Goal: Information Seeking & Learning: Find specific fact

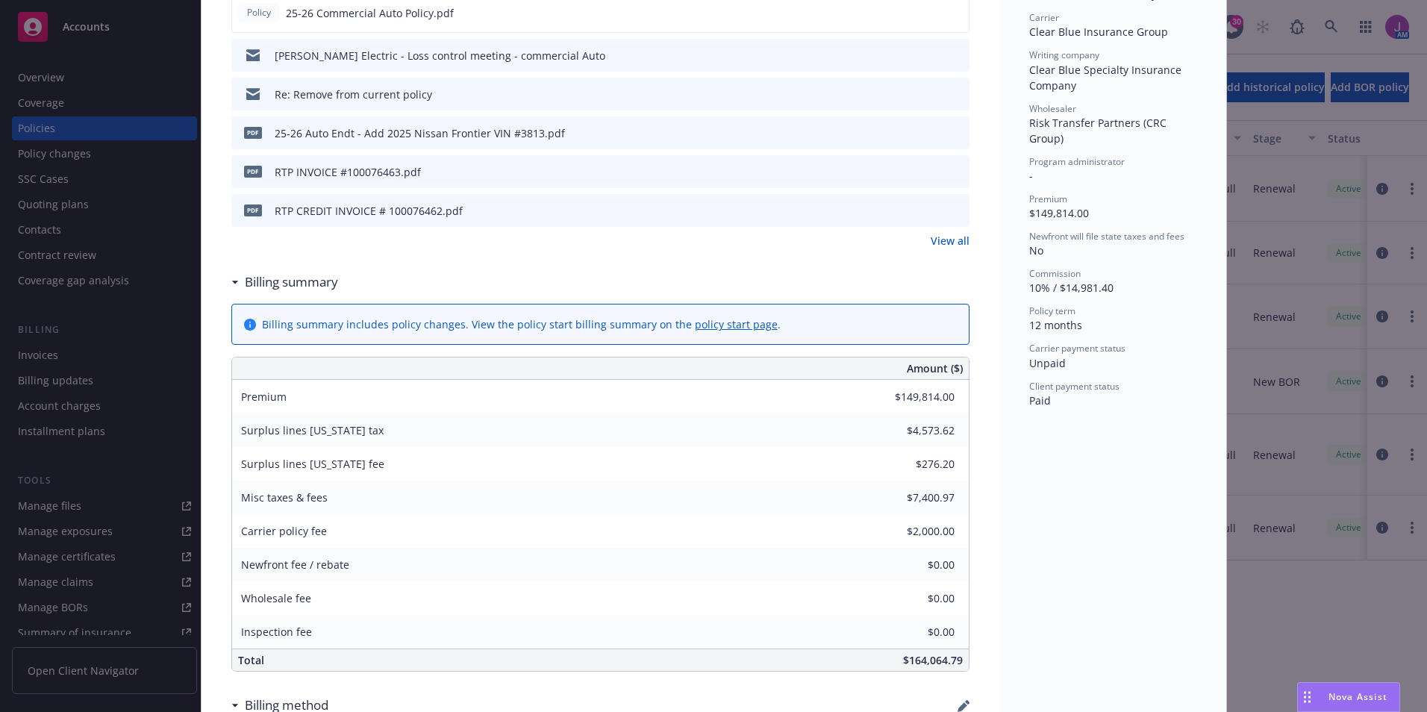
scroll to position [224, 0]
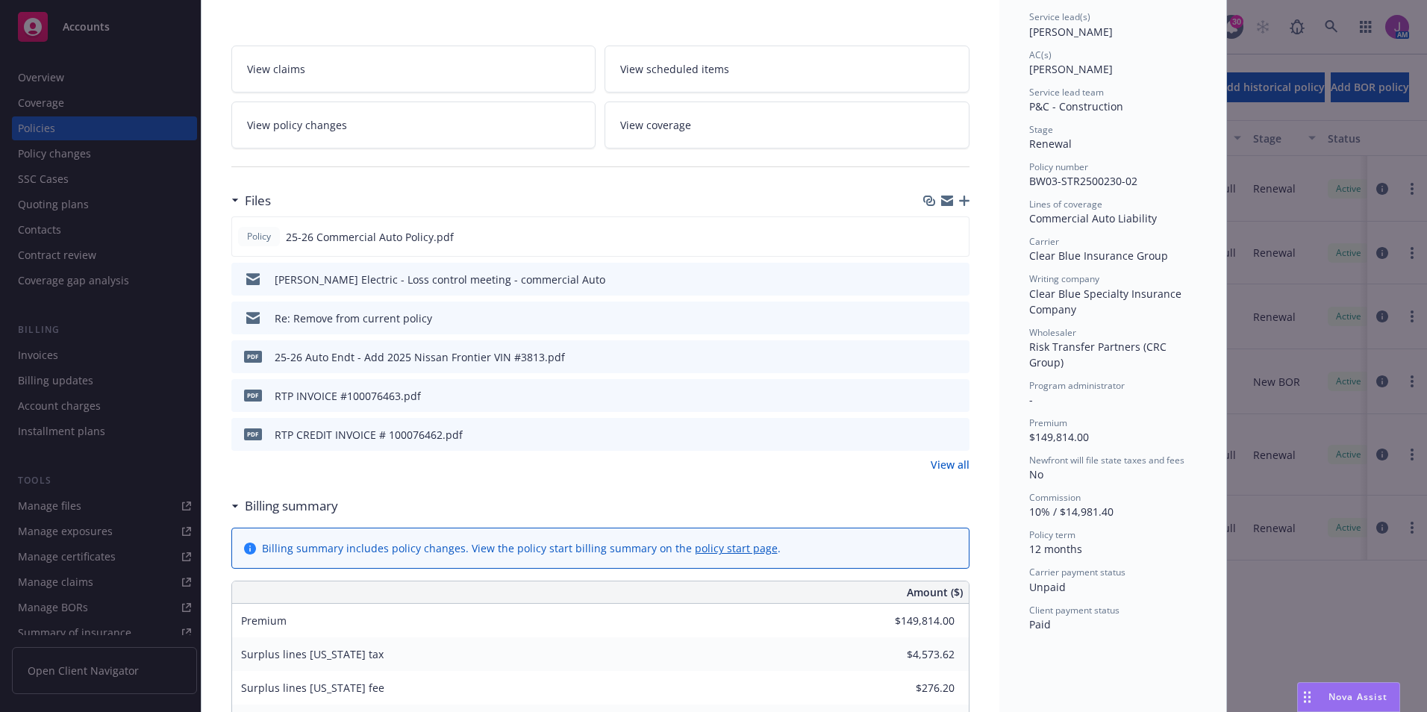
click at [943, 470] on link "View all" at bounding box center [950, 465] width 39 height 16
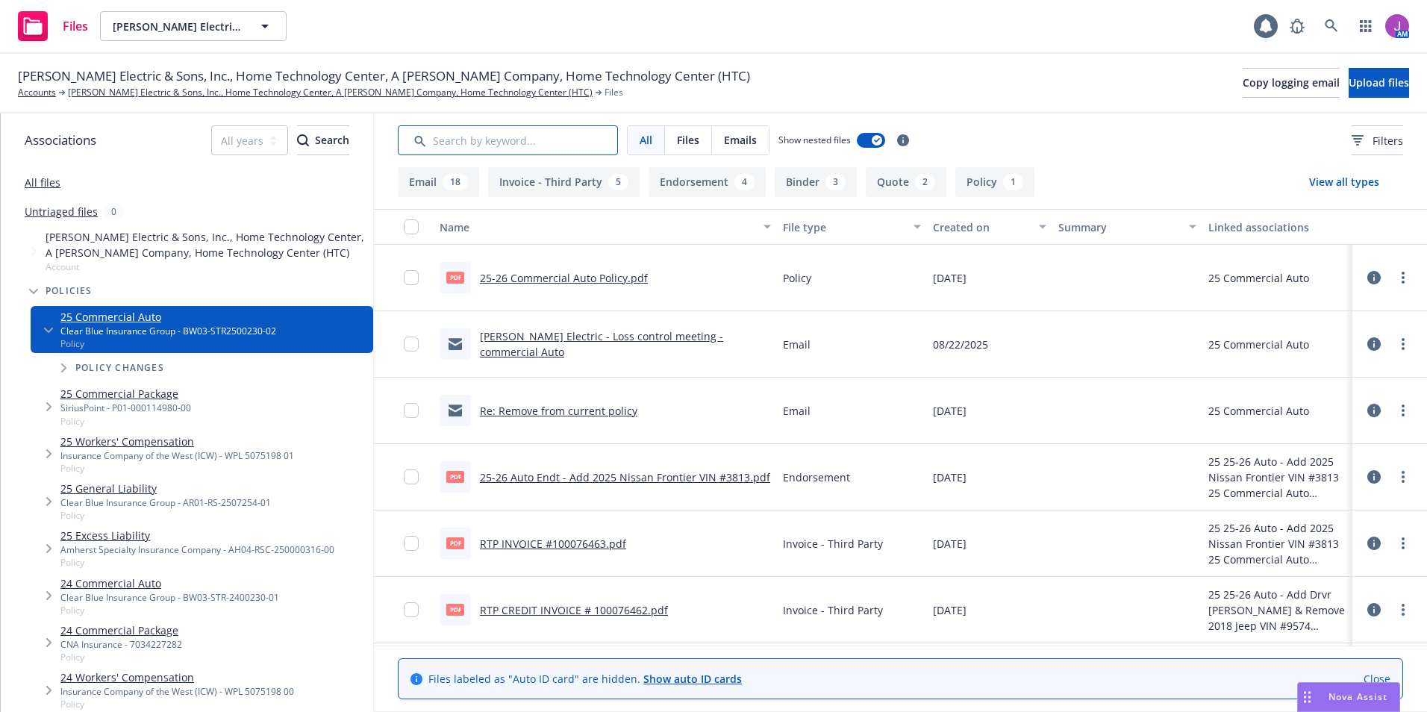
click at [454, 149] on input "Search by keyword..." at bounding box center [508, 140] width 220 height 30
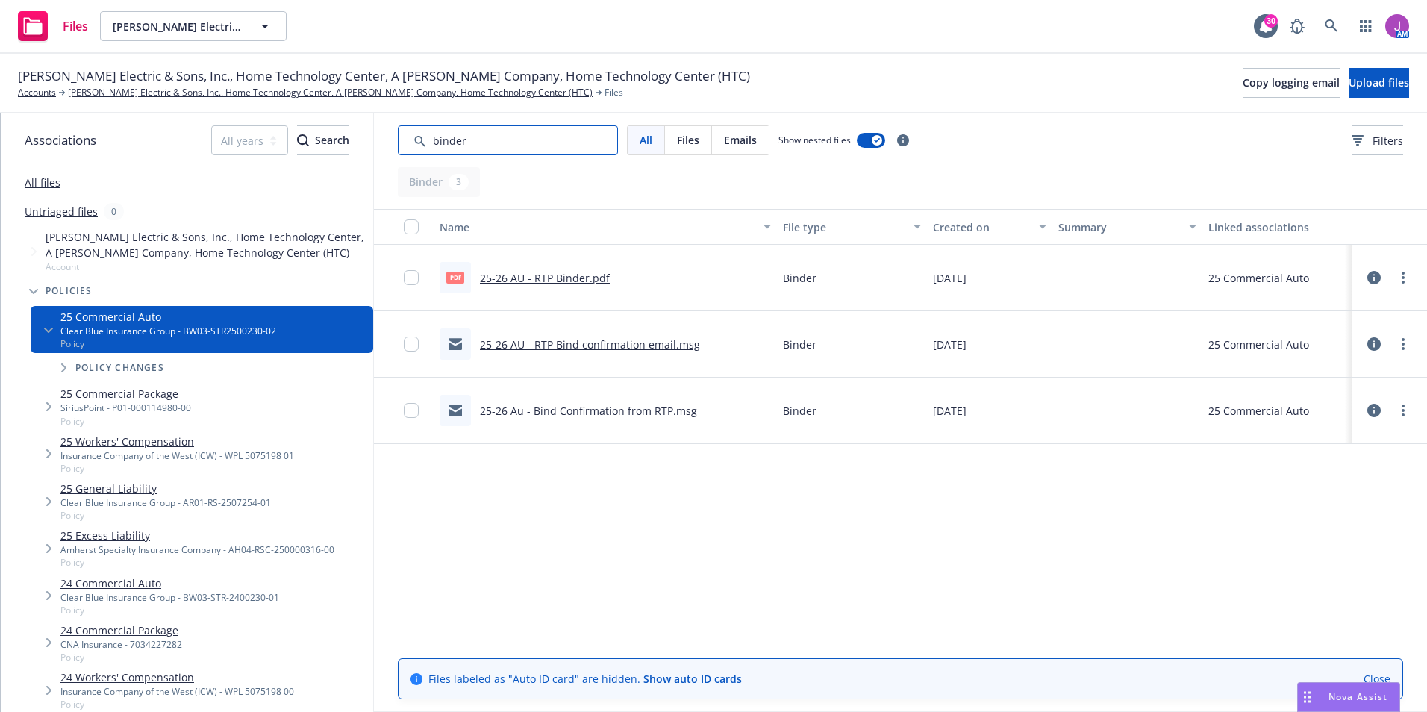
type input "binder"
click at [544, 273] on link "25-26 AU - RTP Binder.pdf" at bounding box center [545, 278] width 130 height 14
click at [1403, 276] on icon "more" at bounding box center [1403, 278] width 3 height 12
click at [1316, 341] on link "Download" at bounding box center [1337, 338] width 149 height 30
click at [1333, 704] on div "Nova Assist" at bounding box center [1349, 697] width 102 height 28
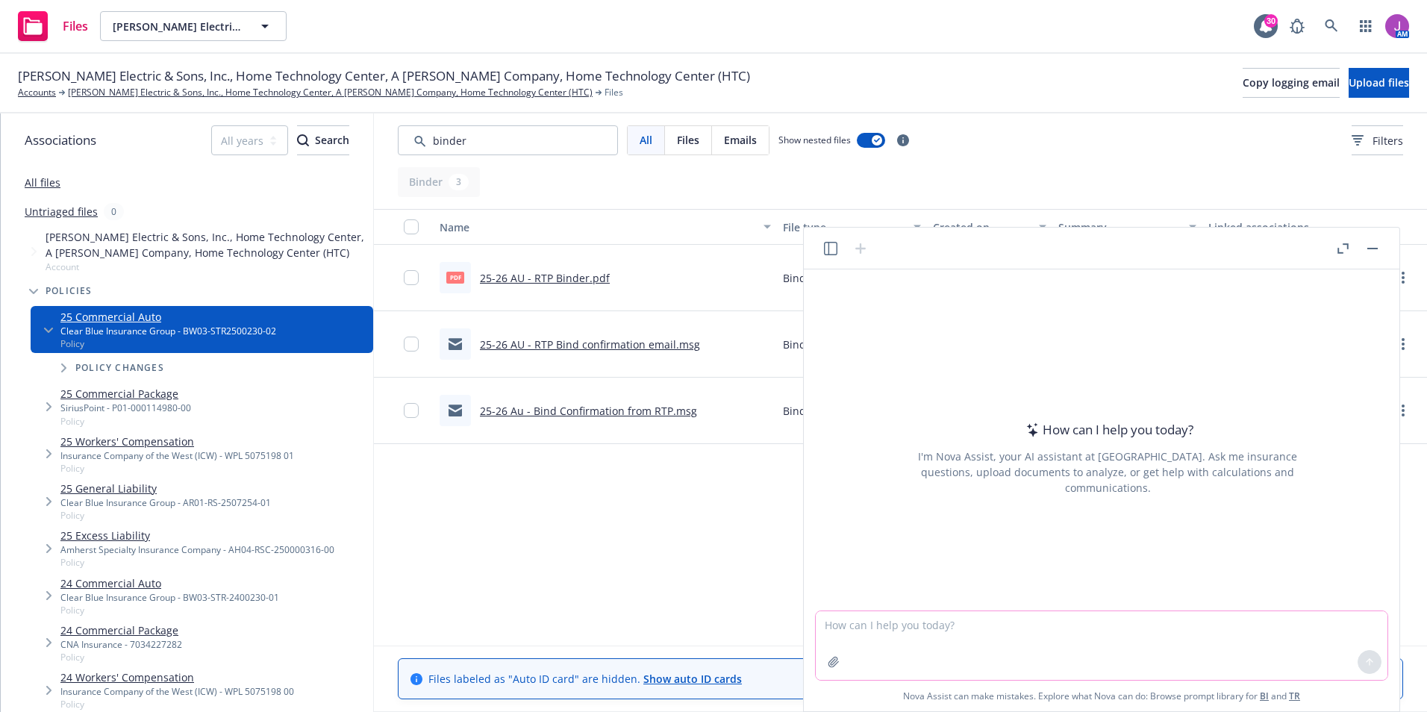
click at [831, 661] on icon "button" at bounding box center [834, 662] width 10 height 10
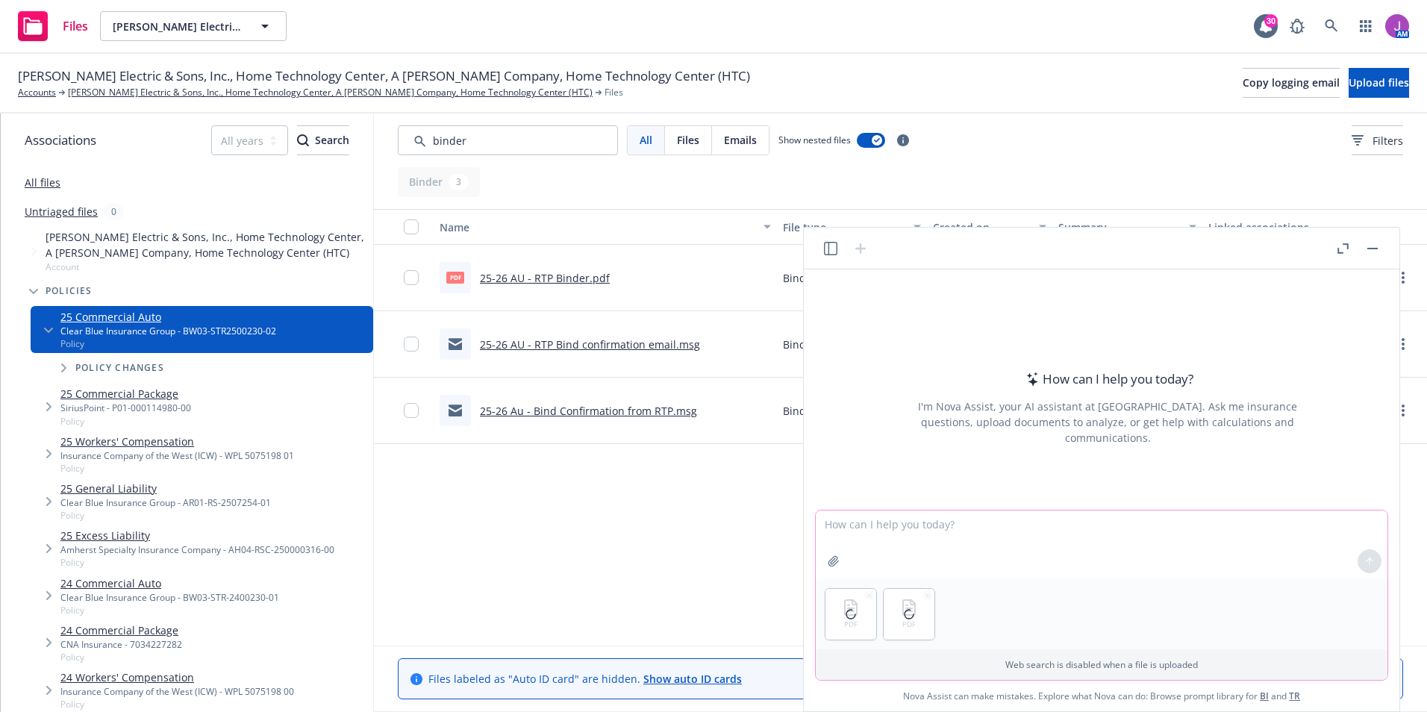
click at [894, 533] on textarea at bounding box center [1102, 545] width 572 height 69
click at [1196, 529] on textarea "Can you check for discrepancies in the policy compared to the binder" at bounding box center [1102, 545] width 572 height 69
type textarea "Can you check for discrepancies in the policy compared to the binder"
click at [1371, 565] on icon at bounding box center [1370, 561] width 10 height 10
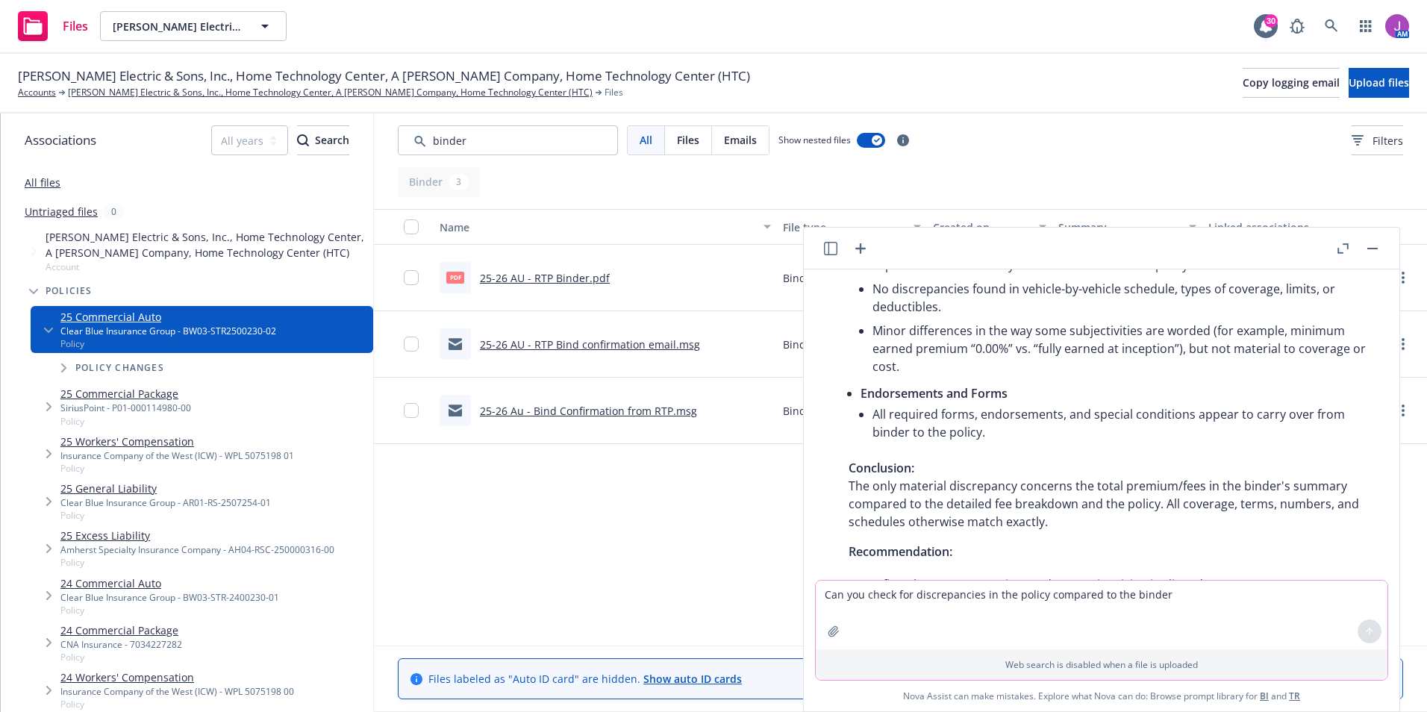
scroll to position [448, 0]
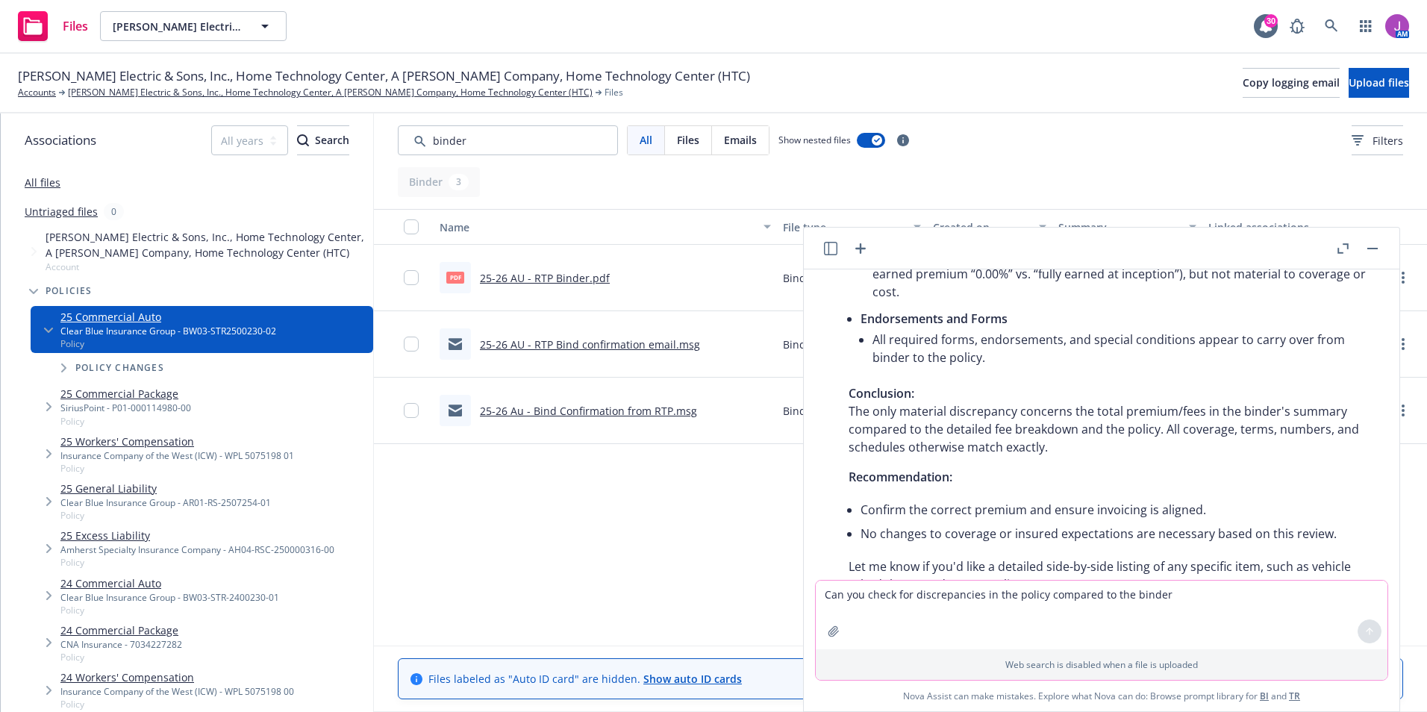
click at [1367, 249] on button "button" at bounding box center [1373, 249] width 18 height 18
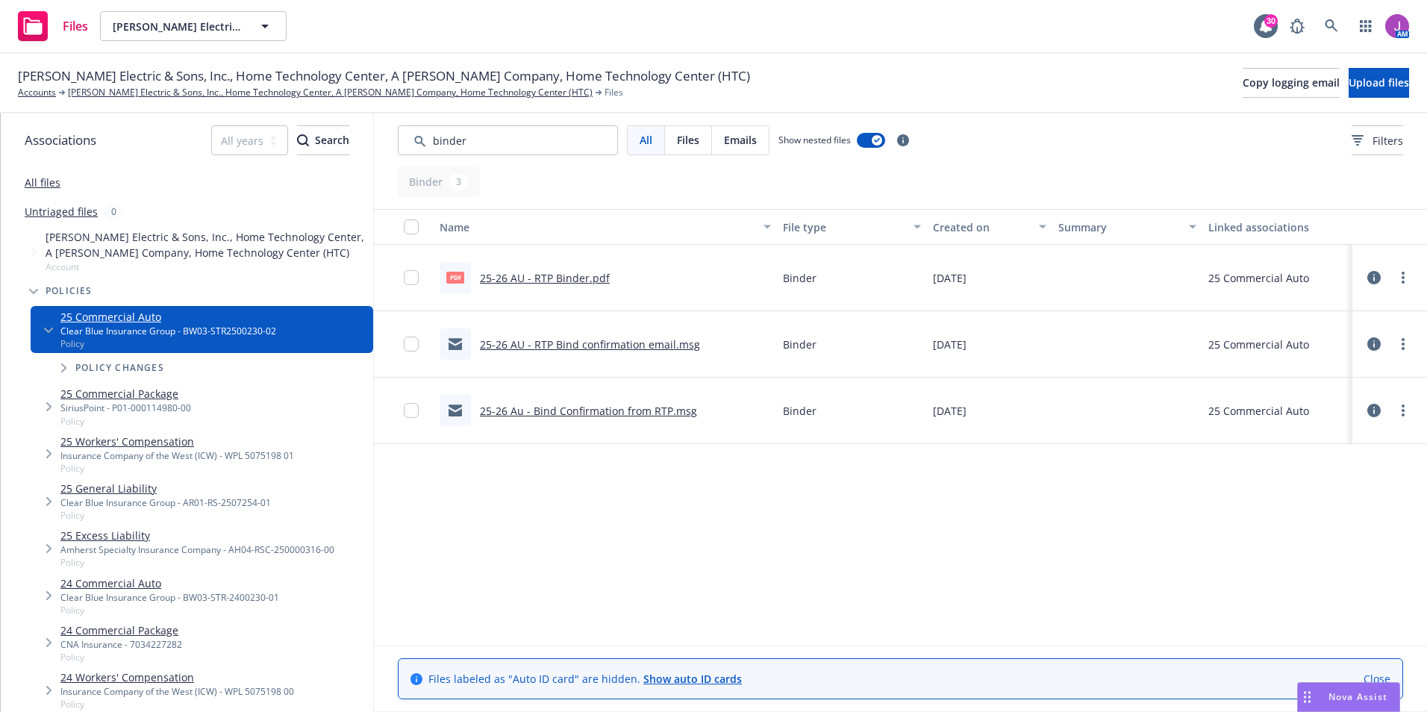
scroll to position [551, 0]
click at [535, 278] on link "25-26 AU - RTP Binder.pdf" at bounding box center [545, 278] width 130 height 14
click at [125, 95] on link "[PERSON_NAME] Electric & Sons, Inc., Home Technology Center, A [PERSON_NAME] Co…" at bounding box center [330, 92] width 525 height 13
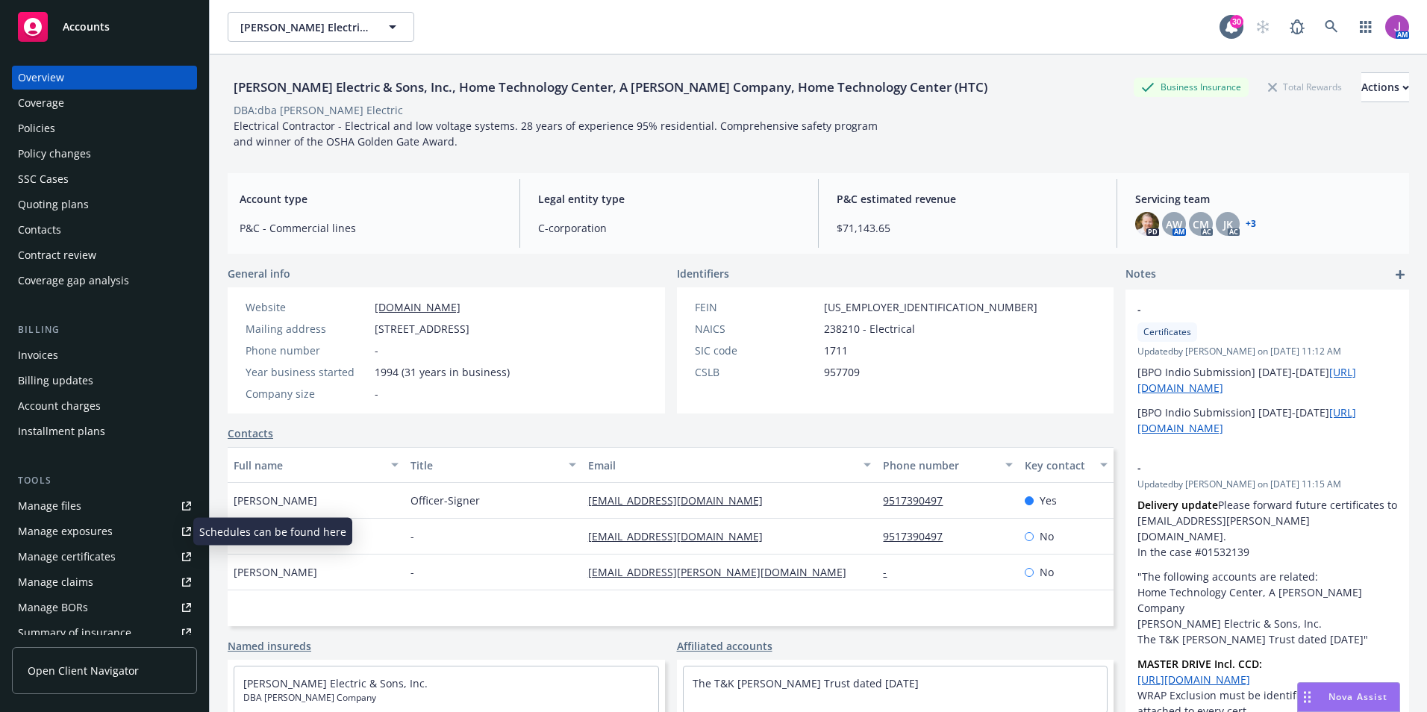
click at [48, 526] on div "Manage exposures" at bounding box center [65, 532] width 95 height 24
click at [103, 121] on div "Policies" at bounding box center [104, 128] width 173 height 24
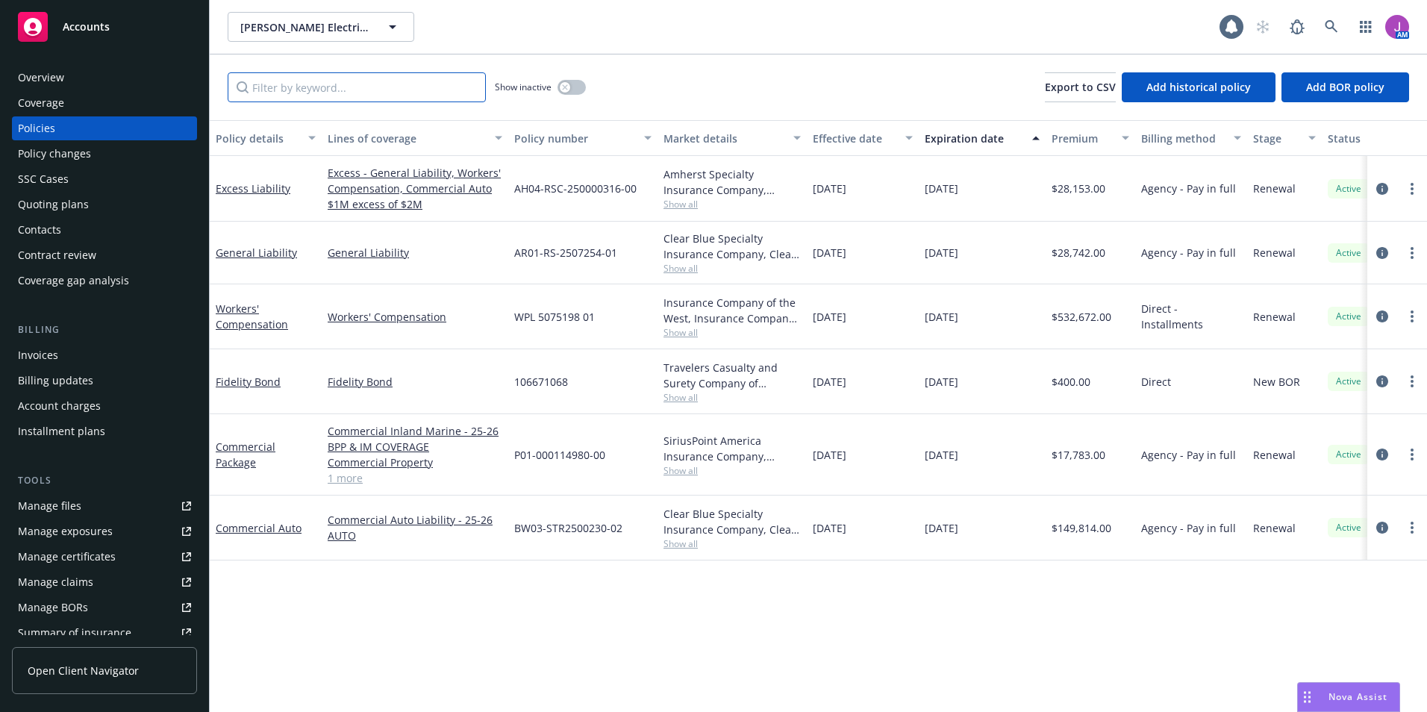
click at [314, 91] on input "Filter by keyword..." at bounding box center [357, 87] width 258 height 30
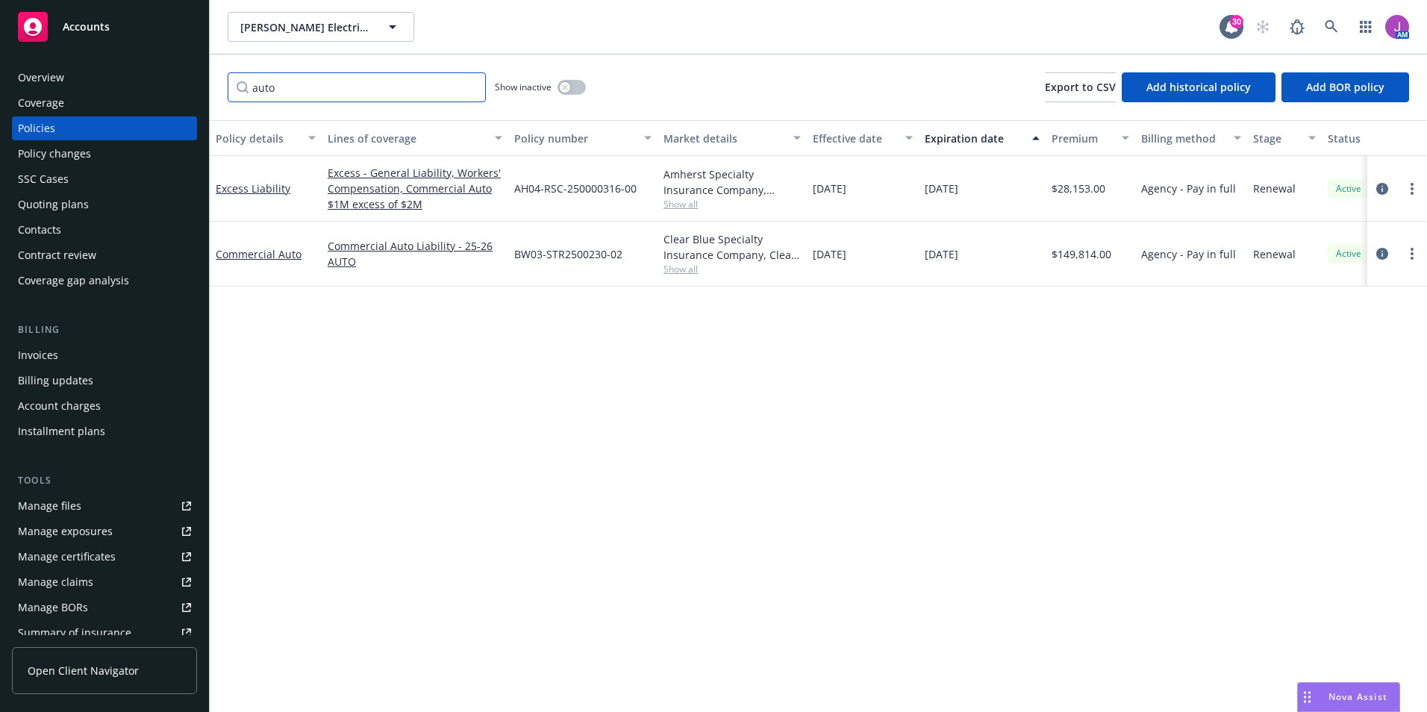
type input "auto"
click at [239, 257] on link "Commercial Auto" at bounding box center [259, 254] width 86 height 14
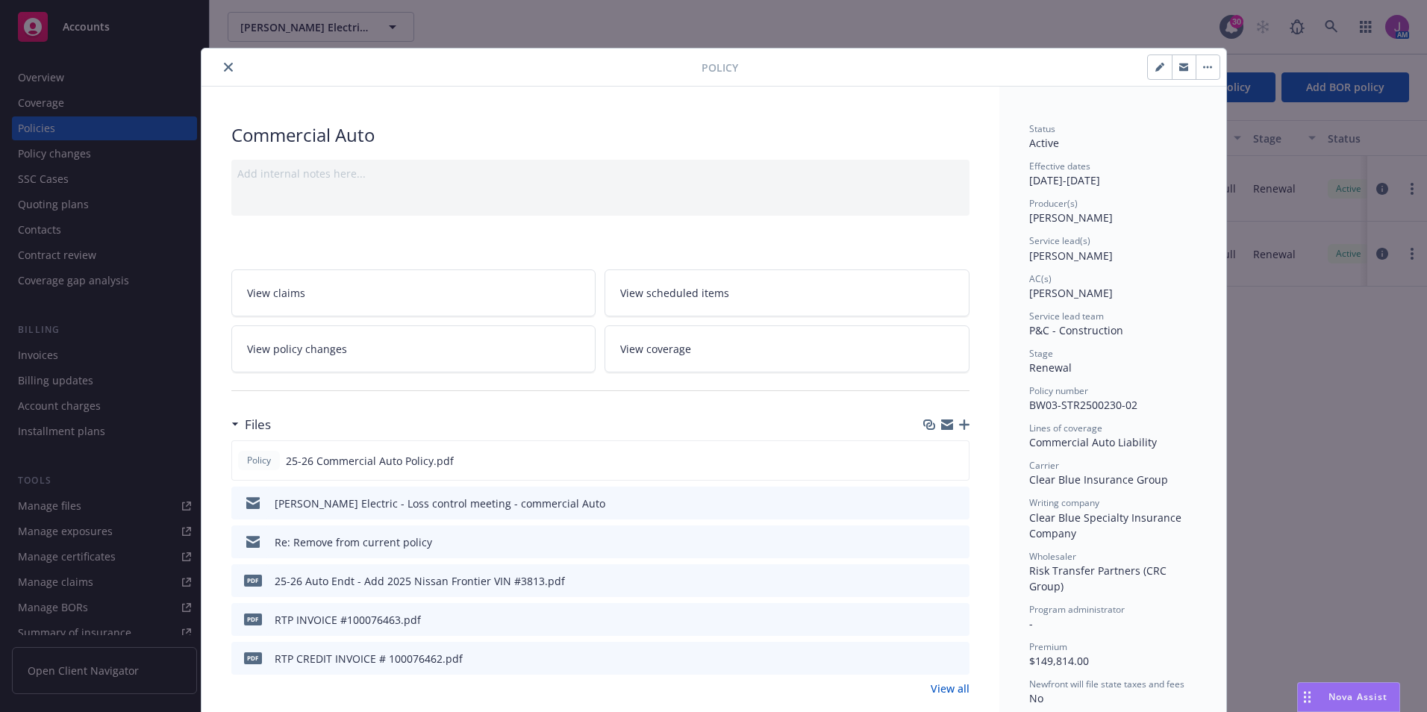
click at [303, 343] on span "View policy changes" at bounding box center [297, 349] width 100 height 16
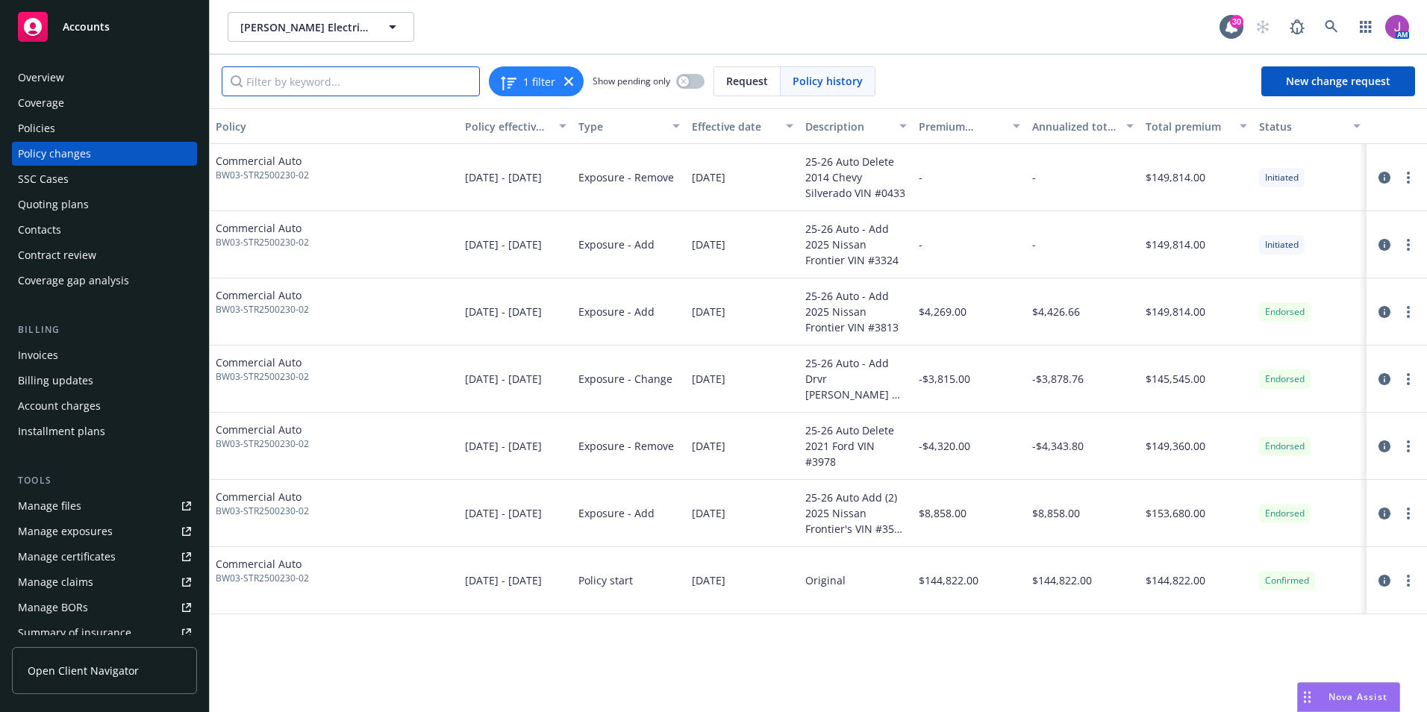
click at [320, 88] on input "Filter by keyword..." at bounding box center [351, 81] width 258 height 30
paste input "1N6ED1CLXSN653556"
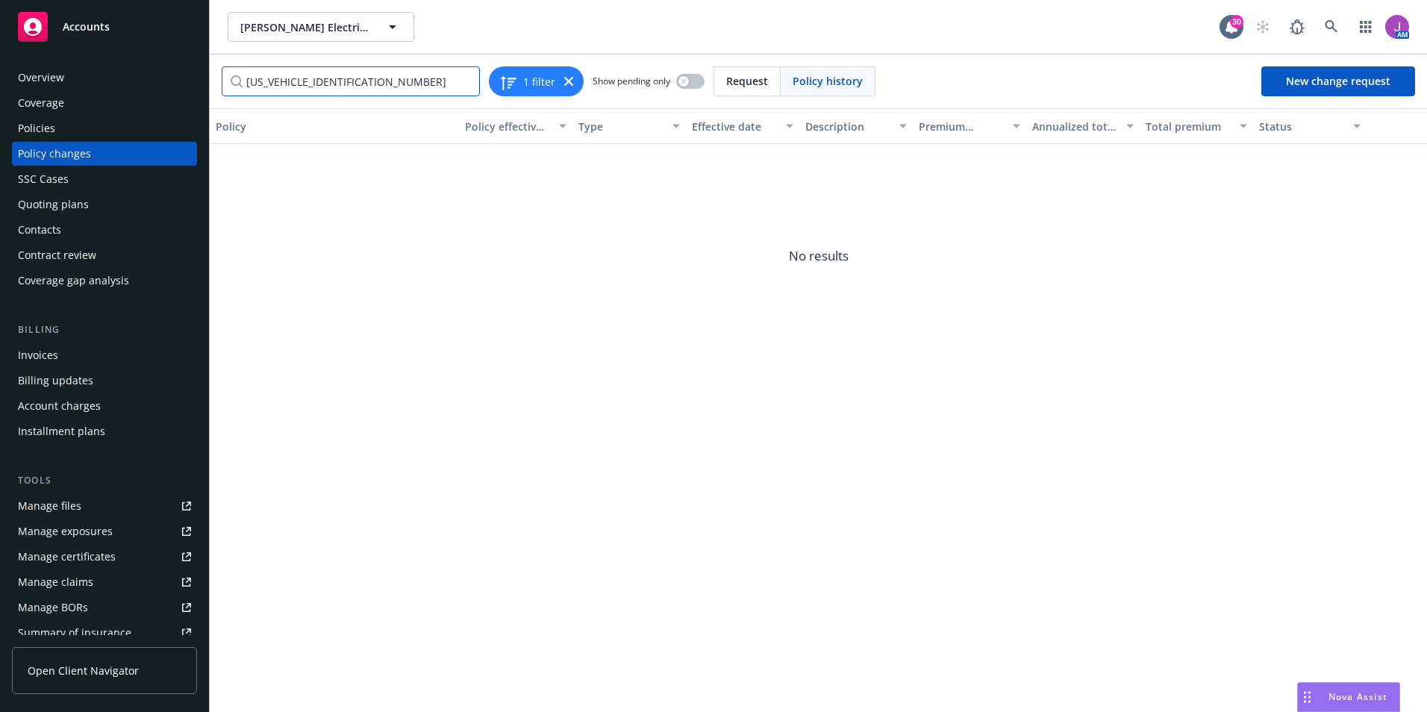
drag, startPoint x: 327, startPoint y: 80, endPoint x: 153, endPoint y: 33, distance: 180.2
click at [170, 54] on div "Accounts Overview Coverage Policies Policy changes SSC Cases Quoting plans Cont…" at bounding box center [713, 356] width 1427 height 712
type input "3556"
click at [679, 78] on button "button" at bounding box center [690, 81] width 28 height 15
click at [693, 80] on div "button" at bounding box center [696, 81] width 10 height 10
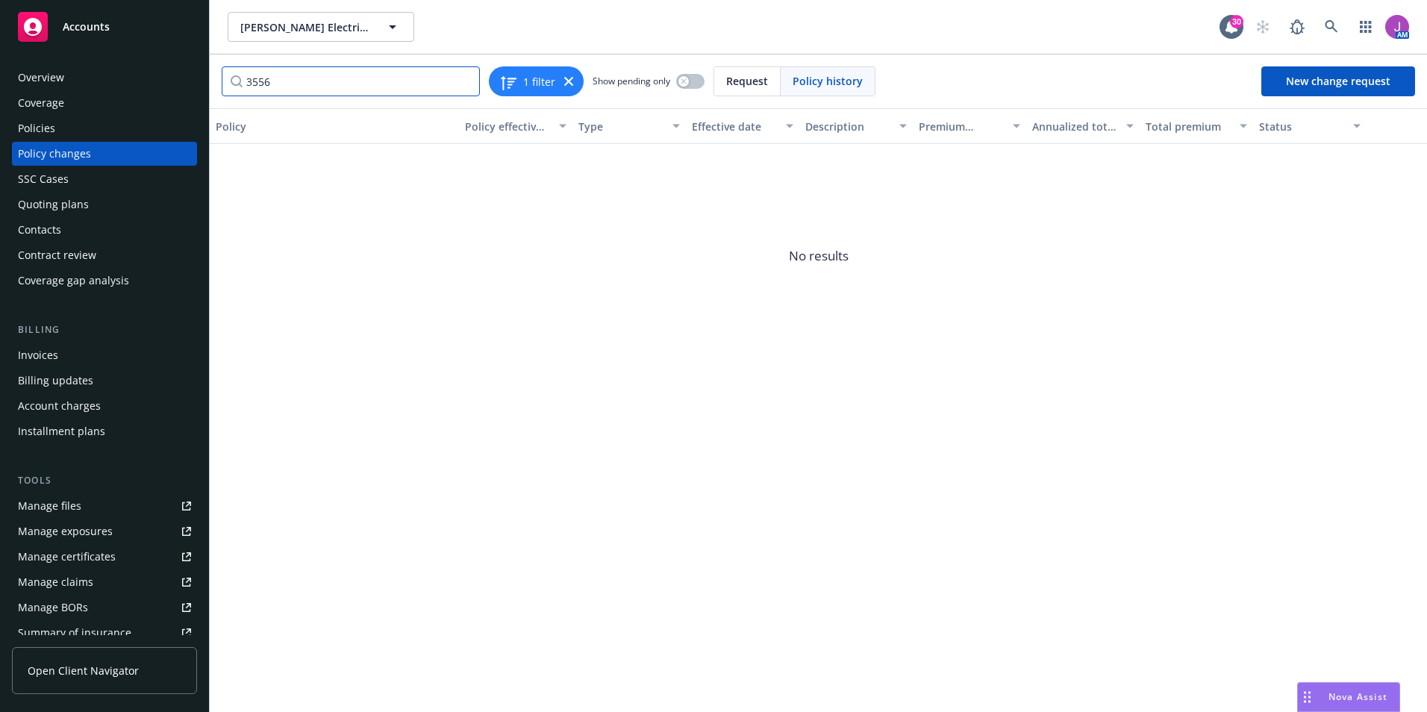
drag, startPoint x: 296, startPoint y: 84, endPoint x: 244, endPoint y: 77, distance: 52.8
click at [244, 77] on input "3556" at bounding box center [351, 81] width 258 height 30
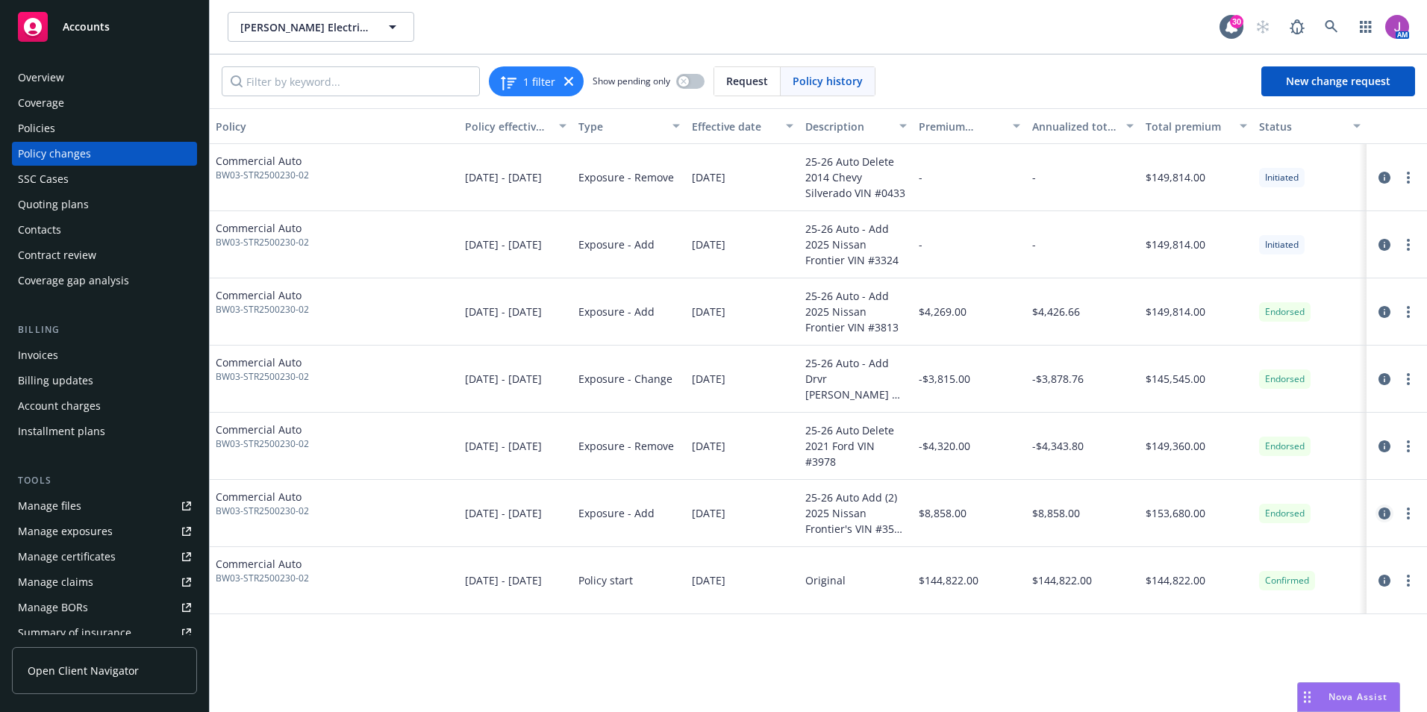
click at [1389, 513] on icon "circleInformation" at bounding box center [1385, 514] width 12 height 12
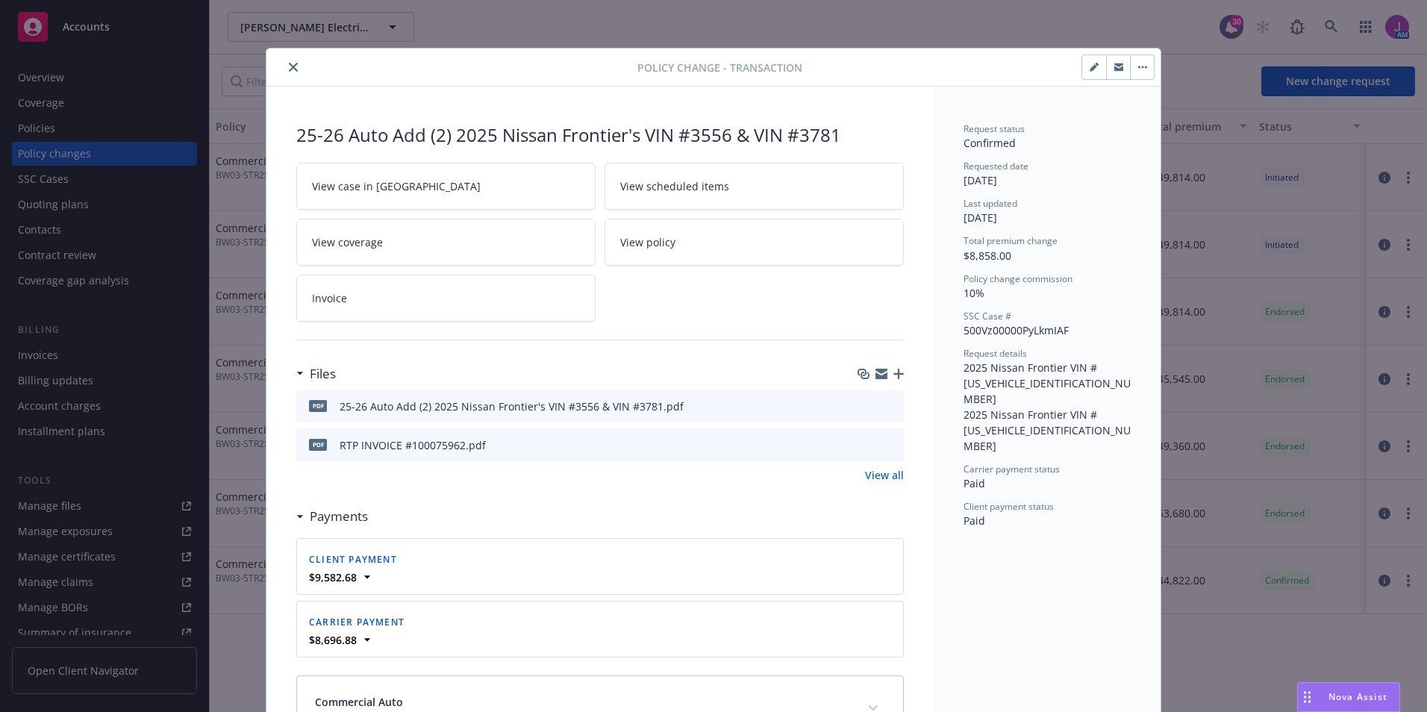
click at [883, 409] on icon "preview file" at bounding box center [889, 405] width 13 height 10
click at [294, 73] on button "close" at bounding box center [293, 67] width 18 height 18
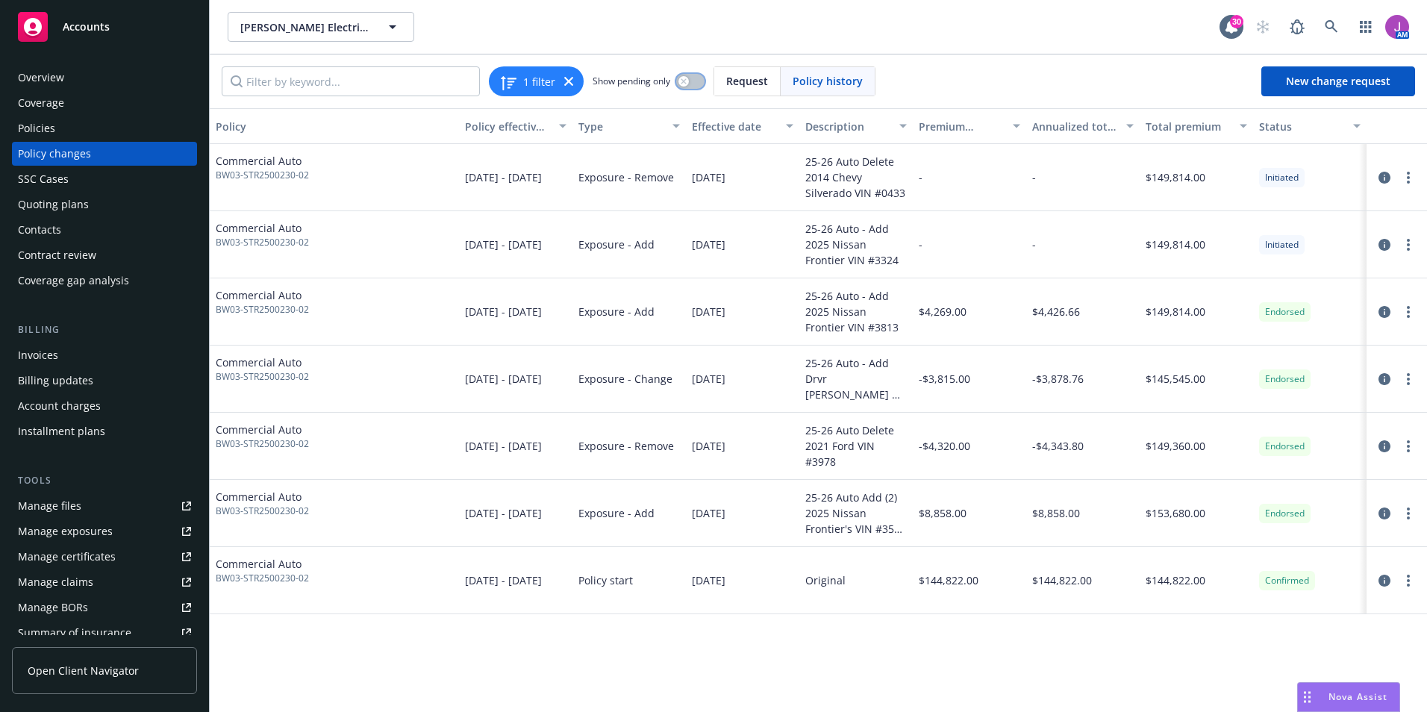
click at [680, 81] on div "button" at bounding box center [684, 81] width 10 height 10
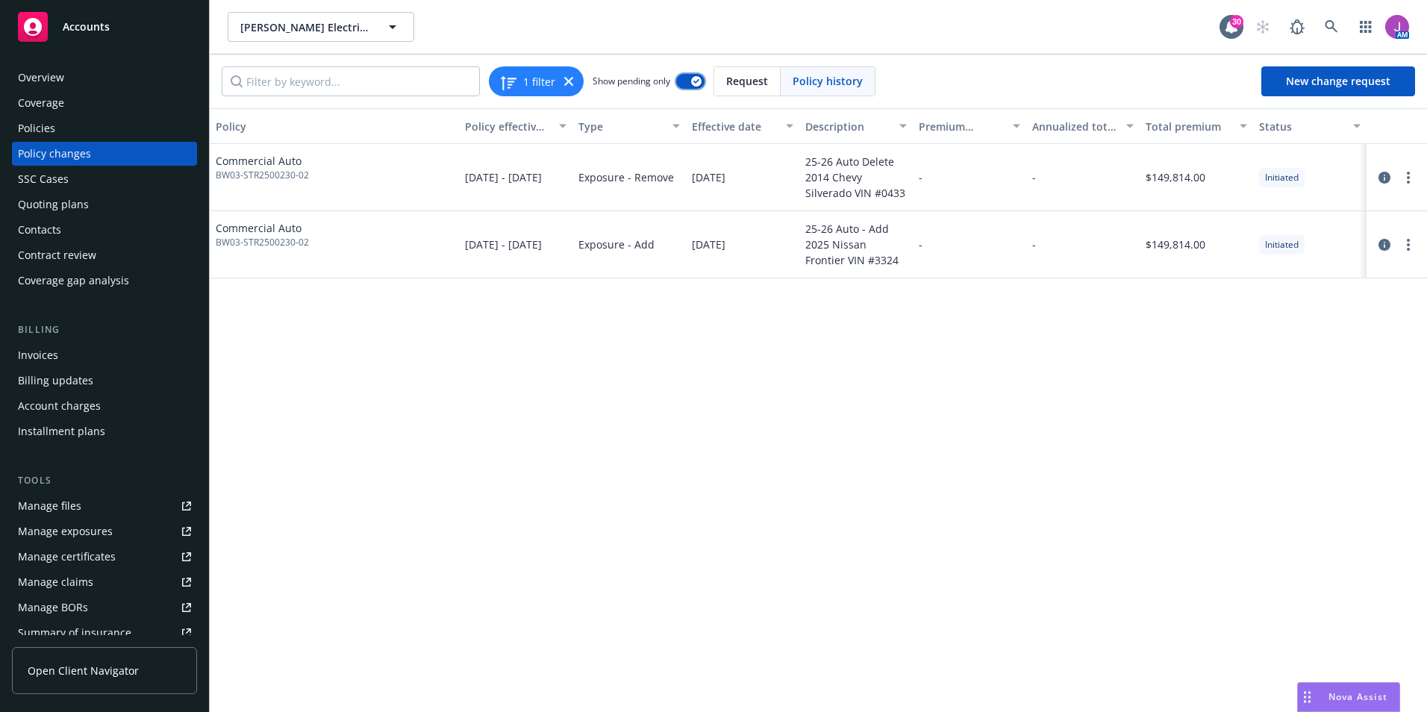
click at [692, 80] on div "button" at bounding box center [696, 81] width 10 height 10
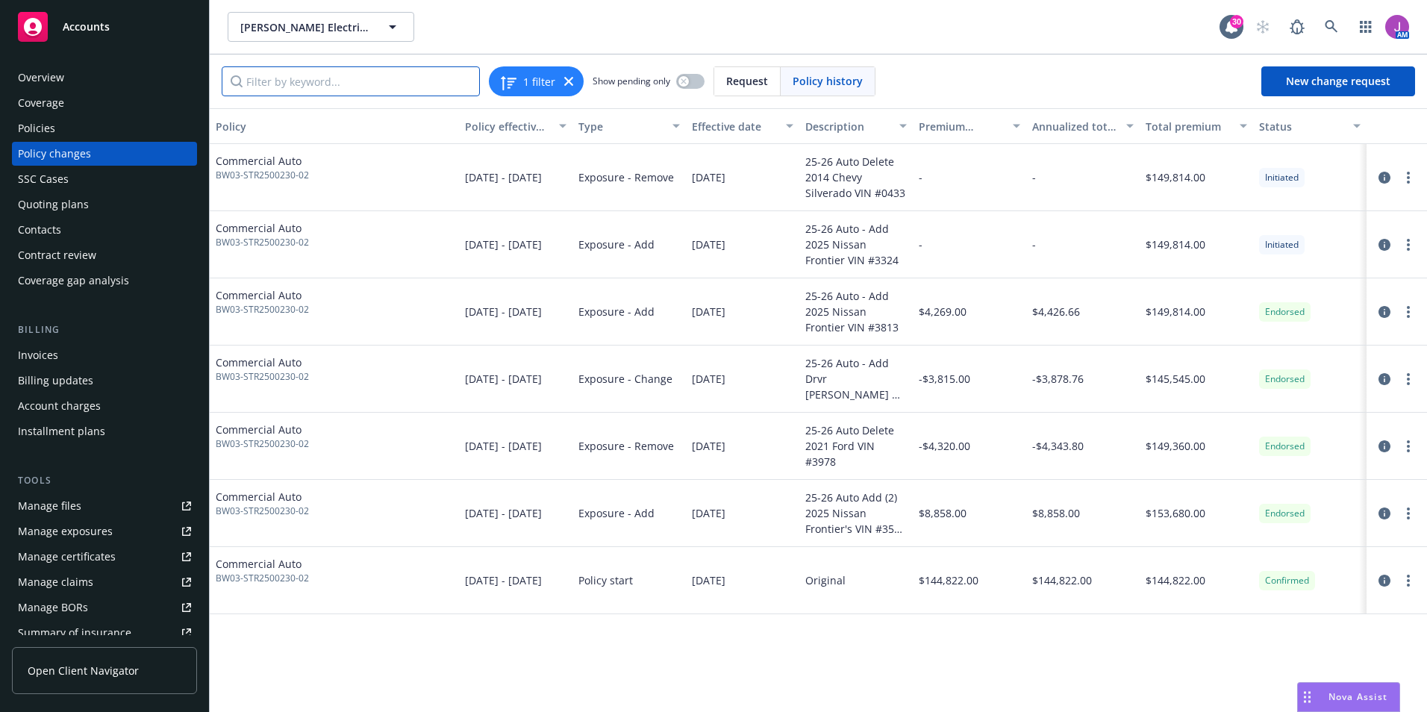
click at [374, 81] on input "Filter by keyword..." at bounding box center [351, 81] width 258 height 30
paste input "1N6ED1CL4SN653813"
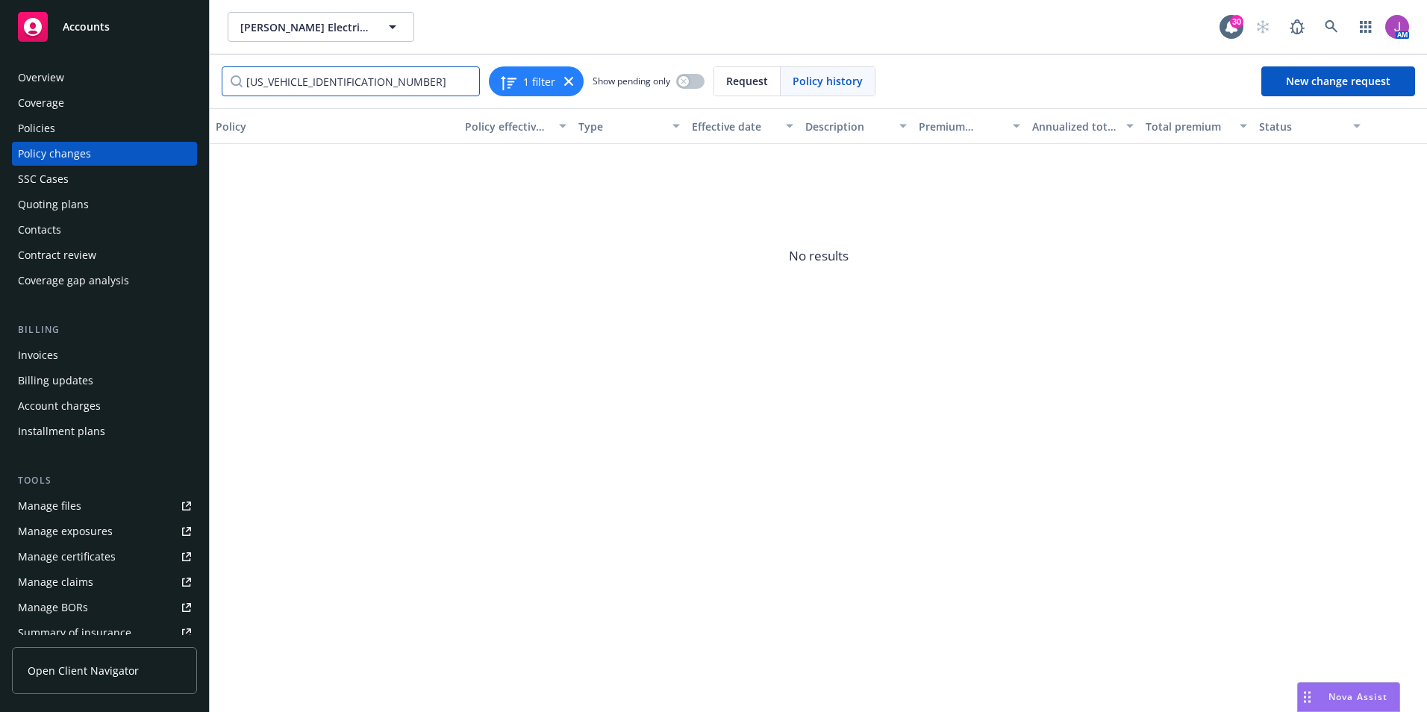
drag, startPoint x: 327, startPoint y: 78, endPoint x: 161, endPoint y: 60, distance: 167.4
click at [192, 69] on div "Accounts Overview Coverage Policies Policy changes SSC Cases Quoting plans Cont…" at bounding box center [713, 356] width 1427 height 712
type input "3813"
click at [352, 83] on input "3813" at bounding box center [351, 81] width 258 height 30
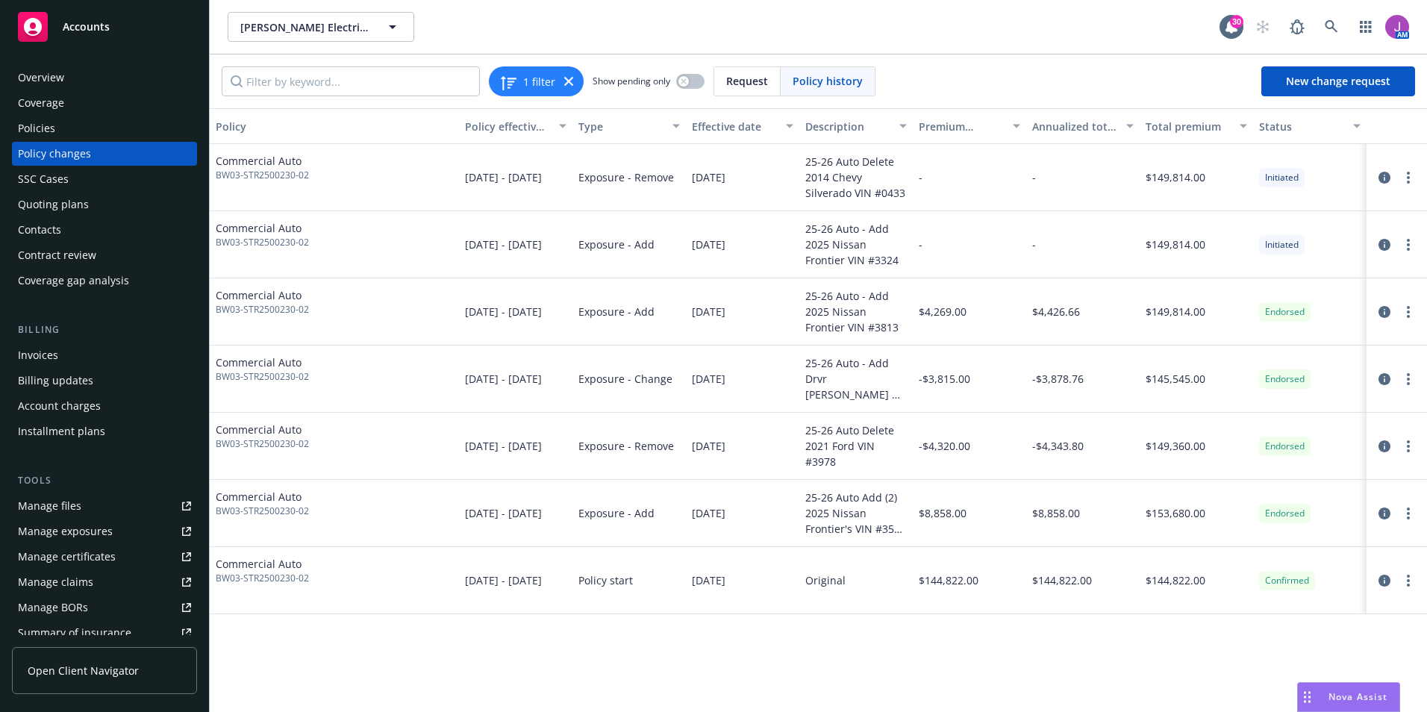
click at [161, 121] on div "Policies" at bounding box center [104, 128] width 173 height 24
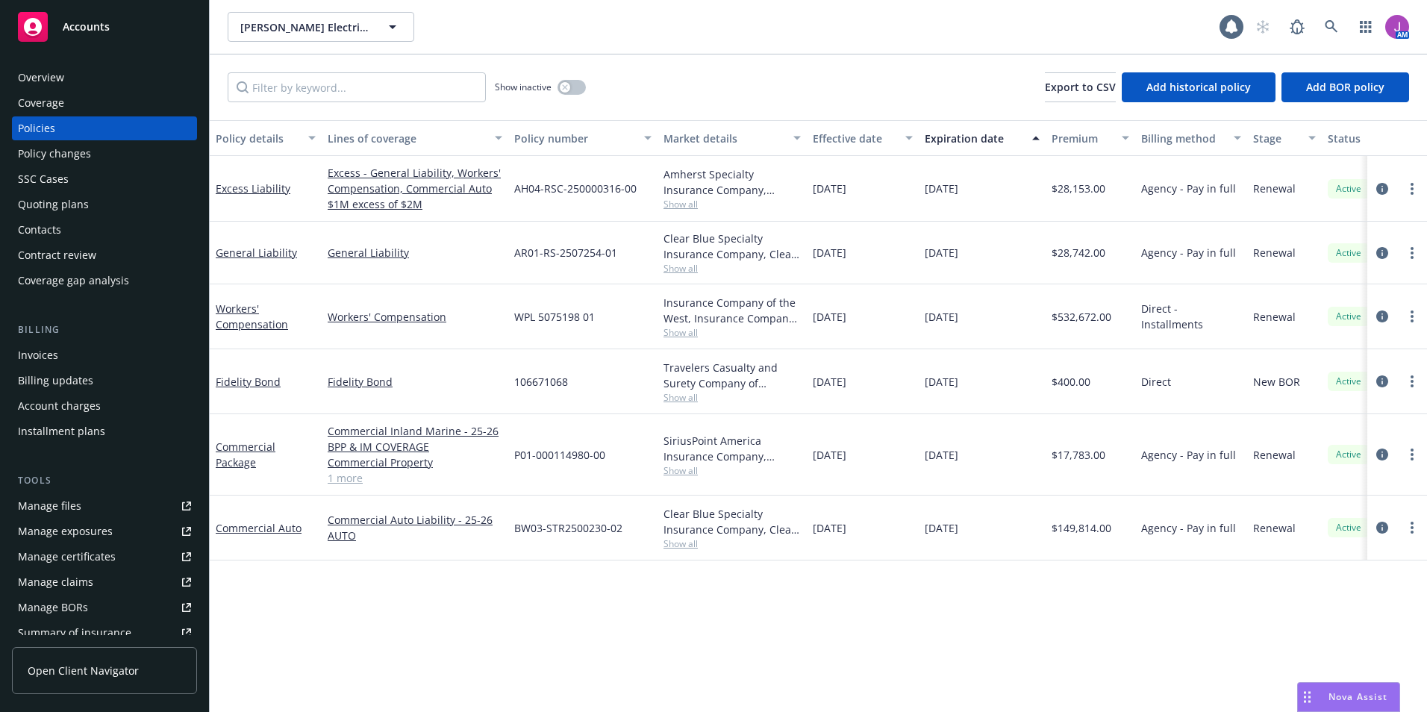
click at [140, 155] on div "Policy changes" at bounding box center [104, 154] width 173 height 24
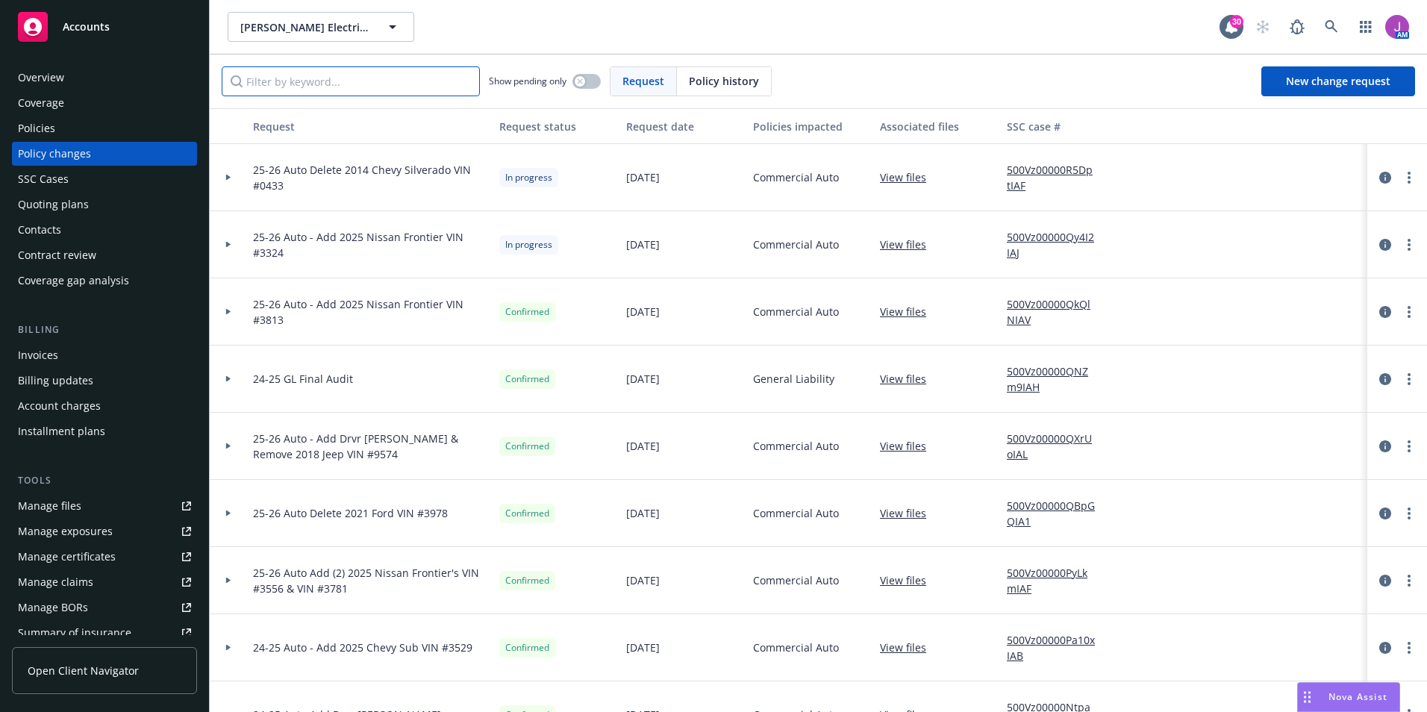
click at [386, 78] on input "Filter by keyword..." at bounding box center [351, 81] width 258 height 30
paste input "3813"
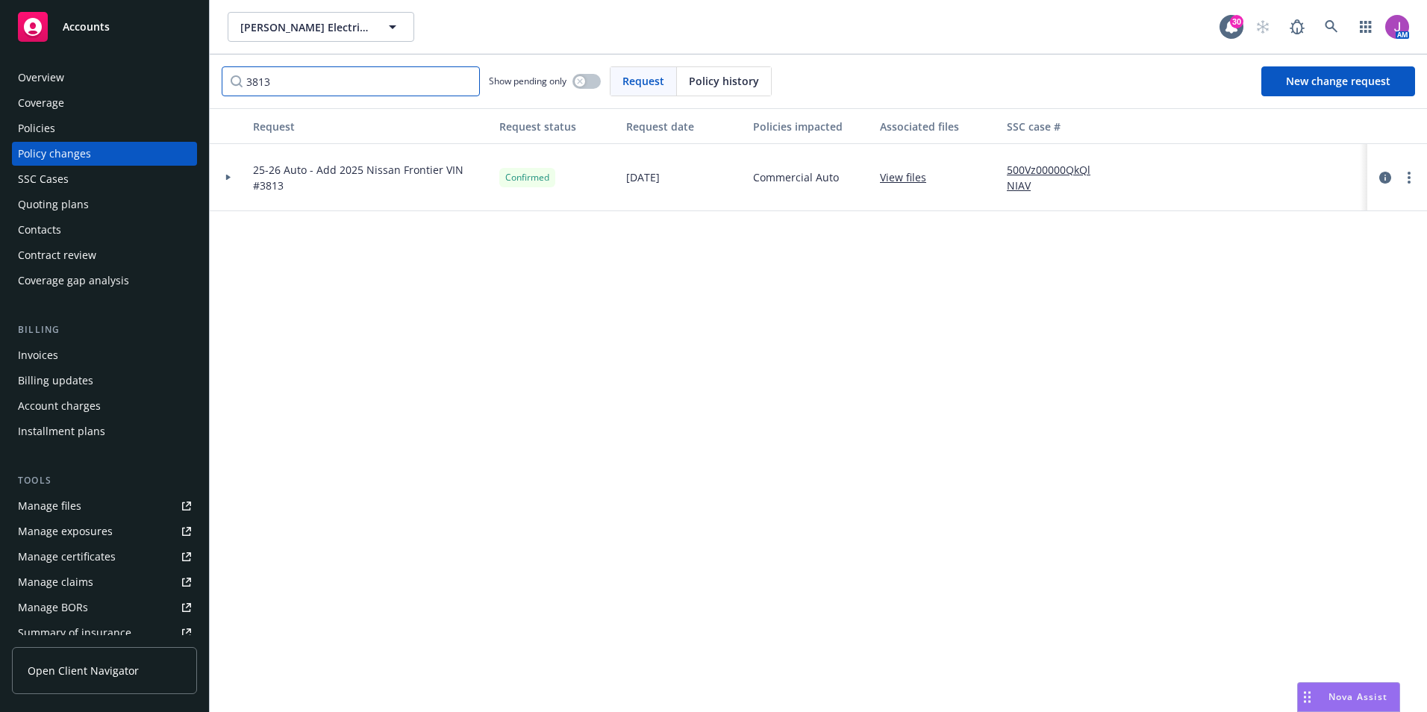
type input "3813"
click at [890, 175] on link "View files" at bounding box center [909, 177] width 58 height 16
drag, startPoint x: 321, startPoint y: 78, endPoint x: 133, endPoint y: 52, distance: 190.0
click at [133, 52] on div "Accounts Overview Coverage Policies Policy changes SSC Cases Quoting plans Cont…" at bounding box center [713, 356] width 1427 height 712
paste input "1N6ED1CL0SN653324"
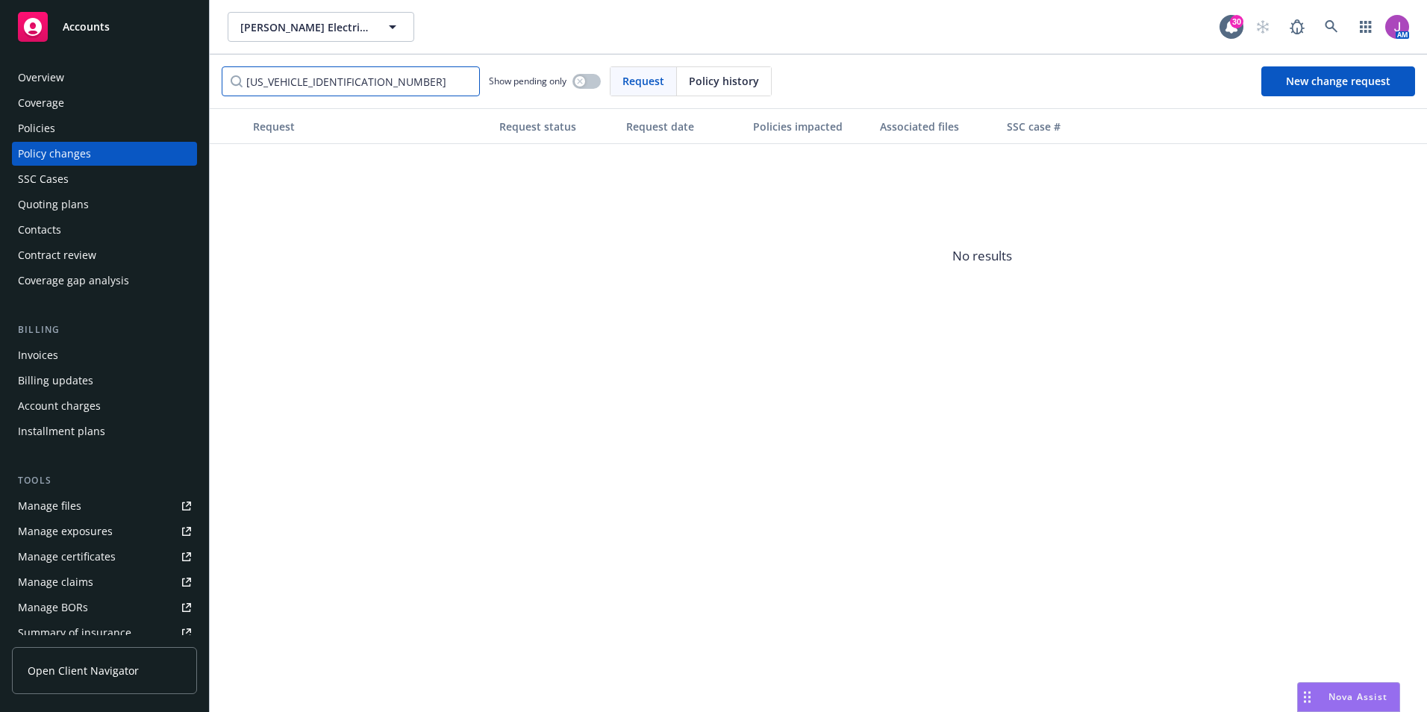
drag, startPoint x: 328, startPoint y: 81, endPoint x: 33, endPoint y: 26, distance: 300.6
click at [34, 26] on div "Accounts Overview Coverage Policies Policy changes SSC Cases Quoting plans Cont…" at bounding box center [713, 356] width 1427 height 712
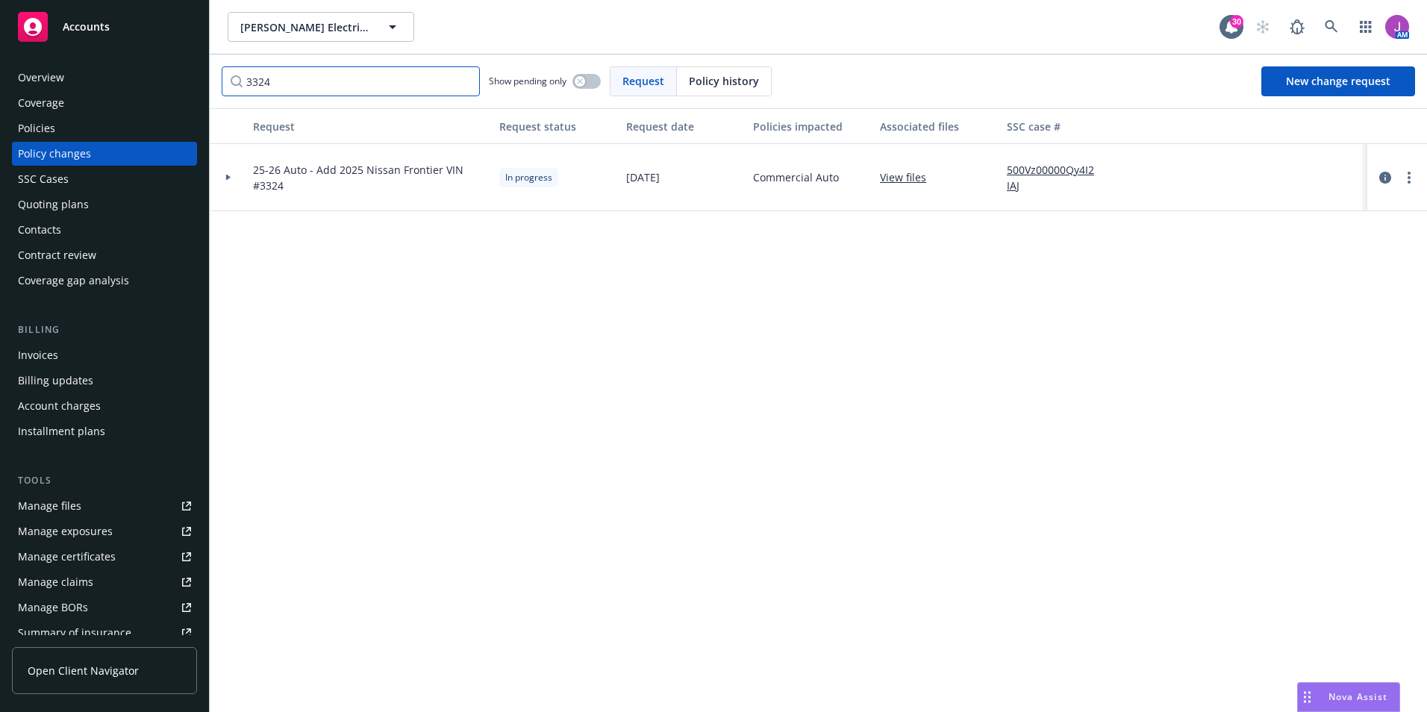
type input "3324"
click at [229, 178] on icon at bounding box center [228, 177] width 6 height 5
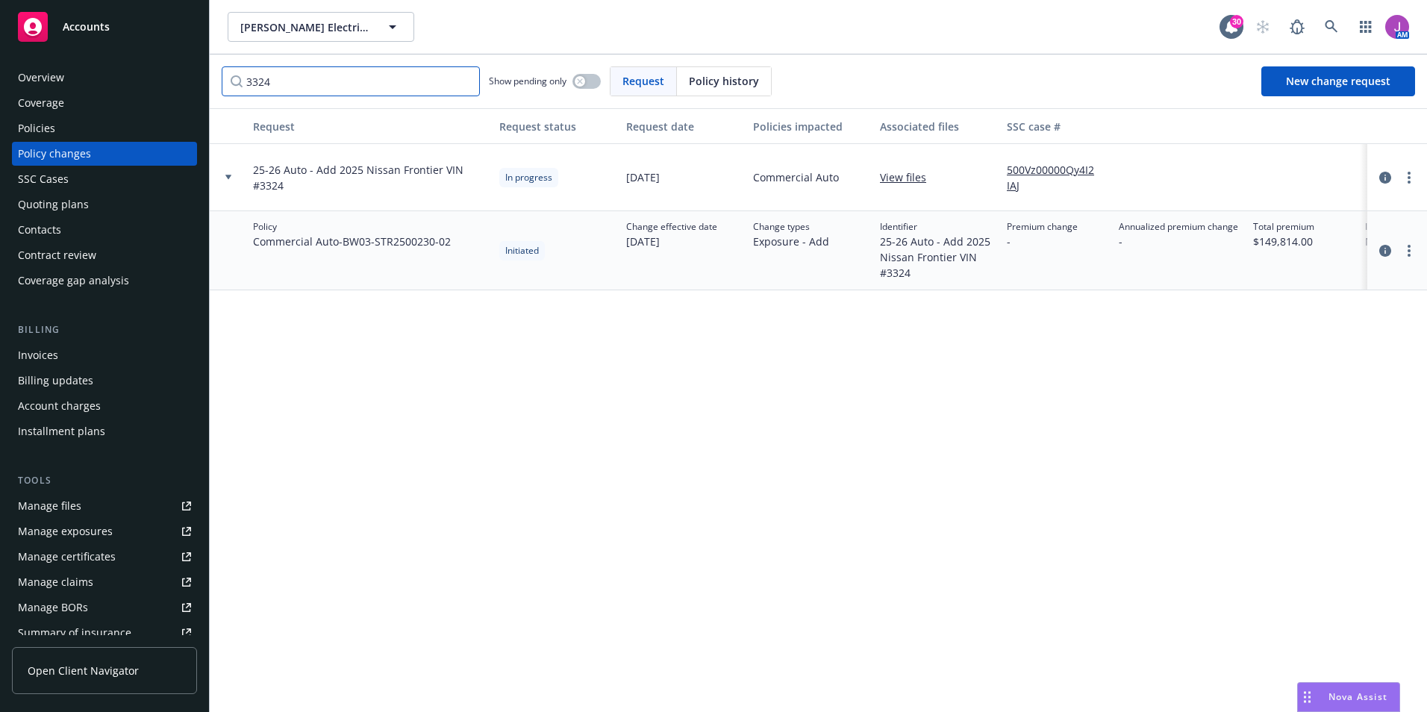
drag, startPoint x: 305, startPoint y: 91, endPoint x: 186, endPoint y: 79, distance: 120.0
click at [186, 79] on div "Accounts Overview Coverage Policies Policy changes SSC Cases Quoting plans Cont…" at bounding box center [713, 356] width 1427 height 712
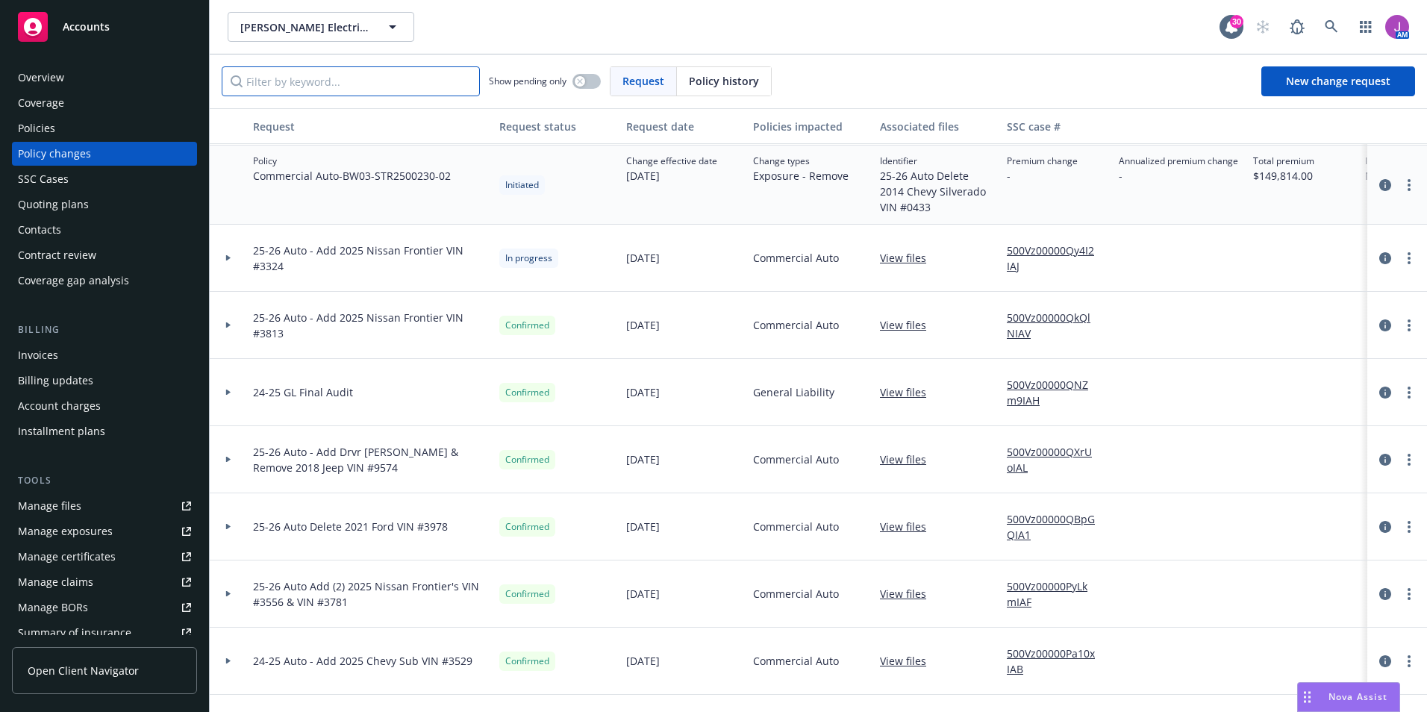
scroll to position [75, 0]
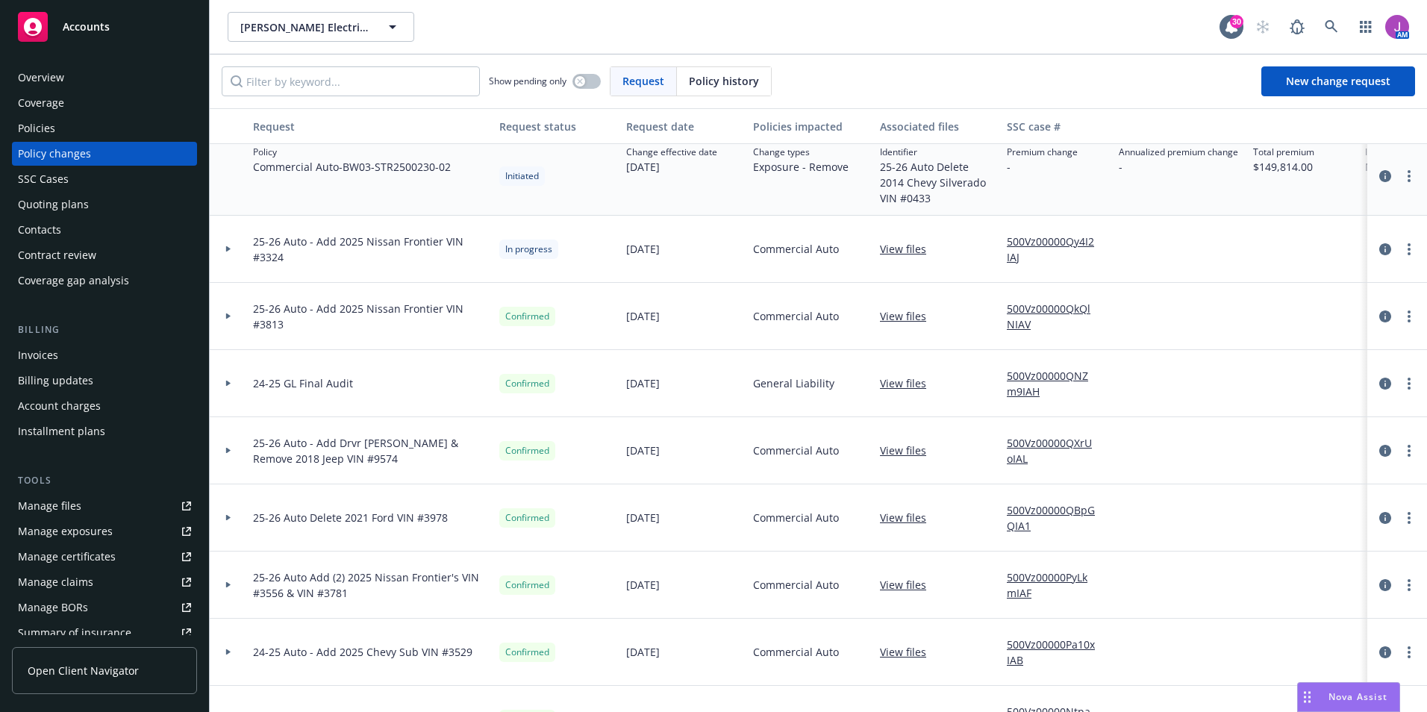
click at [235, 449] on div at bounding box center [228, 450] width 25 height 5
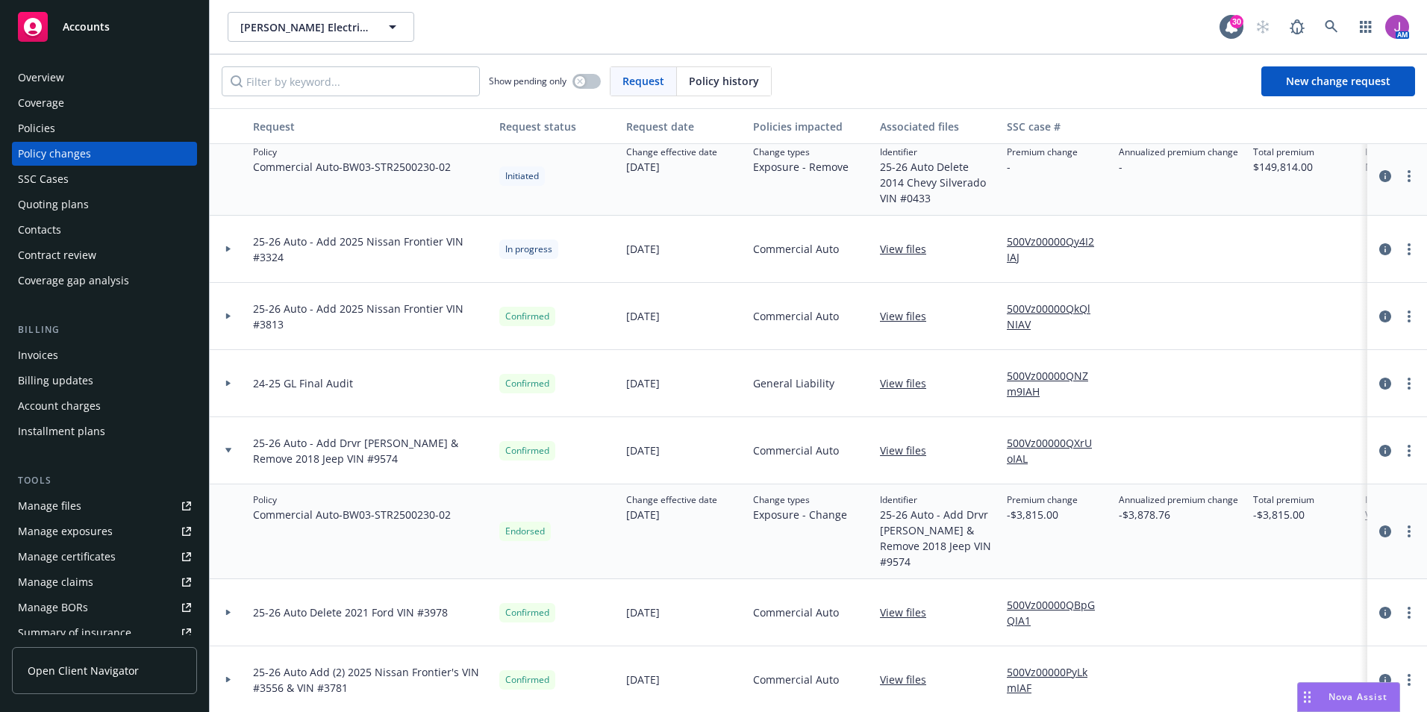
click at [1374, 523] on div at bounding box center [1398, 532] width 48 height 18
click at [1380, 526] on icon "circleInformation" at bounding box center [1386, 532] width 12 height 12
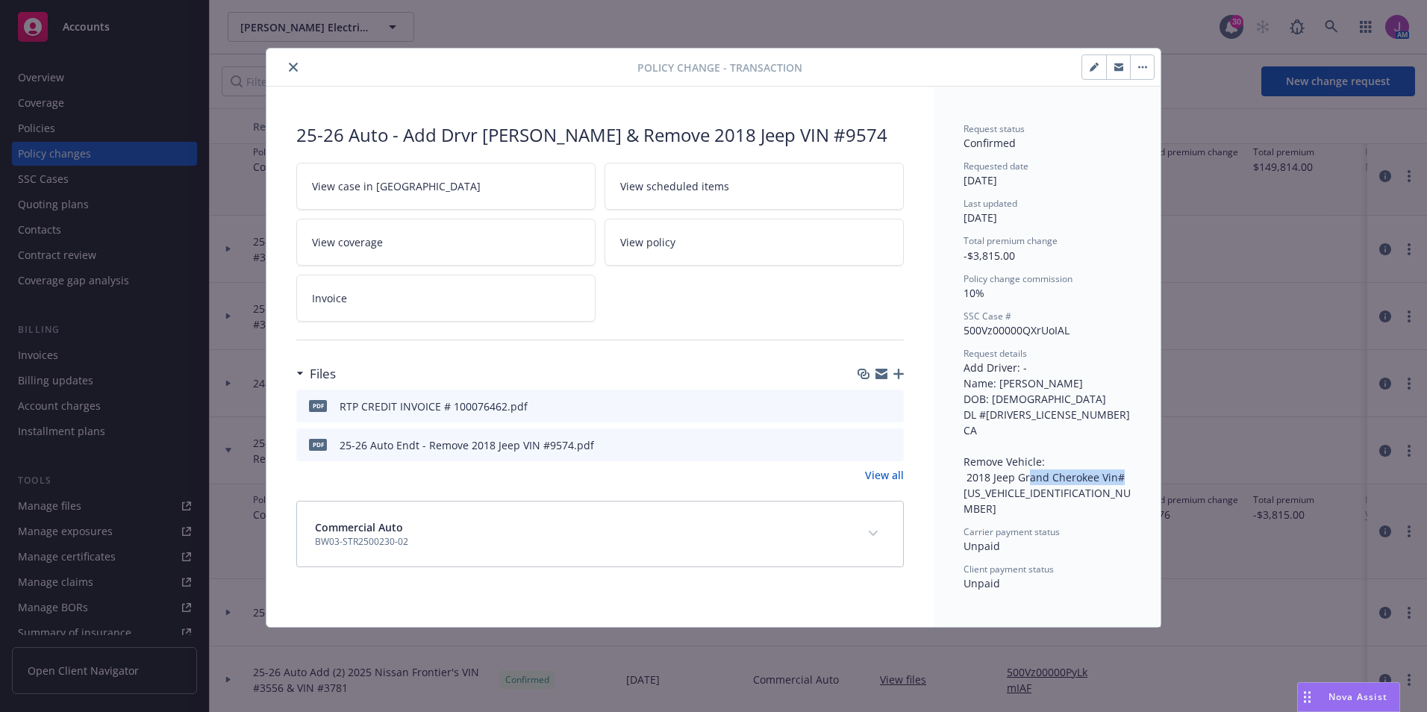
drag, startPoint x: 965, startPoint y: 493, endPoint x: 1080, endPoint y: 497, distance: 114.3
click at [1080, 497] on div "Request details Add Driver: - Name: Isidoro Sixtos Rayo DOB: 04/04/1977 DL #D48…" at bounding box center [1047, 431] width 167 height 169
copy span "1C4RJFJG1JC349574"
click at [291, 70] on icon "close" at bounding box center [293, 67] width 9 height 9
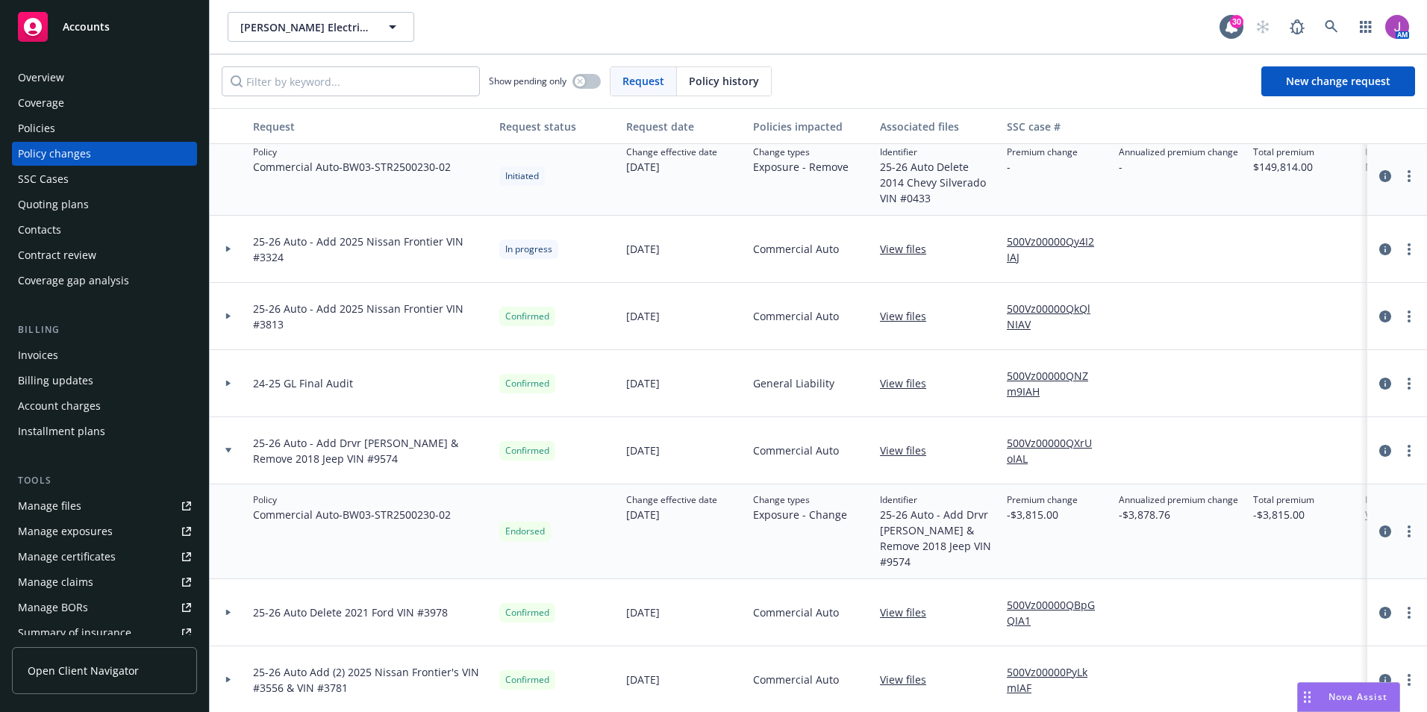
click at [50, 75] on div "Overview" at bounding box center [41, 78] width 46 height 24
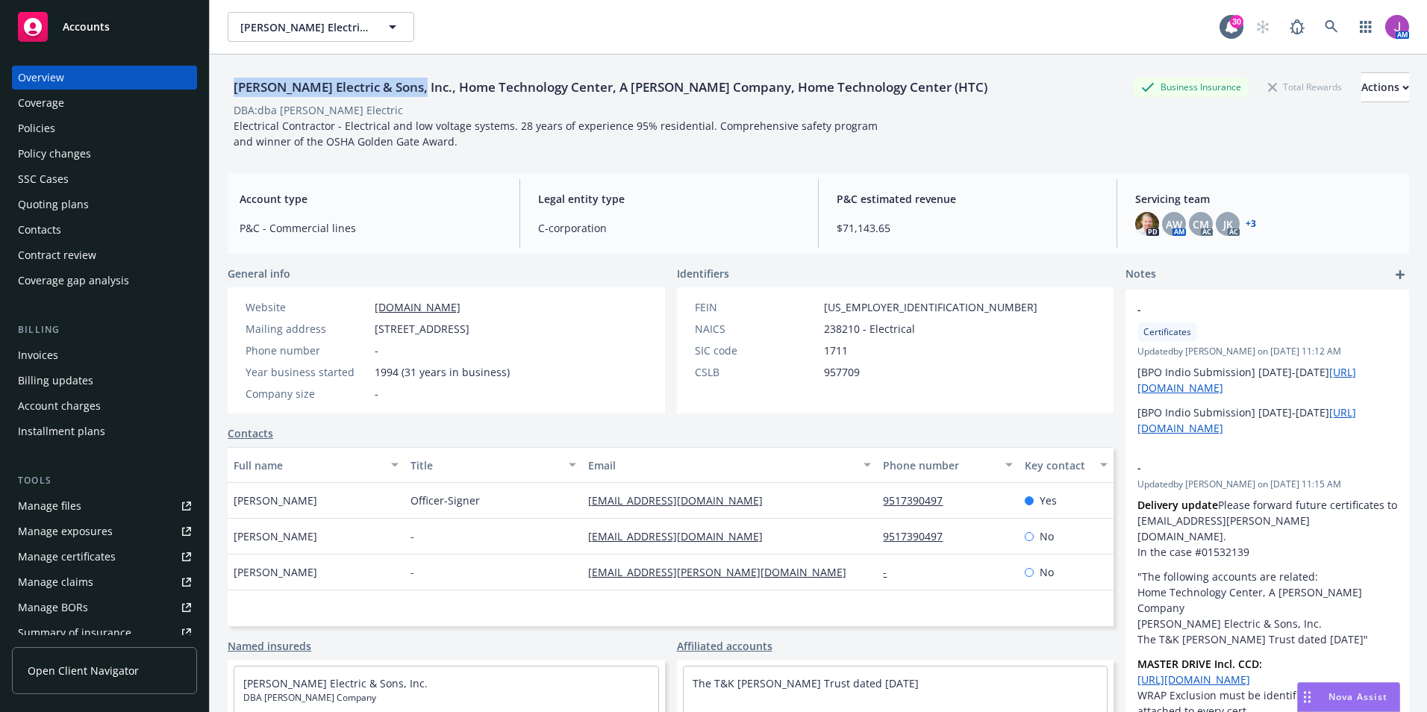
drag, startPoint x: 231, startPoint y: 90, endPoint x: 416, endPoint y: 94, distance: 185.2
click at [416, 94] on div "[PERSON_NAME] Electric & Sons, Inc., Home Technology Center, A [PERSON_NAME] Co…" at bounding box center [611, 87] width 766 height 19
copy div "Schamber Electric & Sons, Inc."
click at [93, 125] on div "Policies" at bounding box center [104, 128] width 173 height 24
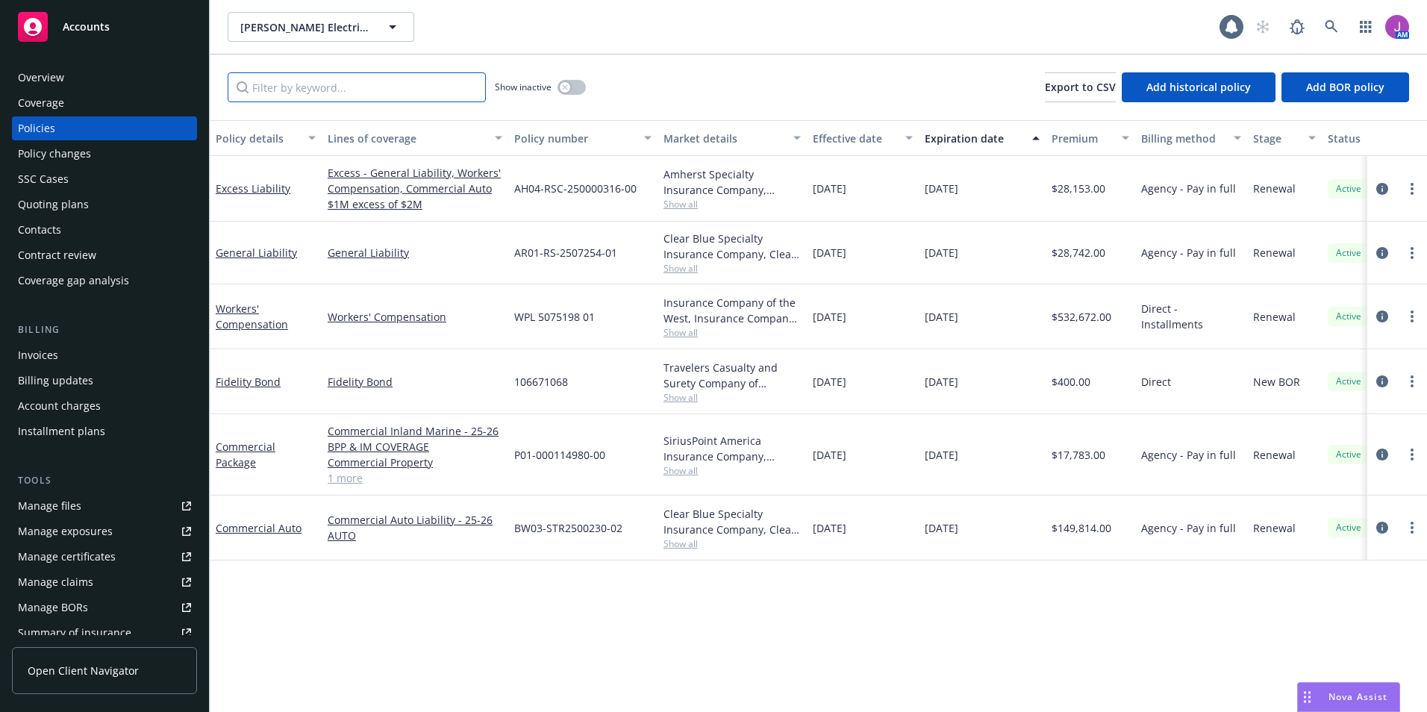
click at [289, 88] on input "Filter by keyword..." at bounding box center [357, 87] width 258 height 30
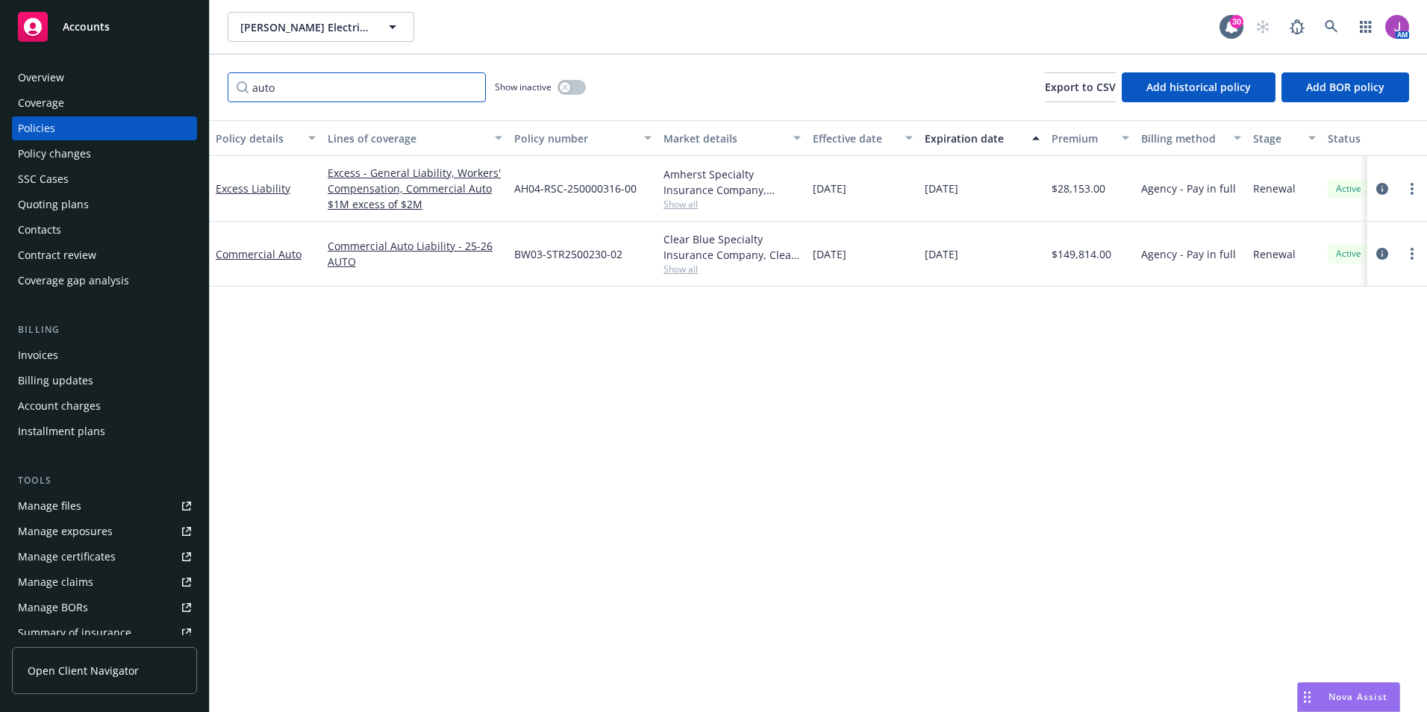
type input "auto"
drag, startPoint x: 511, startPoint y: 254, endPoint x: 627, endPoint y: 261, distance: 115.9
click at [627, 261] on div "BW03-STR2500230-02" at bounding box center [582, 254] width 149 height 65
copy span "BW03-STR2500230-02"
click at [43, 221] on div "Contacts" at bounding box center [39, 230] width 43 height 24
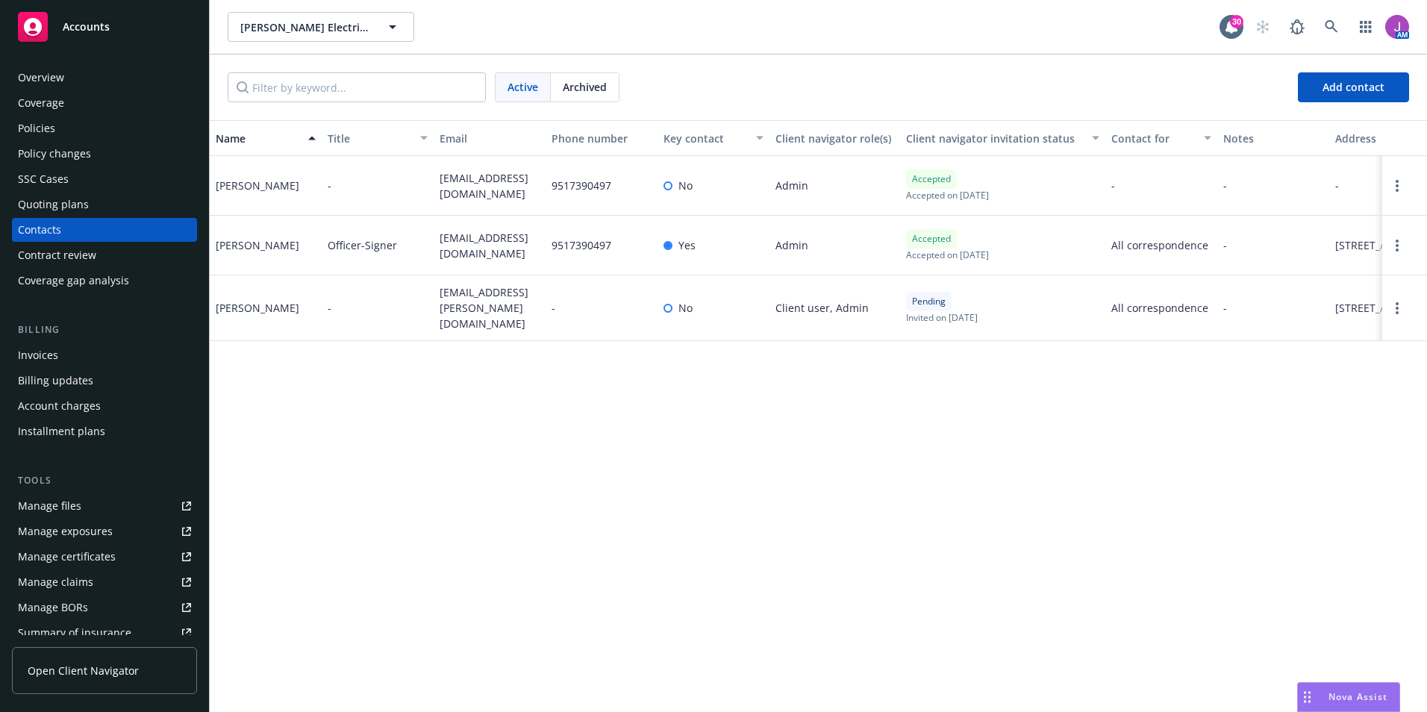
click at [10, 119] on div "Overview Coverage Policies Policy changes SSC Cases Quoting plans Contacts Cont…" at bounding box center [104, 380] width 209 height 664
click at [35, 126] on div "Policies" at bounding box center [36, 128] width 37 height 24
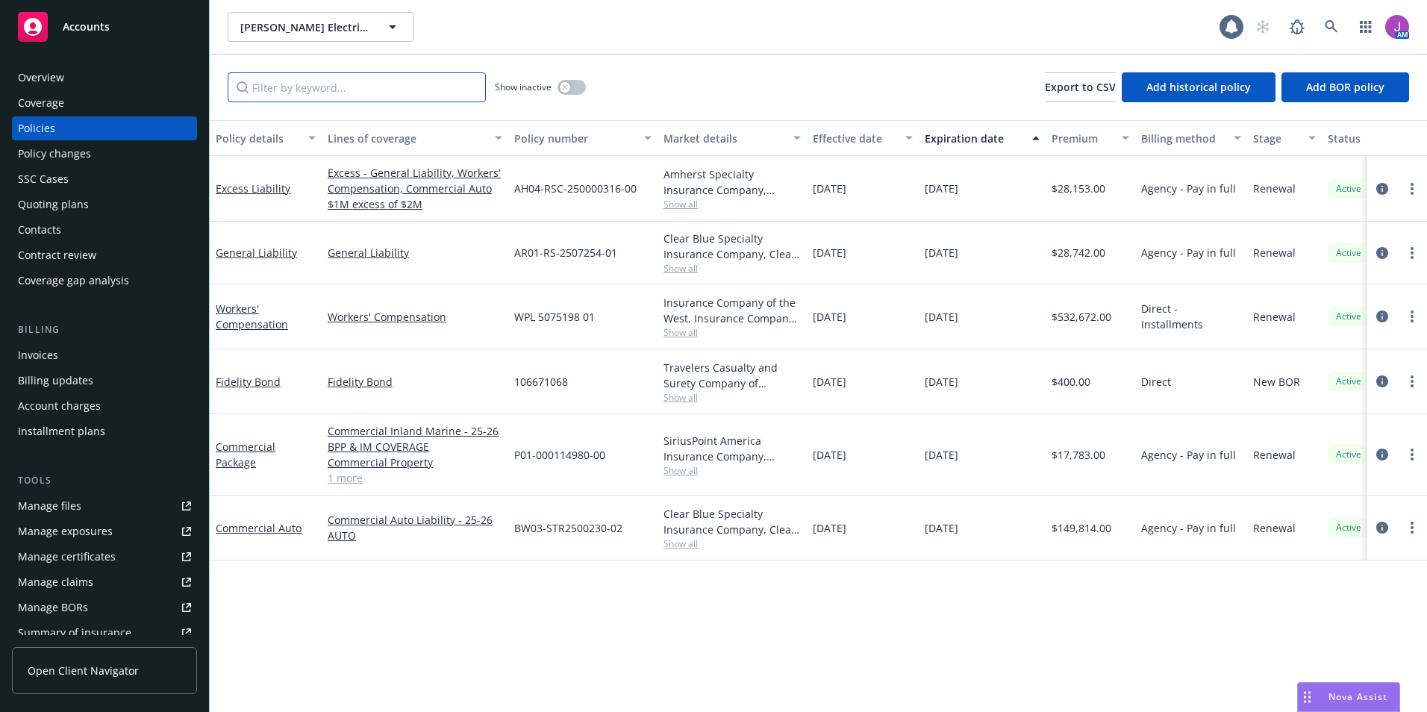
click at [300, 102] on input "Filter by keyword..." at bounding box center [357, 87] width 258 height 30
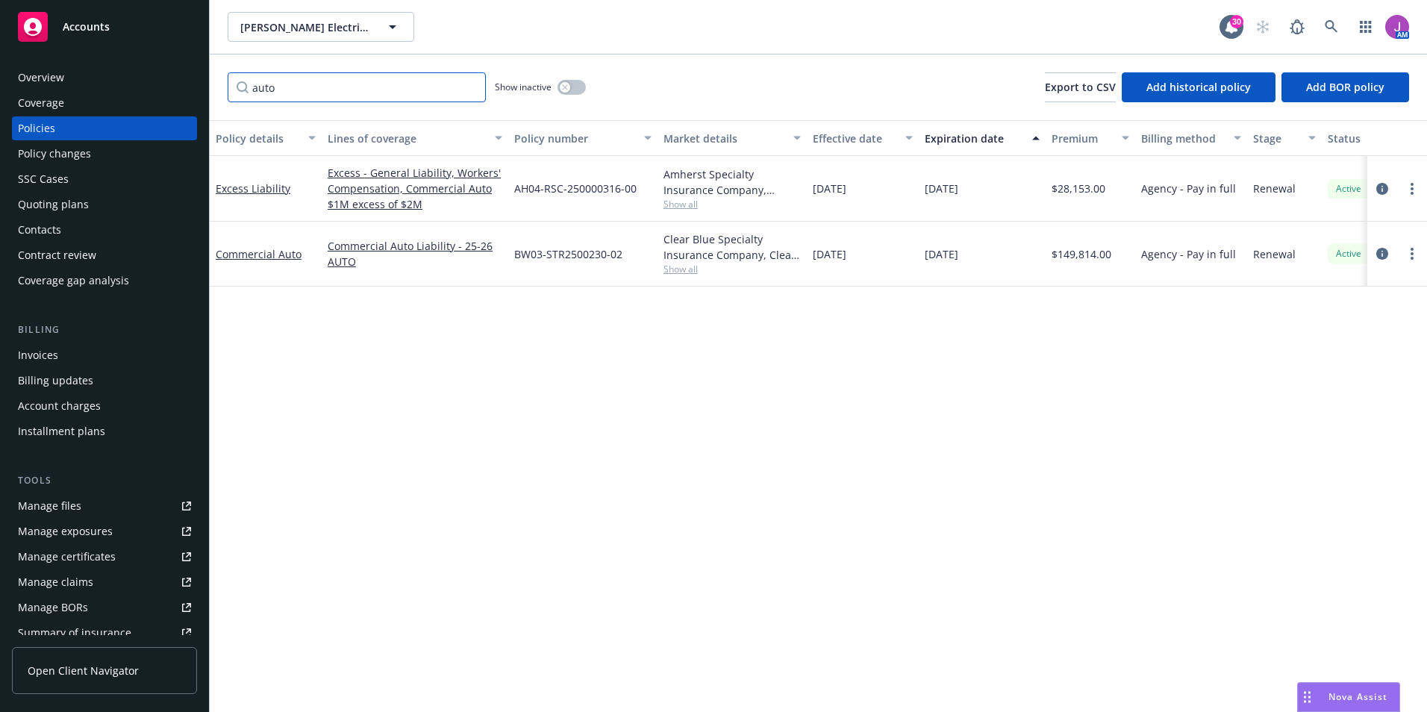
type input "auto"
drag, startPoint x: 814, startPoint y: 255, endPoint x: 985, endPoint y: 260, distance: 170.3
click at [985, 260] on div "Commercial Auto Commercial Auto Liability - 25-26 AUTO BW03-STR2500230-02 Clear…" at bounding box center [930, 254] width 1441 height 65
copy div "07/30/2025 07/30/2026"
click at [682, 270] on span "Show all" at bounding box center [732, 269] width 137 height 13
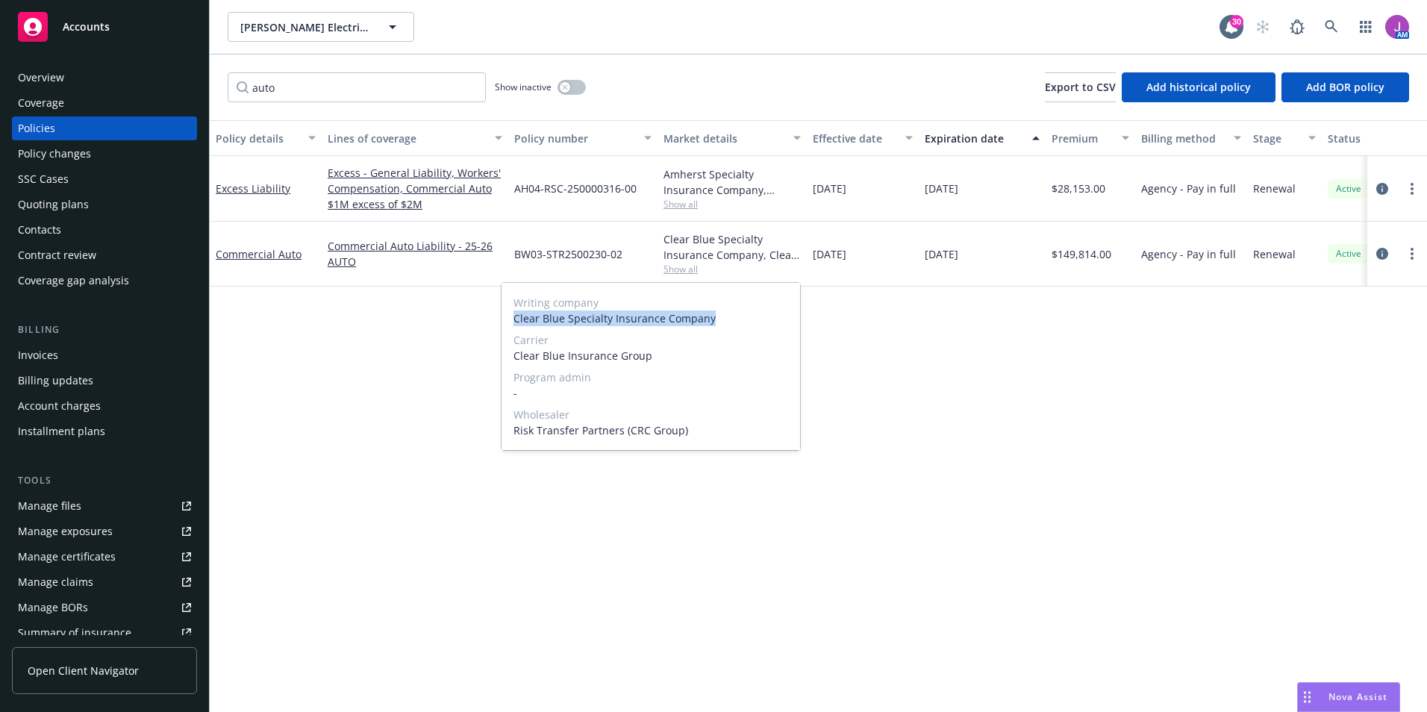
drag, startPoint x: 535, startPoint y: 313, endPoint x: 713, endPoint y: 318, distance: 177.8
click at [713, 318] on div "Writing company Clear Blue Specialty Insurance Company Carrier Clear Blue Insur…" at bounding box center [651, 366] width 299 height 167
copy span "Clear Blue Specialty Insurance Company"
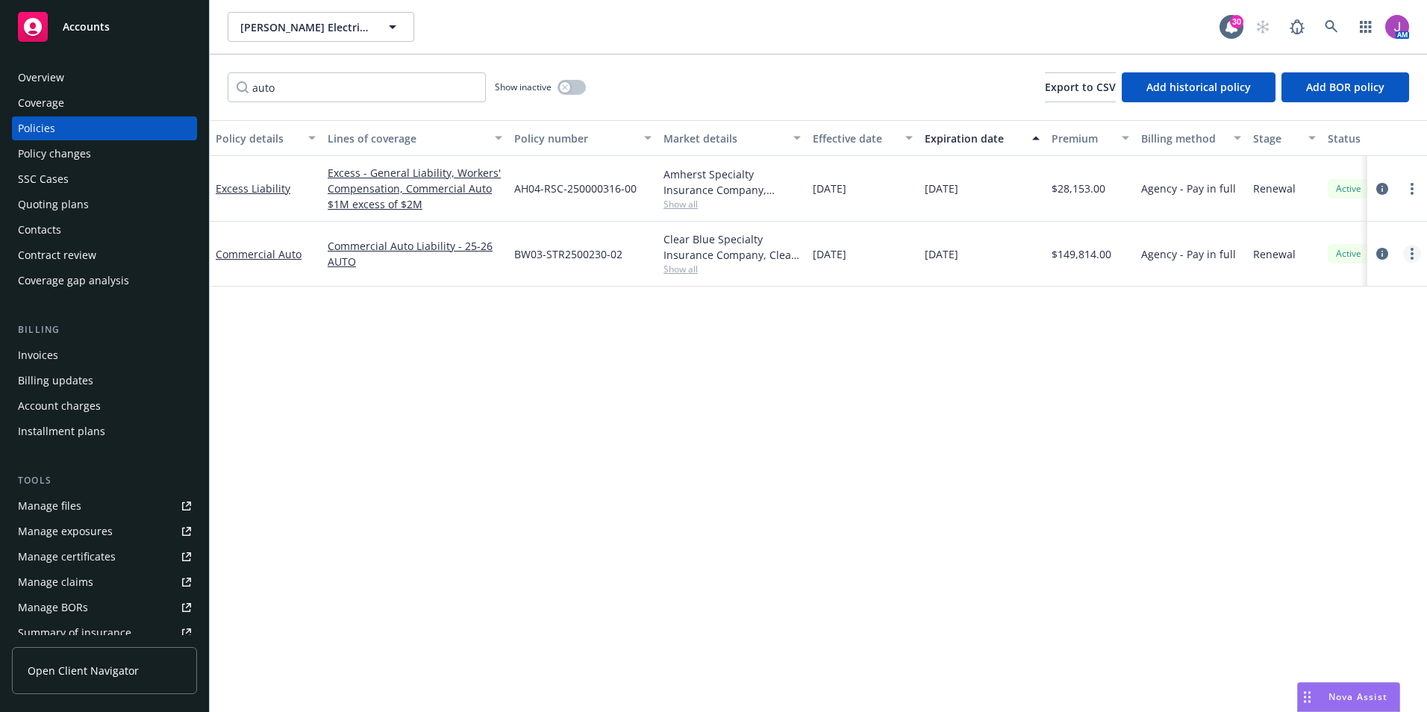
click at [1415, 257] on link "more" at bounding box center [1413, 254] width 18 height 18
click at [1294, 470] on link "Copy logging email" at bounding box center [1332, 464] width 175 height 30
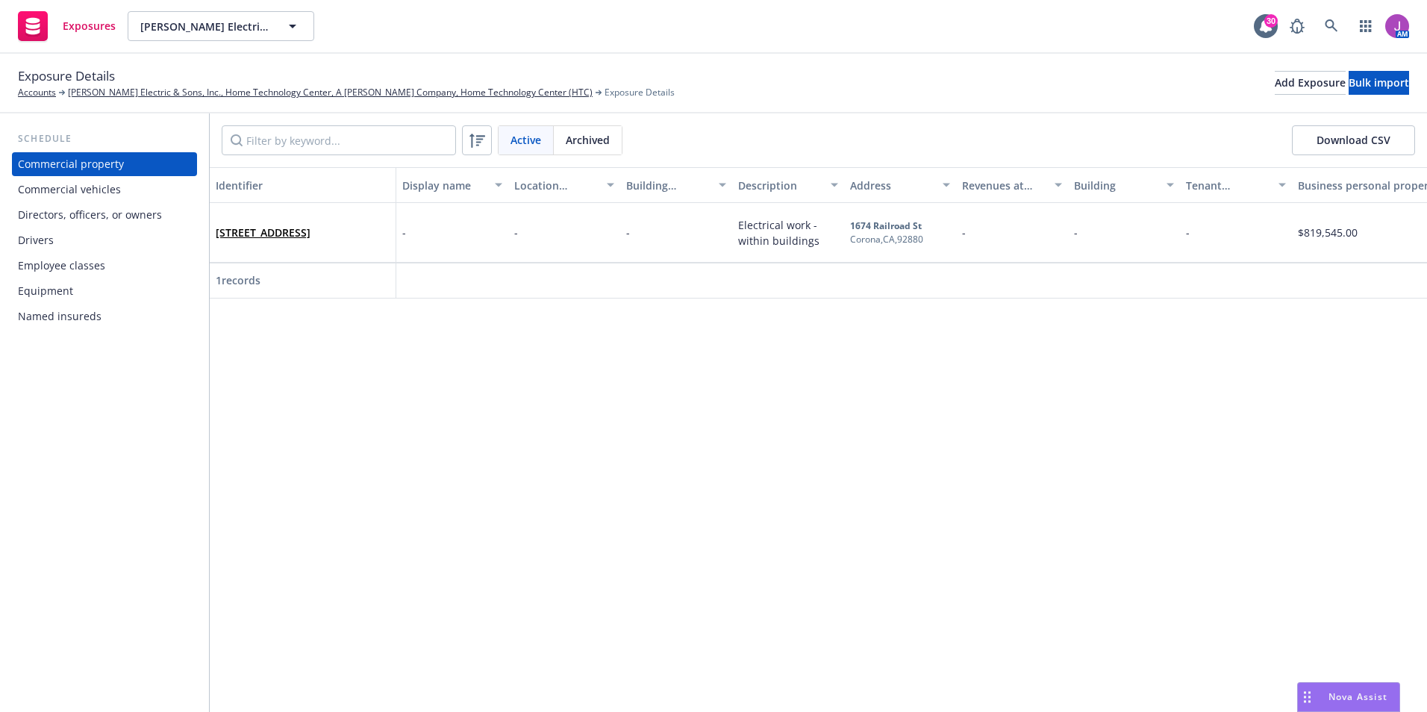
click at [59, 191] on div "Commercial vehicles" at bounding box center [69, 190] width 103 height 24
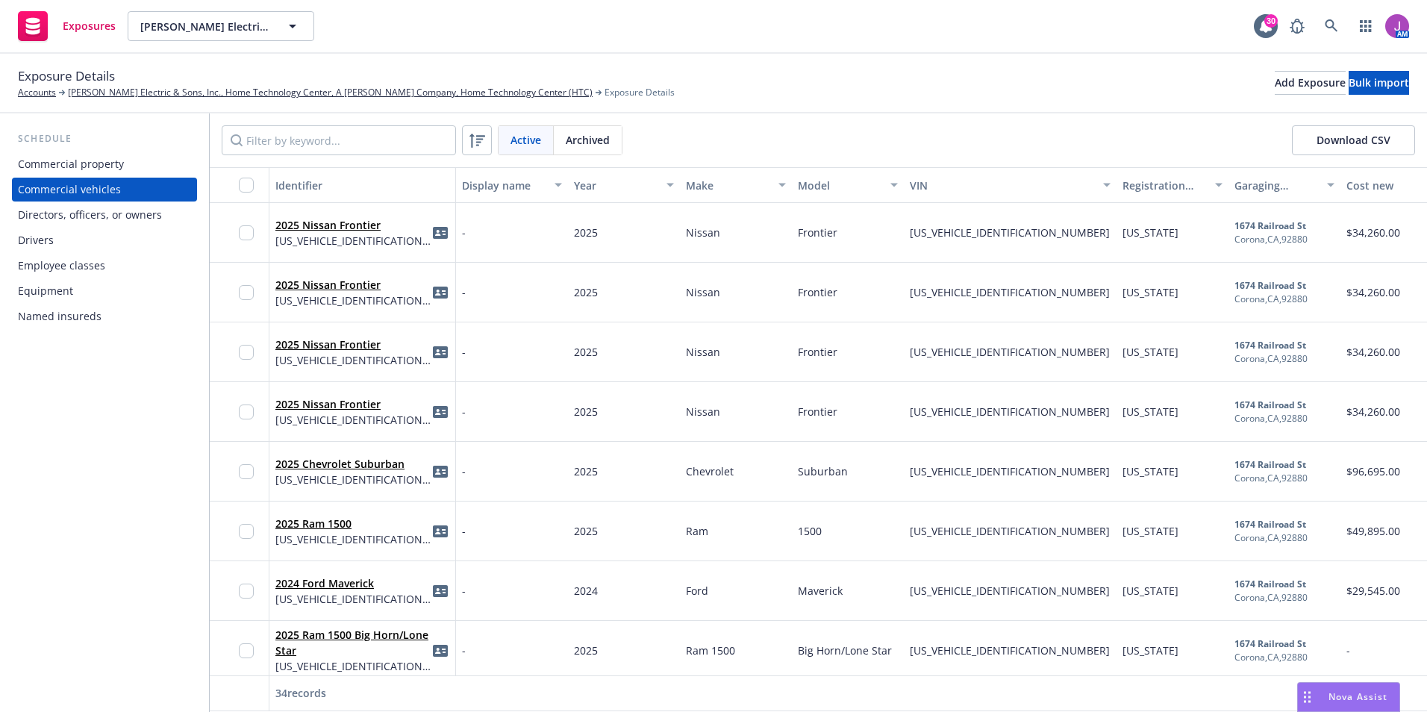
click at [402, 302] on div "2025 Nissan Frontier 1N6ED1CL4SN653813" at bounding box center [362, 292] width 174 height 41
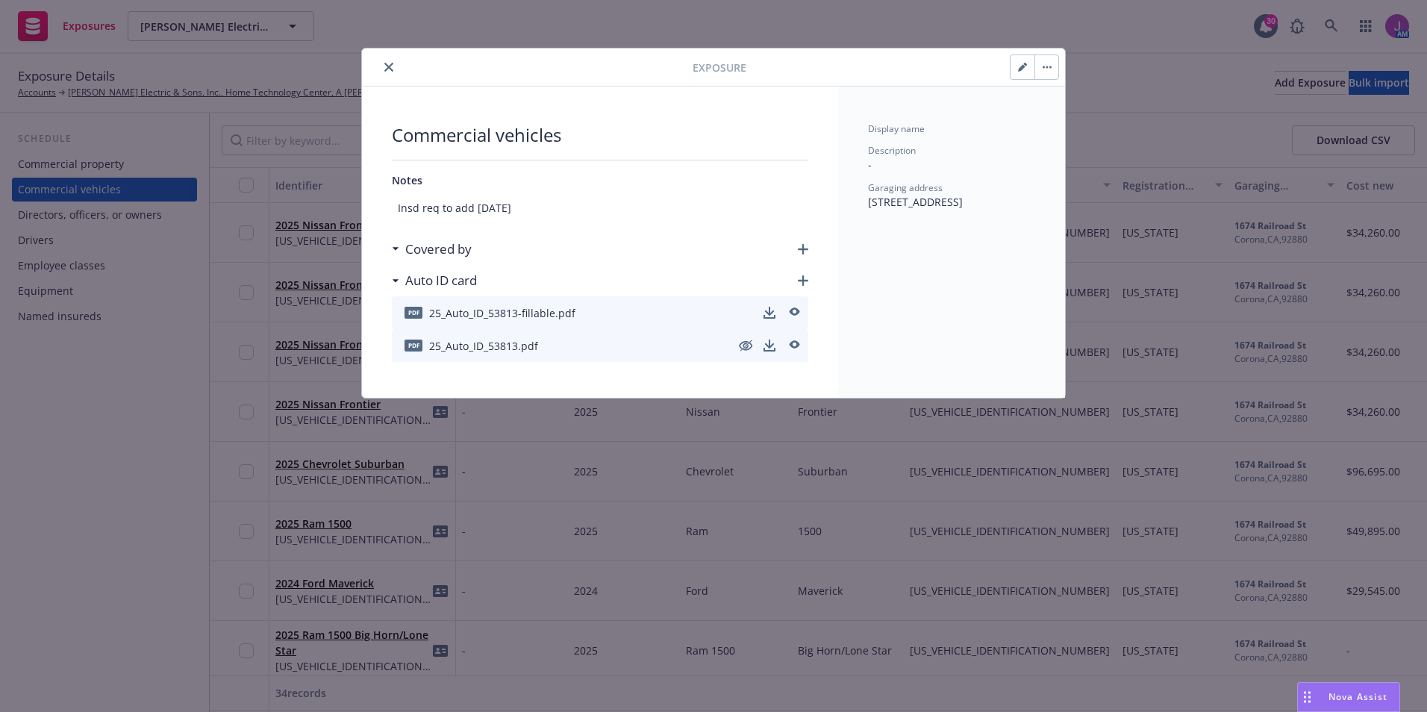
click at [391, 71] on icon "close" at bounding box center [388, 67] width 9 height 9
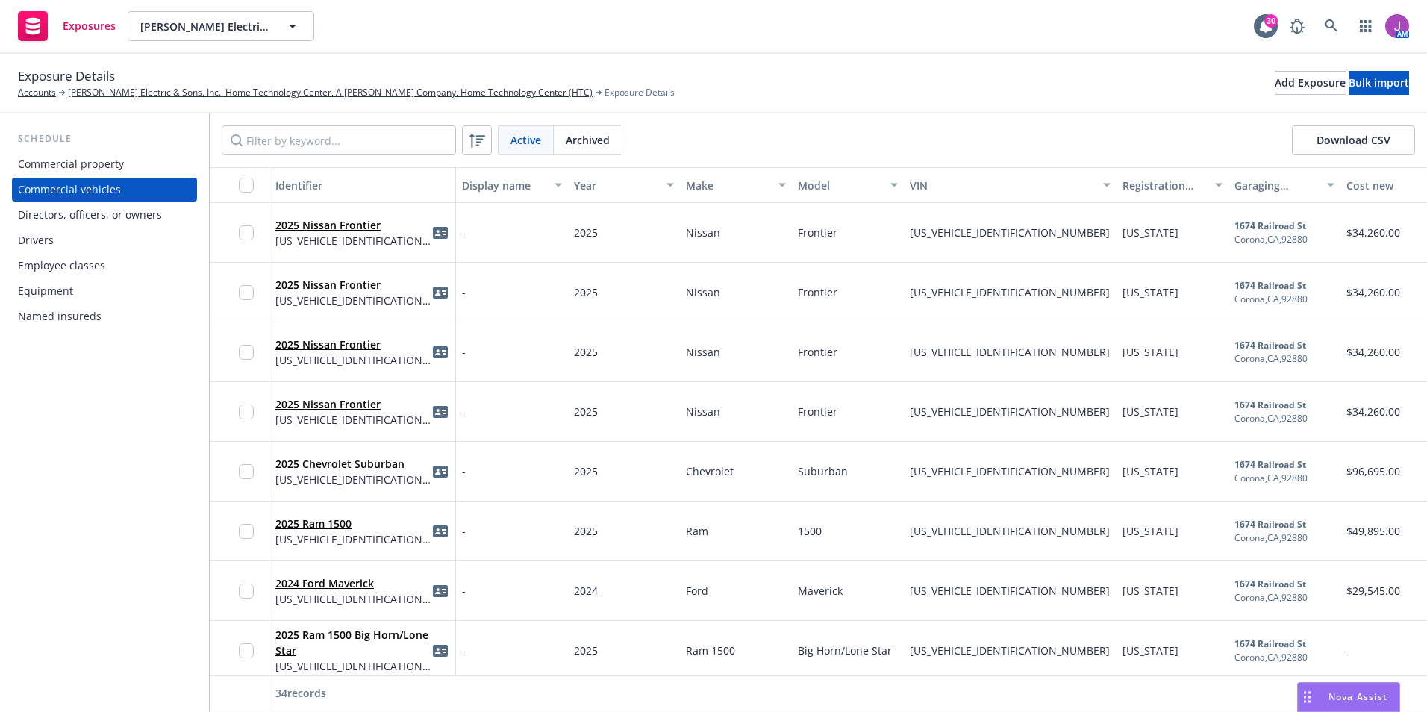
click at [397, 240] on div "2025 Nissan Frontier 1N6ED1CL0SN653324" at bounding box center [362, 232] width 174 height 41
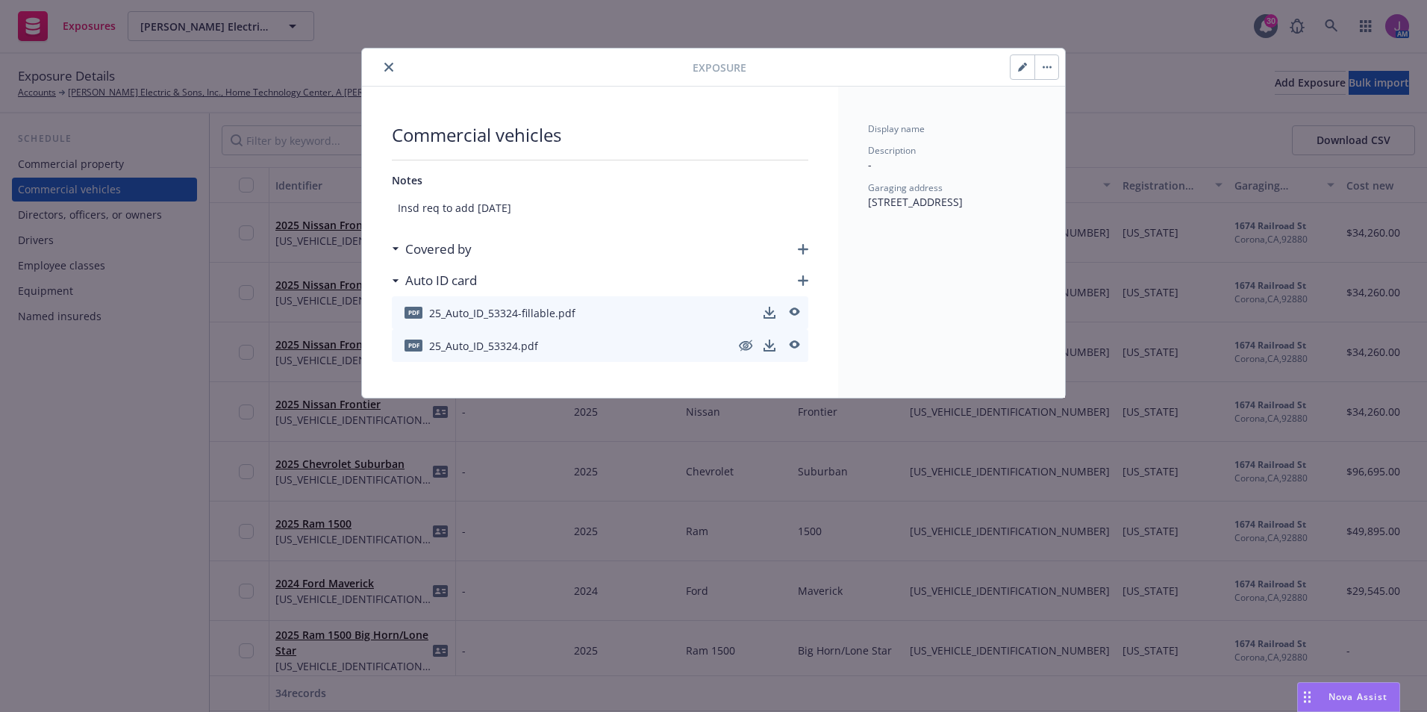
click at [387, 66] on icon "close" at bounding box center [388, 67] width 9 height 9
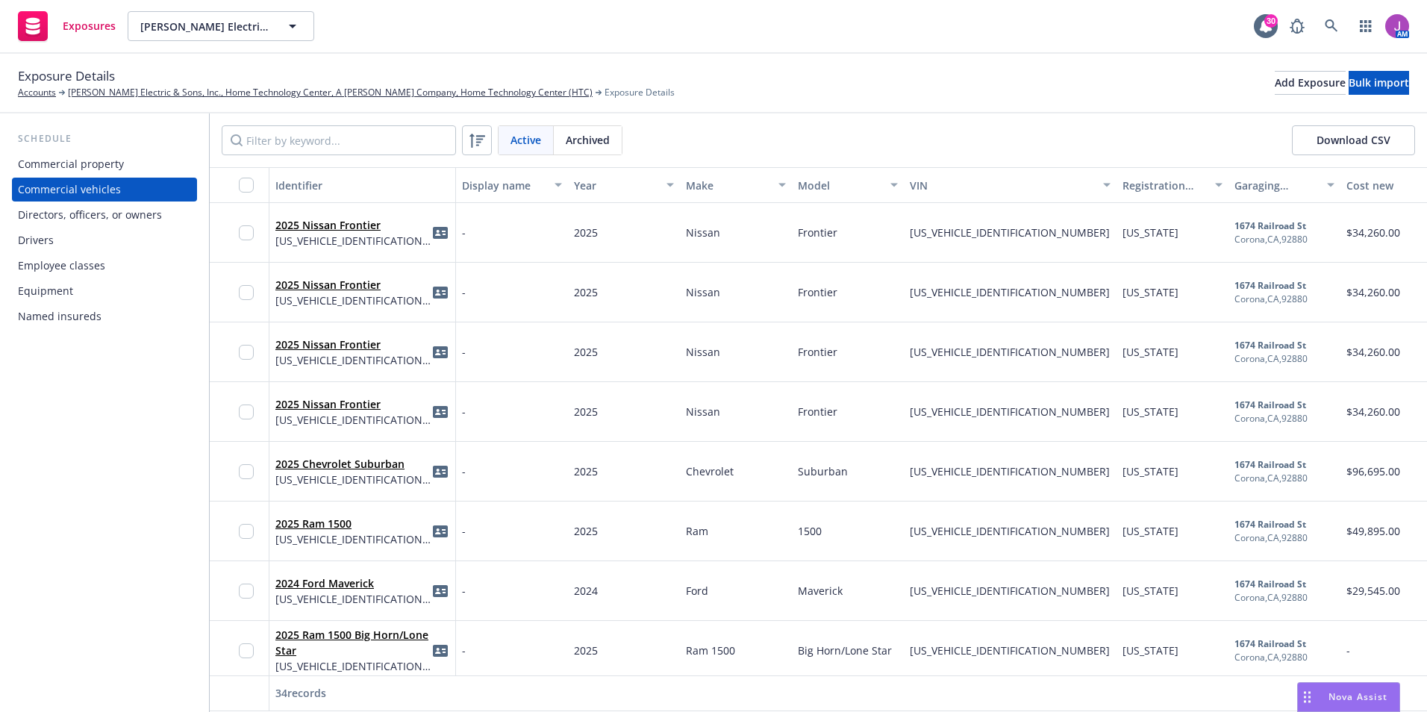
click at [405, 289] on div "2025 Nissan Frontier 1N6ED1CL4SN653813" at bounding box center [362, 292] width 174 height 41
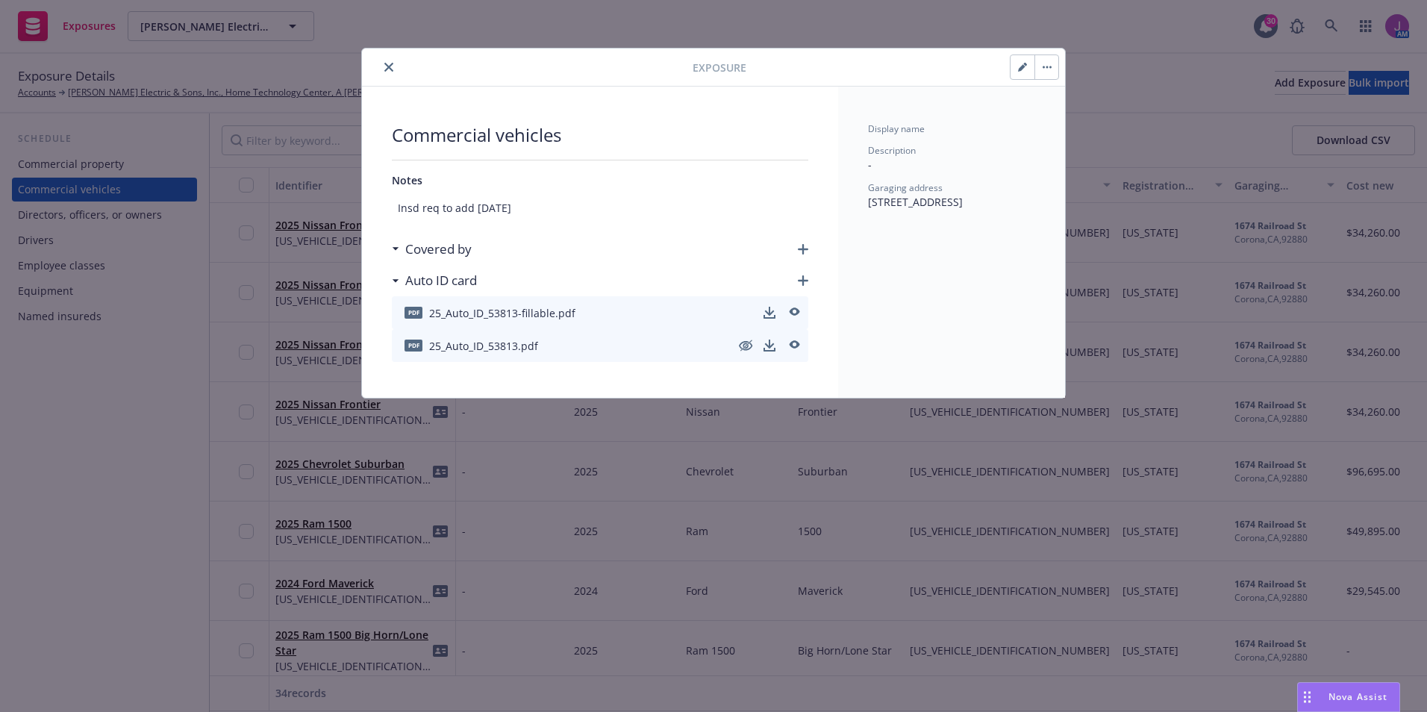
click at [387, 63] on icon "close" at bounding box center [388, 67] width 9 height 9
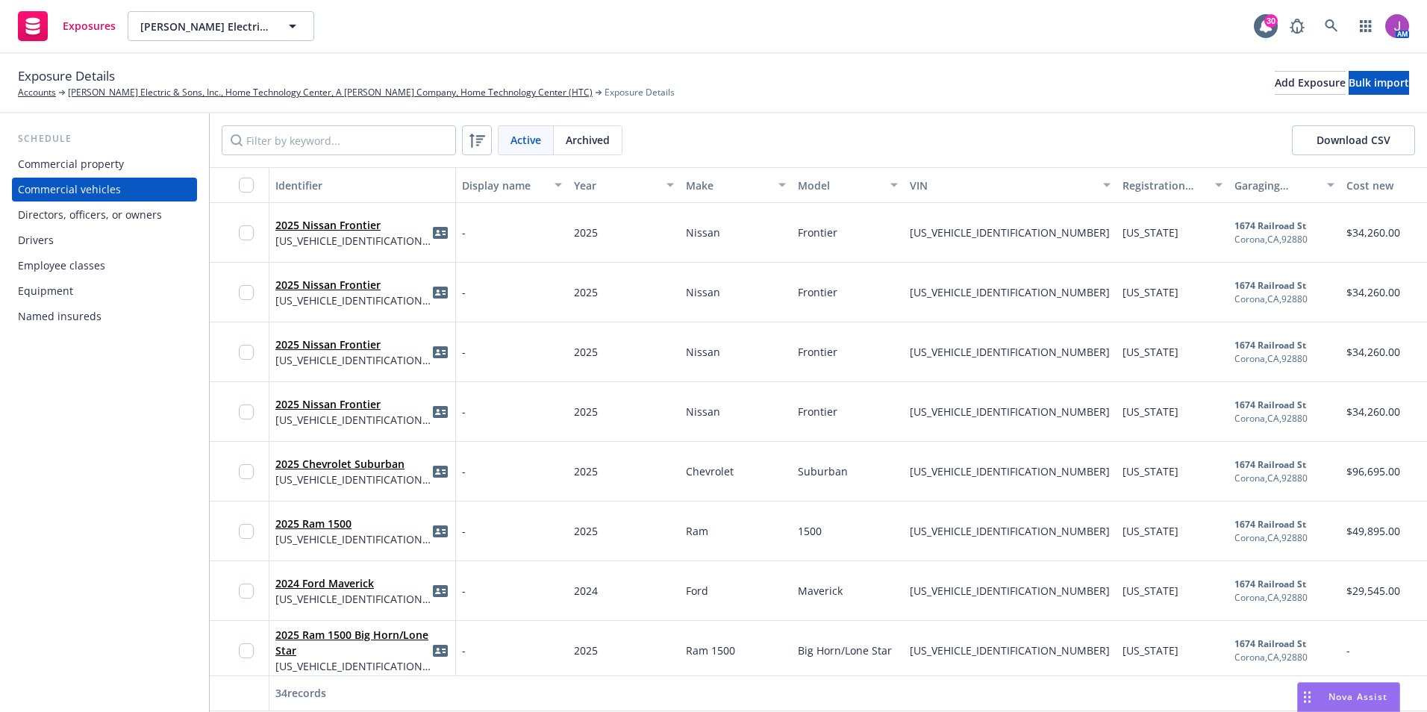
click at [393, 349] on div "2025 Nissan Frontier 1N6ED1CLXSN653556" at bounding box center [362, 351] width 174 height 41
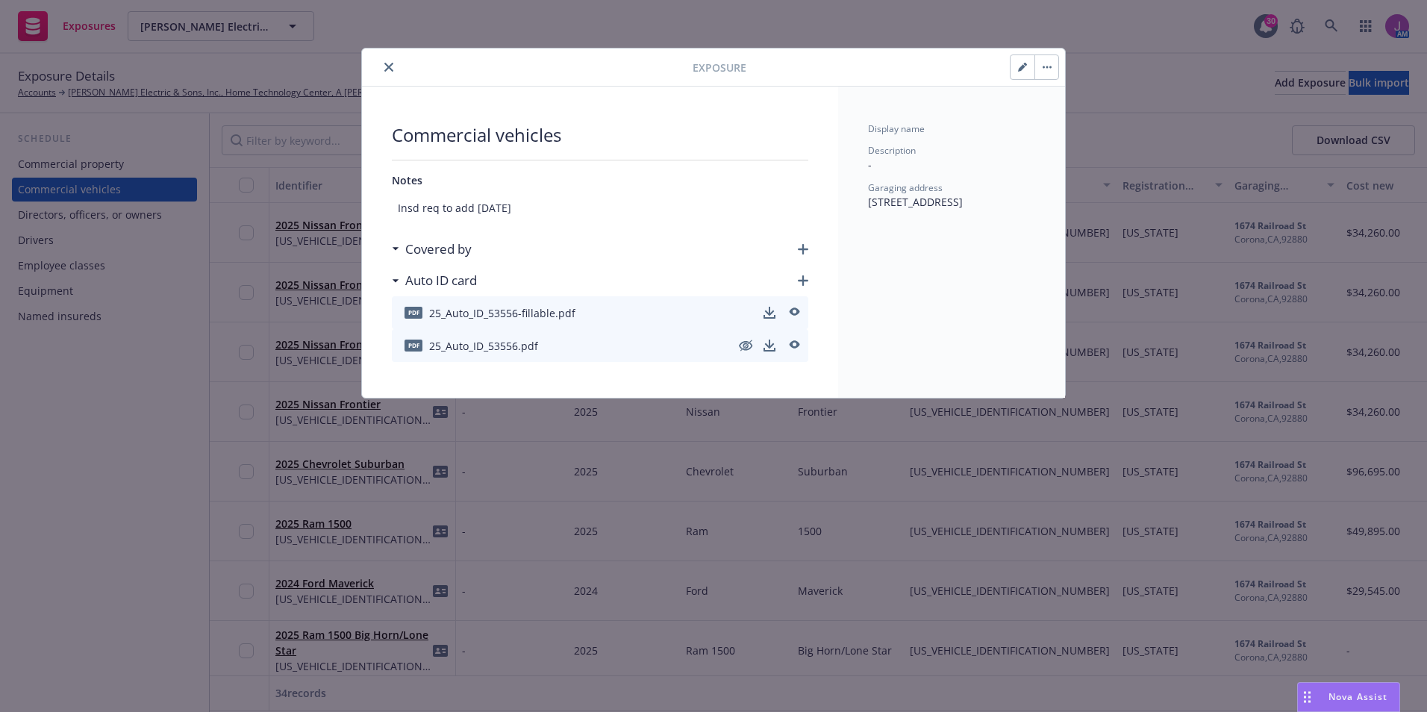
click at [388, 72] on button "close" at bounding box center [389, 67] width 18 height 18
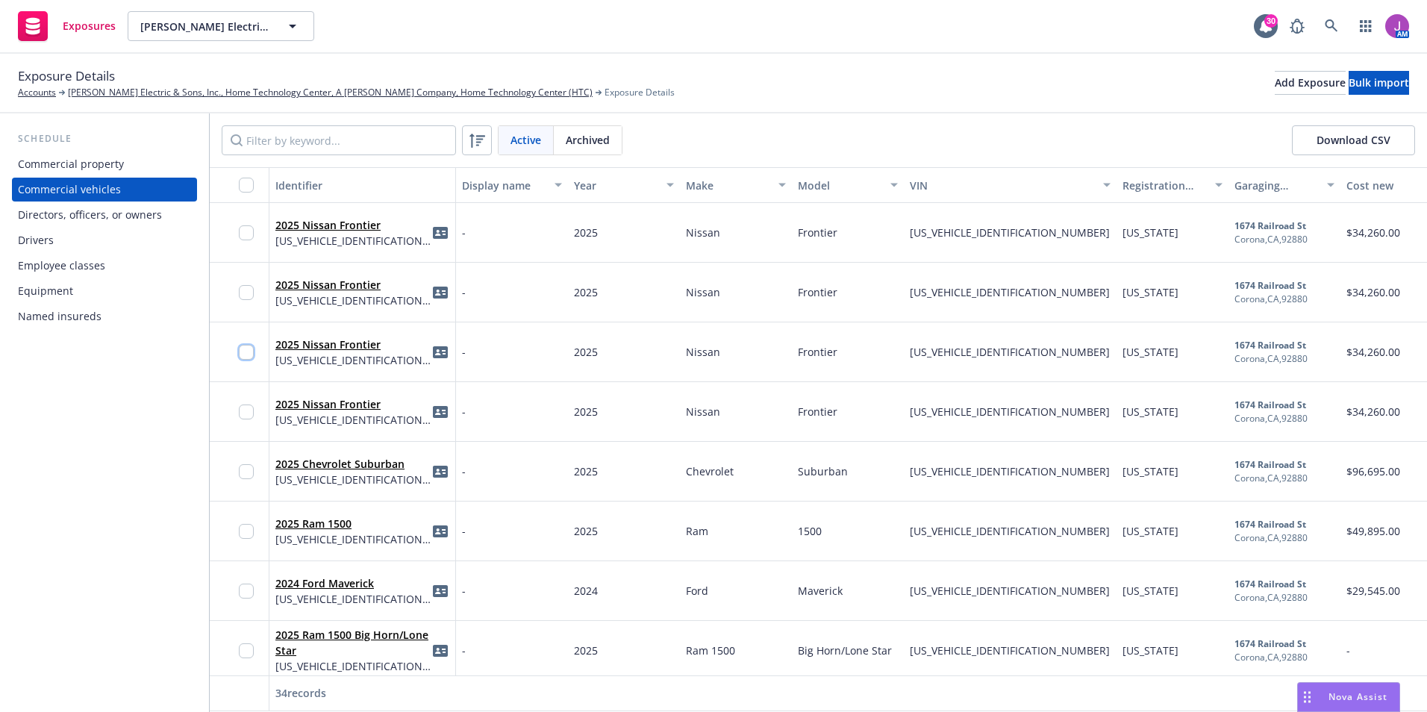
click at [249, 354] on input "checkbox" at bounding box center [246, 352] width 15 height 15
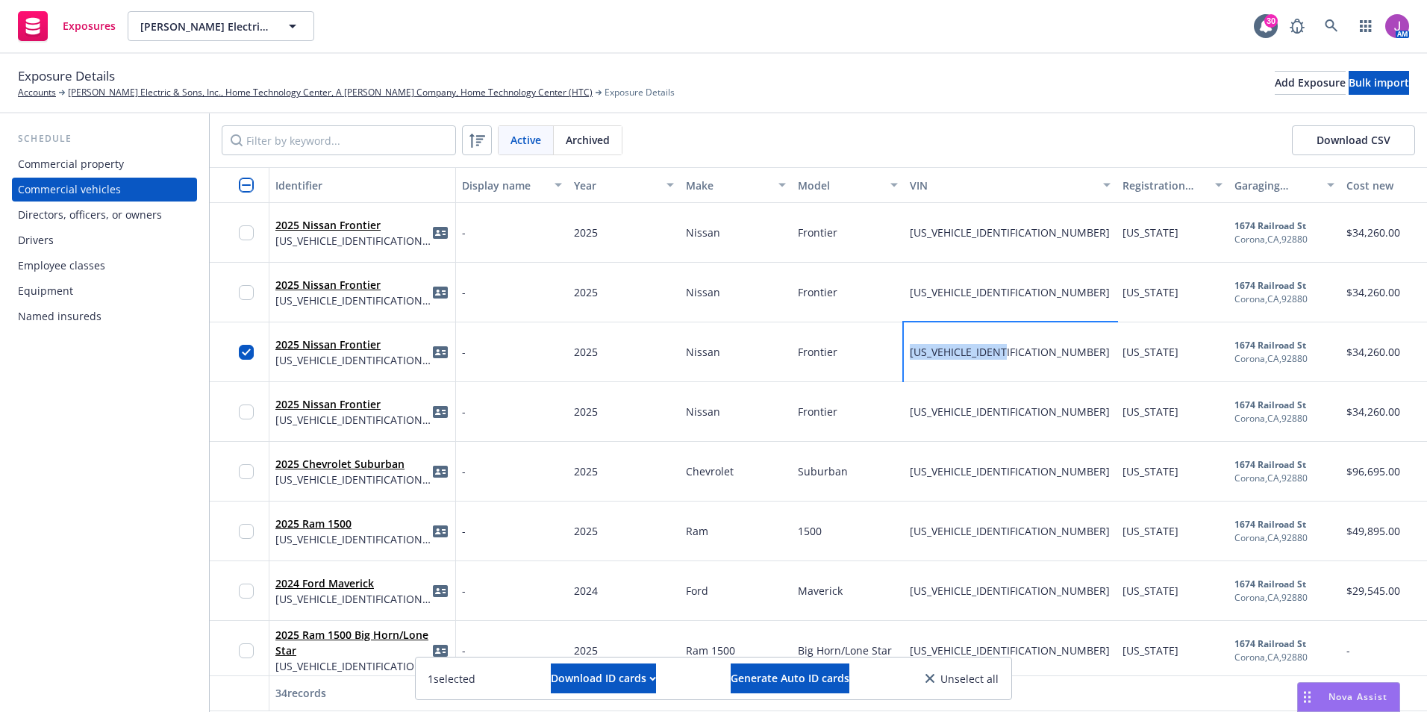
drag, startPoint x: 906, startPoint y: 351, endPoint x: 1021, endPoint y: 364, distance: 115.7
click at [1021, 364] on div "1N6ED1CLXSN653556" at bounding box center [1010, 353] width 213 height 60
copy span "1N6ED1CLXSN653556"
click at [408, 490] on div "Download ID card" at bounding box center [440, 495] width 101 height 28
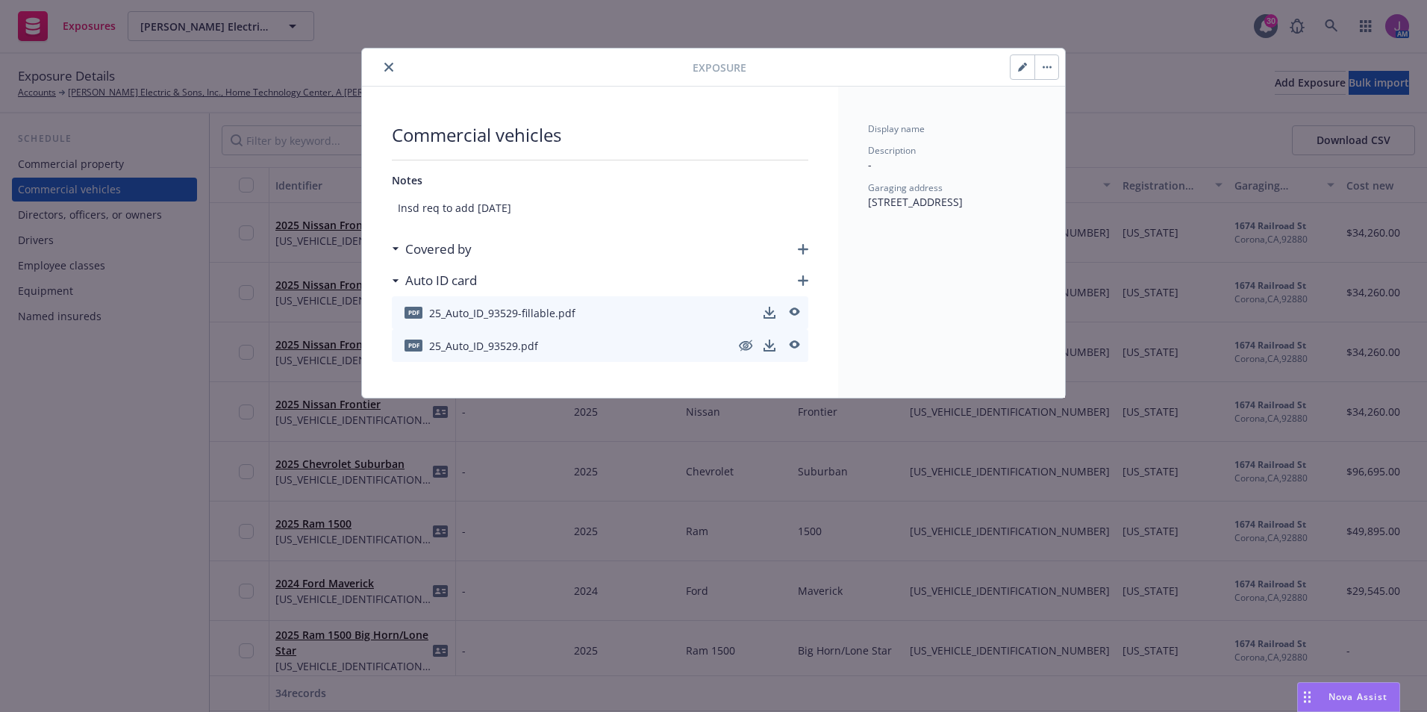
click at [387, 67] on icon "close" at bounding box center [388, 67] width 9 height 9
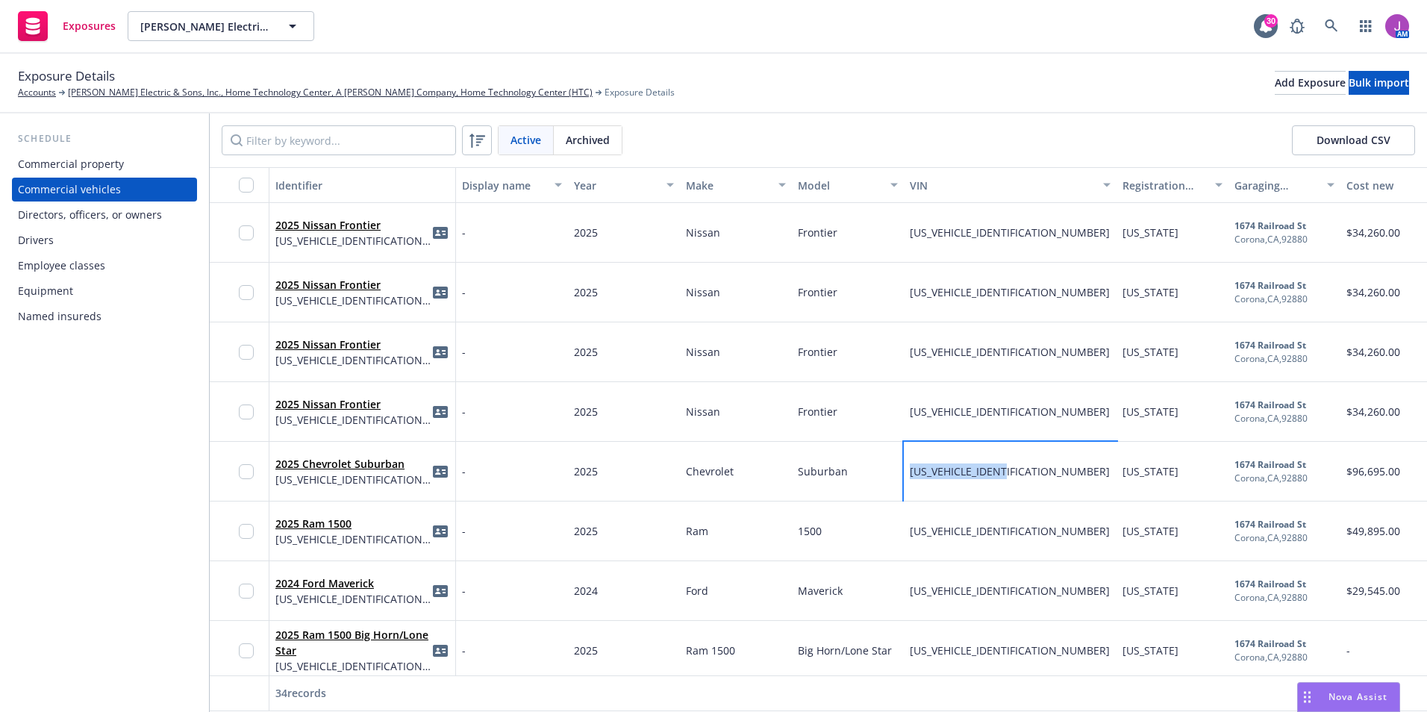
drag, startPoint x: 909, startPoint y: 470, endPoint x: 1025, endPoint y: 477, distance: 116.7
click at [1025, 477] on div "1GNS6GRL0SR293529" at bounding box center [1010, 472] width 213 height 60
copy span "1GNS6GRL0SR293529"
click at [389, 411] on div "2025 Nissan Frontier 1N6ED1CL6SN653781" at bounding box center [362, 411] width 174 height 41
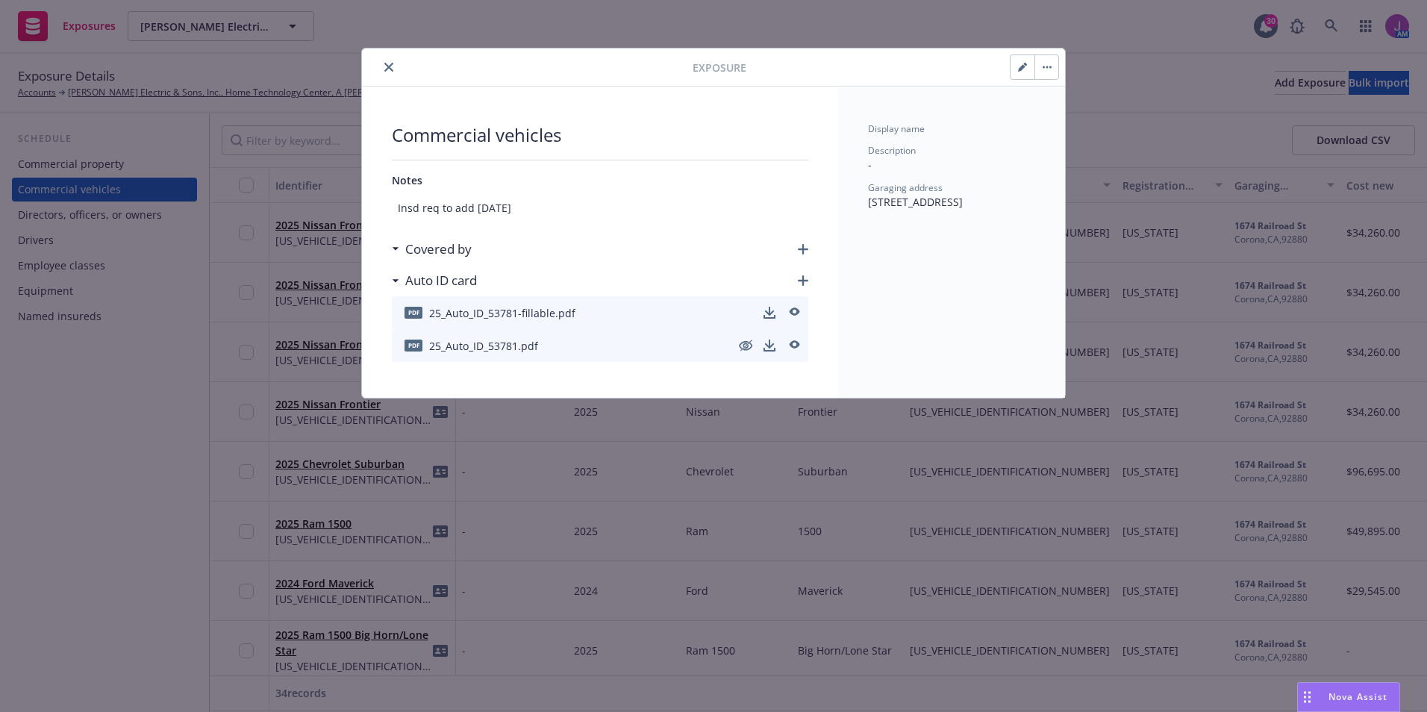
click at [390, 66] on icon "close" at bounding box center [388, 67] width 9 height 9
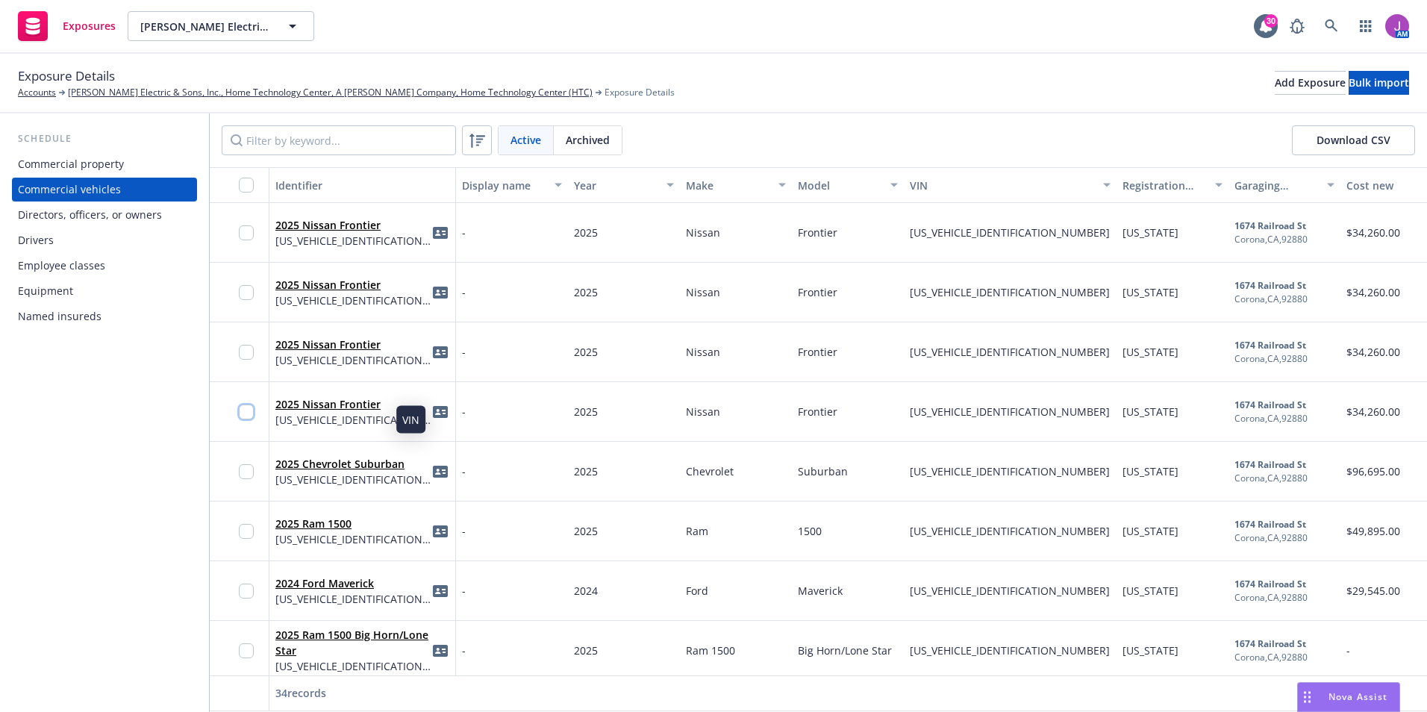
click at [252, 408] on input "checkbox" at bounding box center [246, 412] width 15 height 15
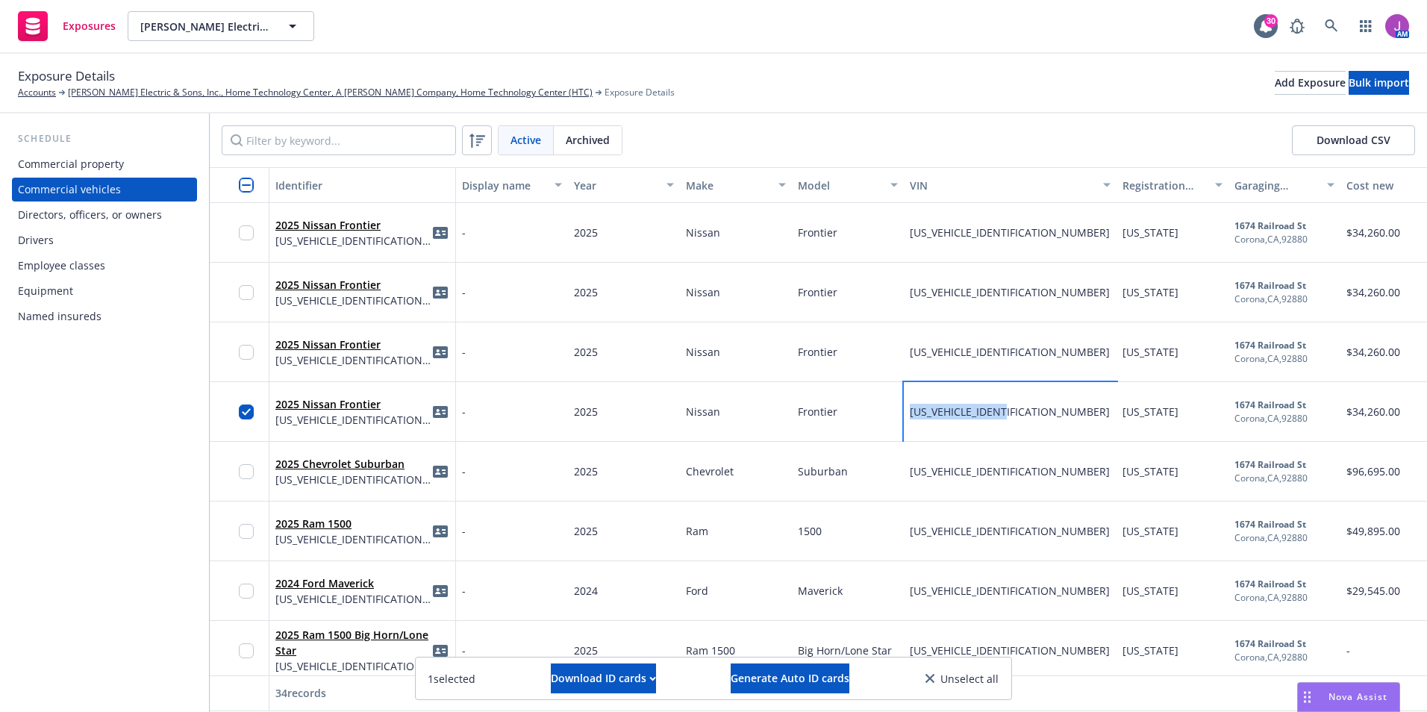
drag, startPoint x: 910, startPoint y: 411, endPoint x: 1039, endPoint y: 413, distance: 129.2
click at [1039, 413] on div "1N6ED1CL6SN653781" at bounding box center [1010, 412] width 213 height 60
copy span "1N6ED1CL6SN653781"
click at [394, 423] on div "2025 Nissan Frontier 1N6ED1CL6SN653781" at bounding box center [362, 411] width 174 height 41
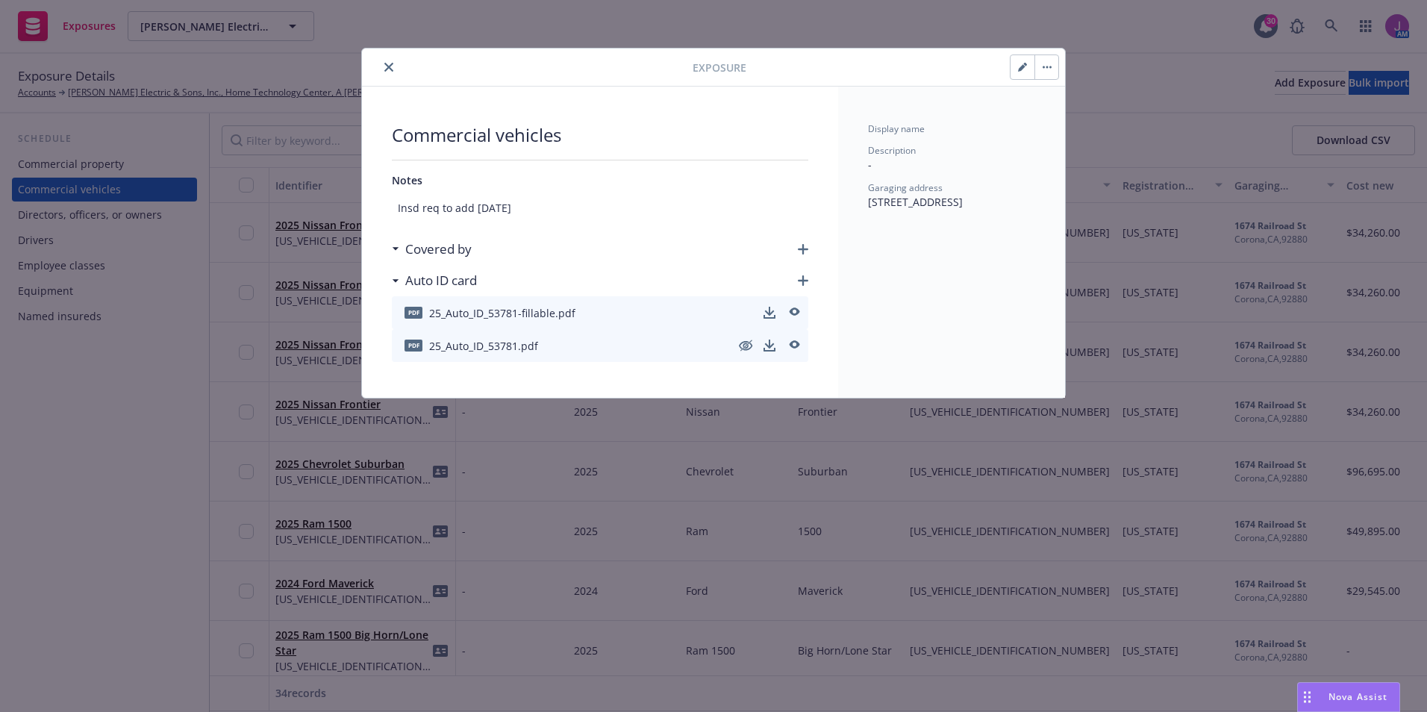
click at [391, 63] on icon "close" at bounding box center [388, 67] width 9 height 9
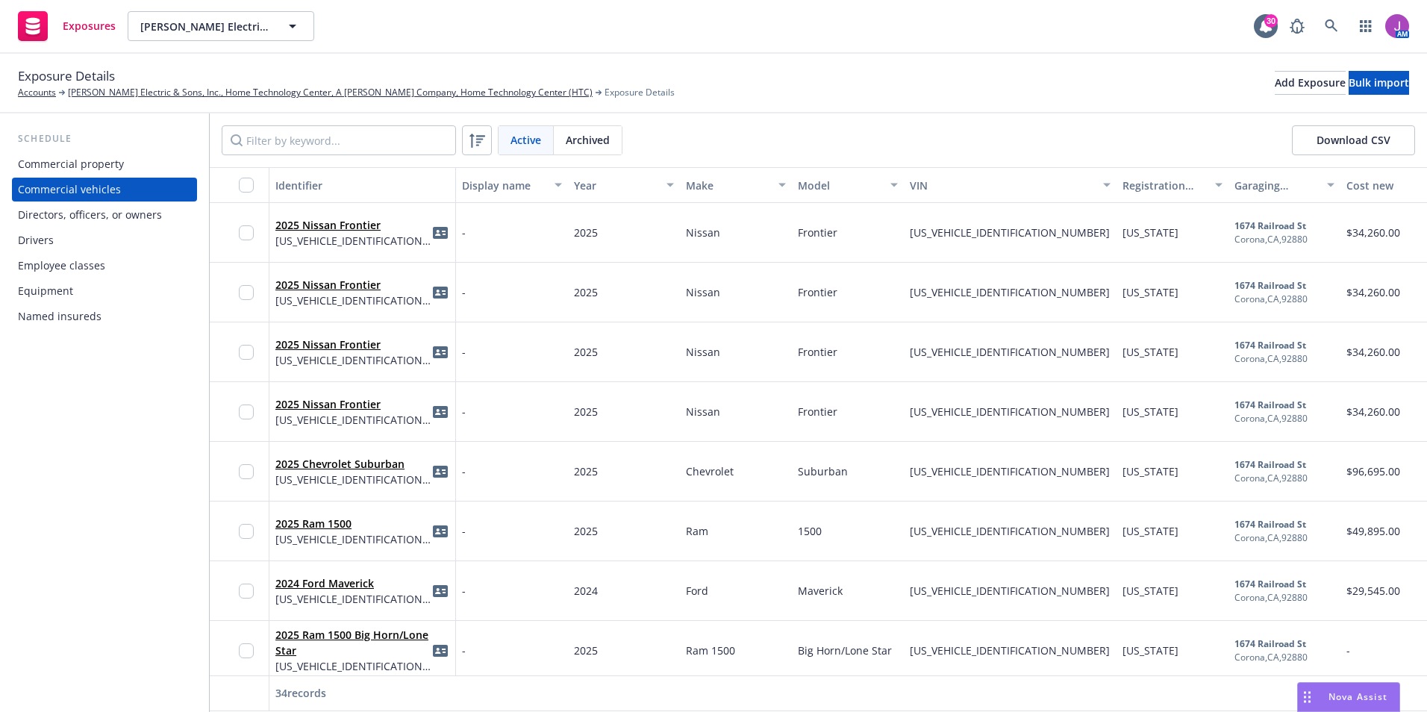
click at [399, 423] on div "2025 Nissan Frontier 1N6ED1CL6SN653781" at bounding box center [362, 411] width 174 height 41
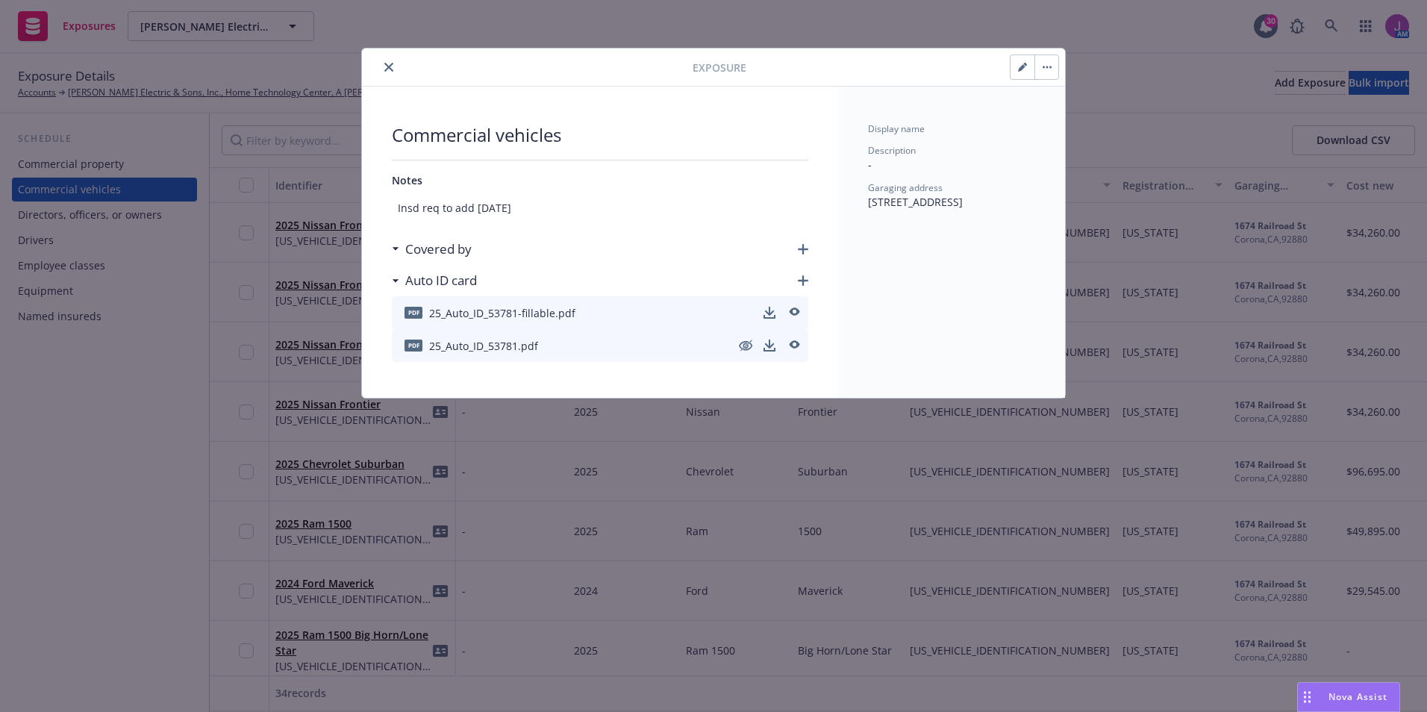
click at [386, 59] on button "close" at bounding box center [389, 67] width 18 height 18
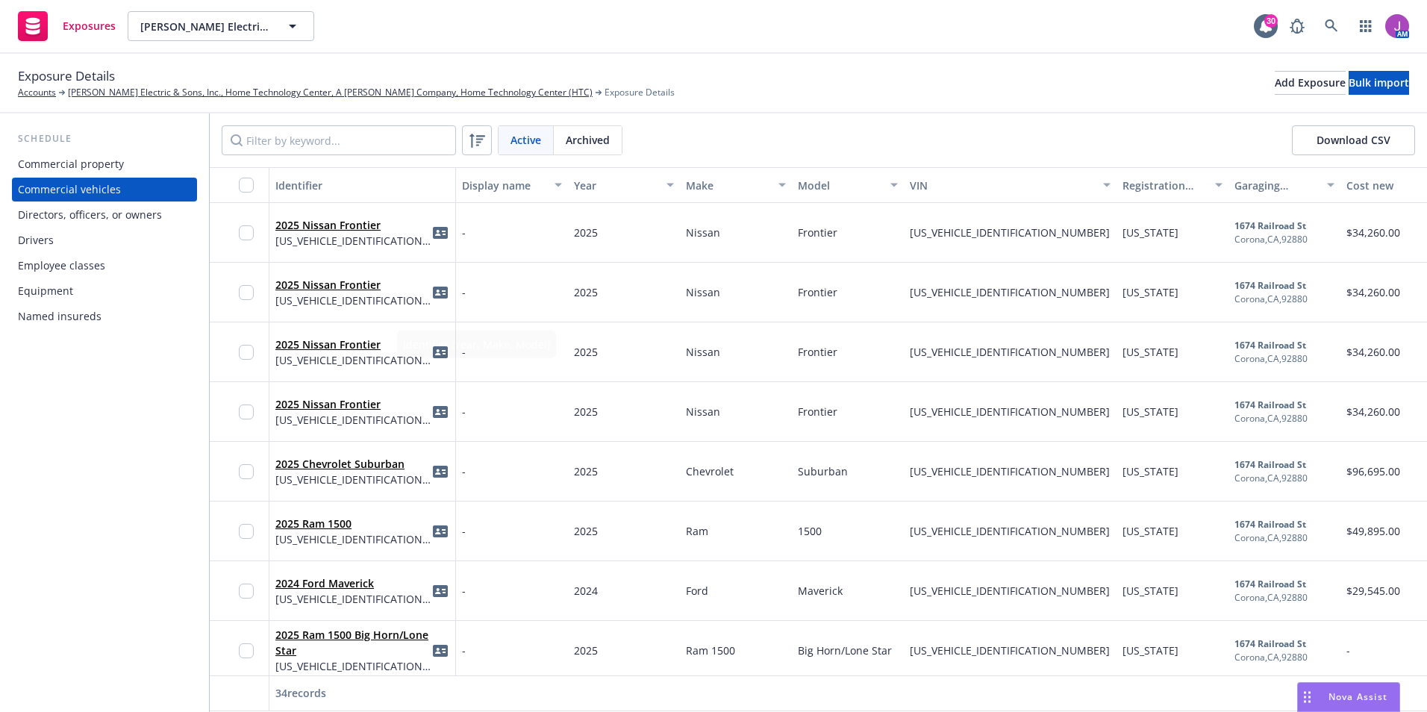
click at [387, 370] on div "2025 Nissan Frontier 1N6ED1CLXSN653556" at bounding box center [362, 351] width 174 height 41
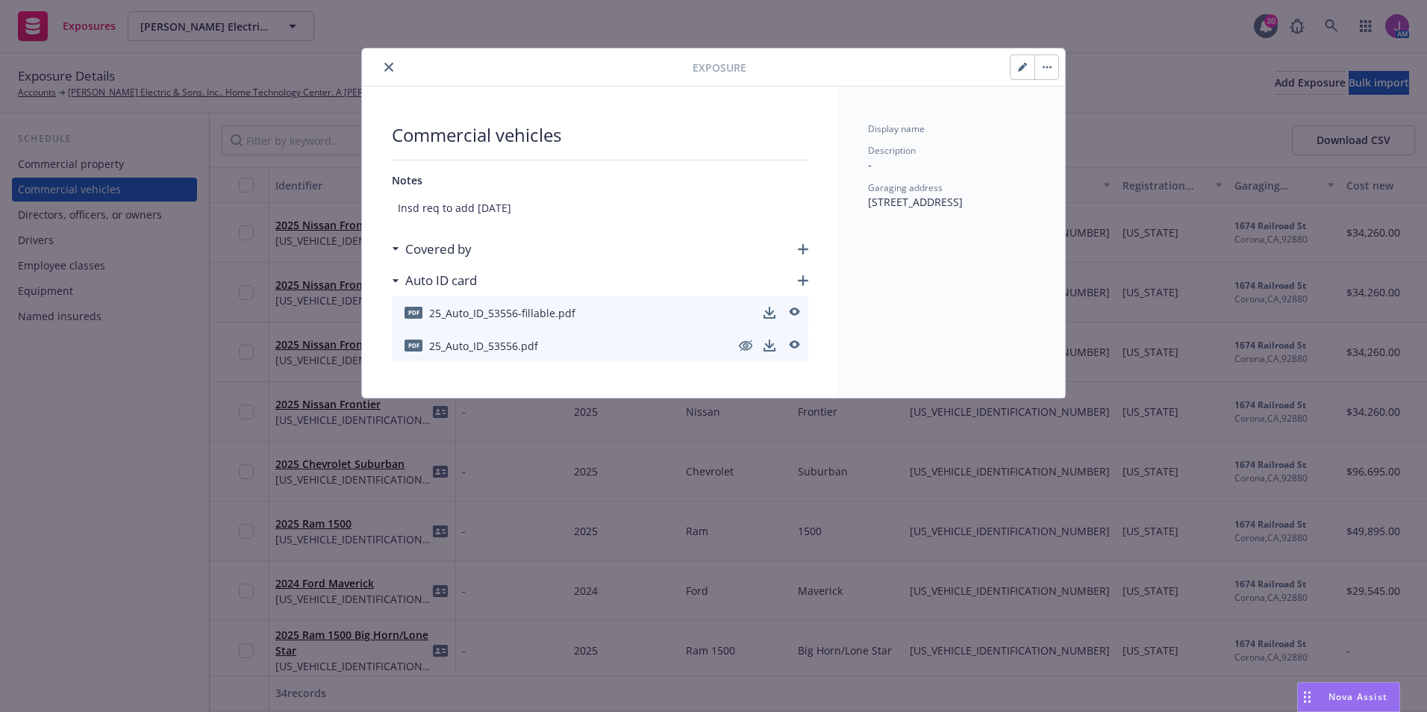
click at [386, 65] on icon "close" at bounding box center [388, 67] width 9 height 9
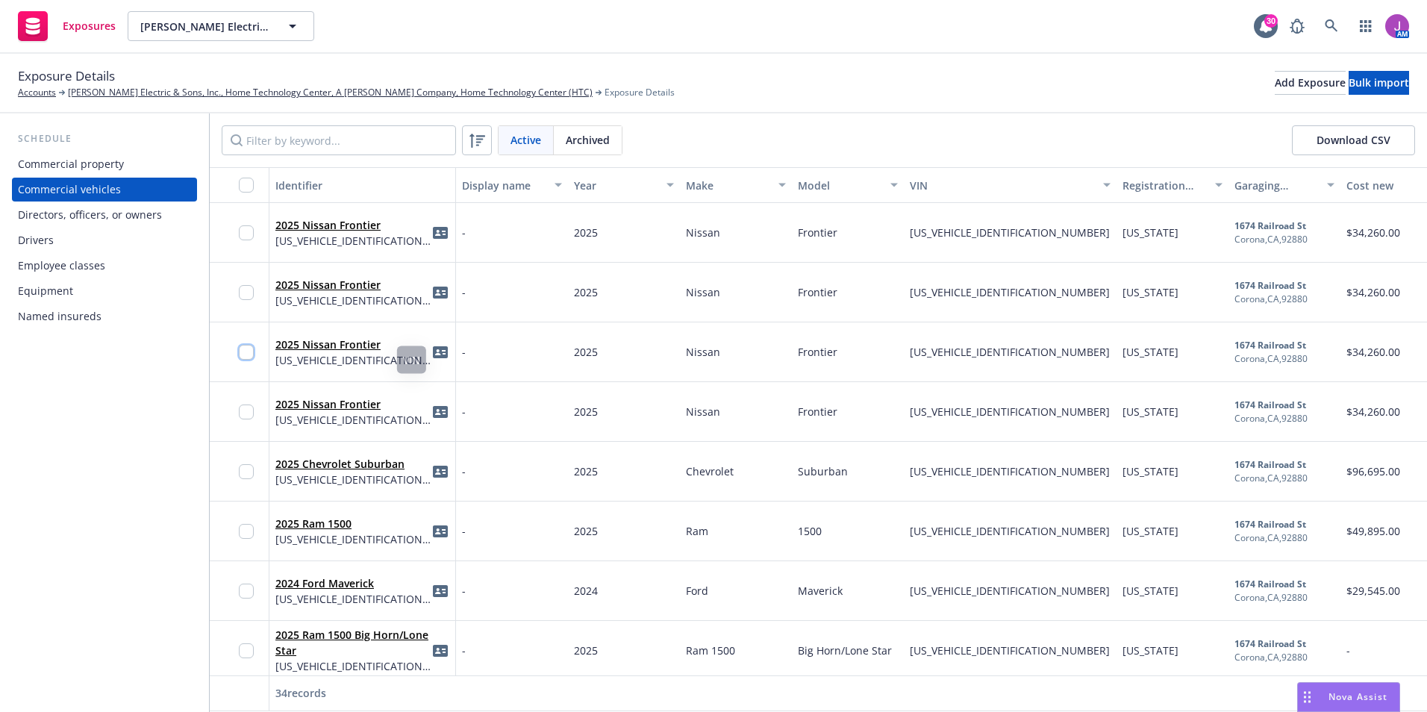
click at [243, 353] on input "checkbox" at bounding box center [246, 352] width 15 height 15
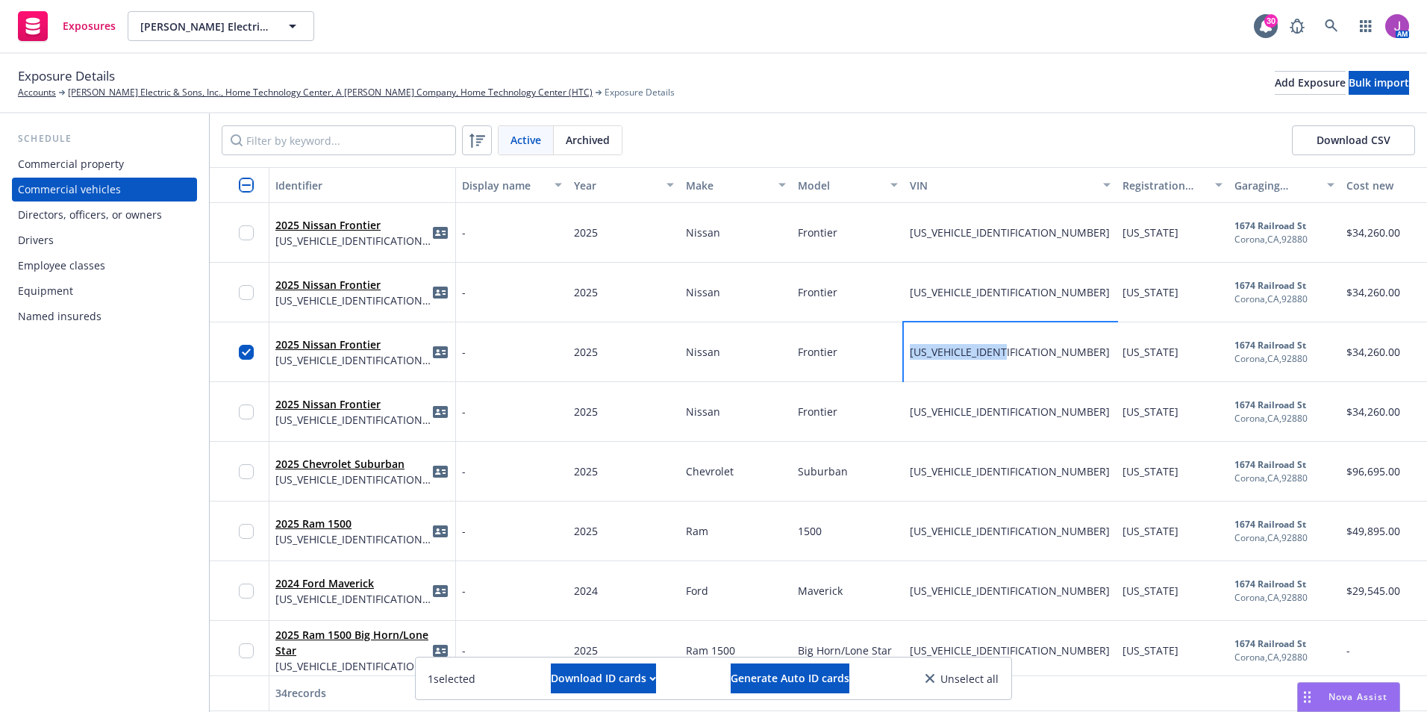
drag, startPoint x: 909, startPoint y: 349, endPoint x: 1032, endPoint y: 351, distance: 122.5
click at [1032, 351] on div "1N6ED1CLXSN653556" at bounding box center [1010, 353] width 213 height 60
copy span "1N6ED1CLXSN653556"
click at [244, 414] on input "checkbox" at bounding box center [246, 412] width 15 height 15
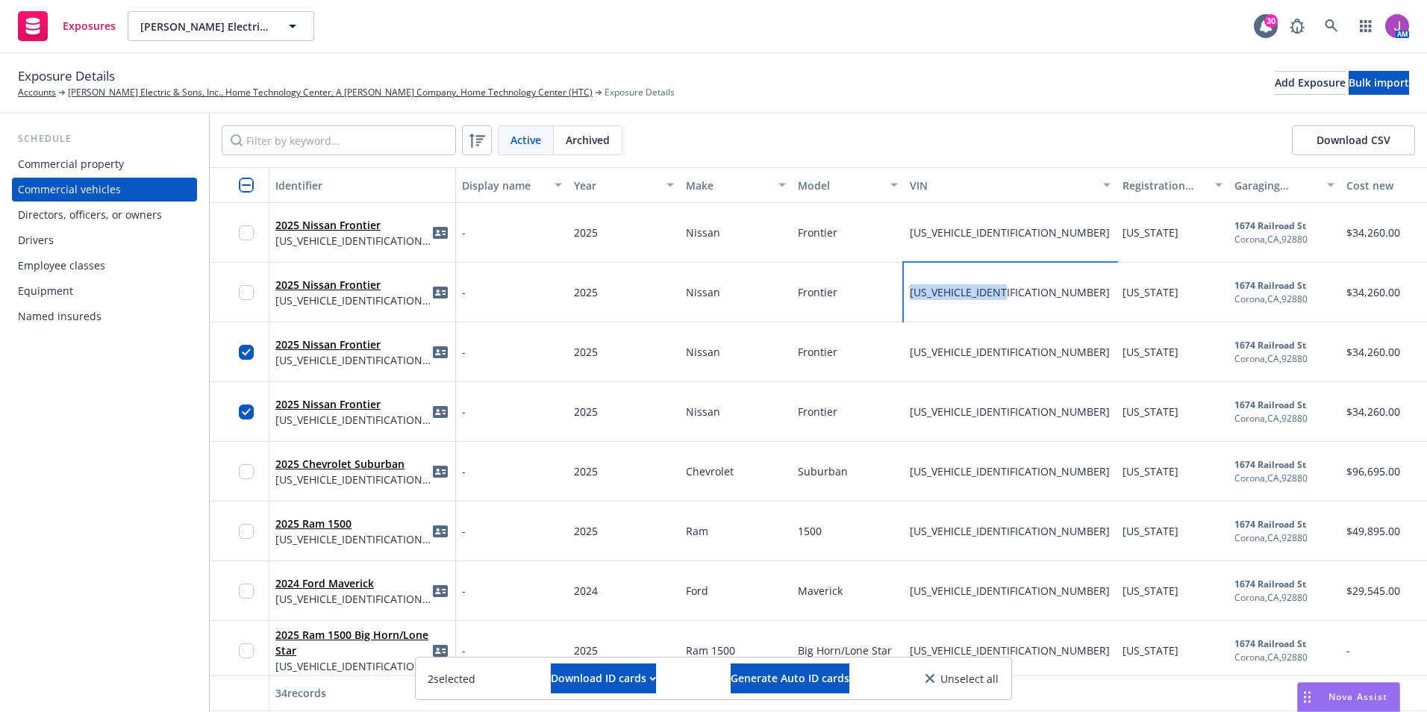
drag, startPoint x: 908, startPoint y: 291, endPoint x: 1026, endPoint y: 297, distance: 118.9
click at [1026, 297] on div "1N6ED1CL4SN653813" at bounding box center [1010, 293] width 213 height 60
copy span "1N6ED1CL4SN653813"
click at [361, 145] on input "Filter by keyword..." at bounding box center [339, 140] width 234 height 30
click at [252, 295] on input "checkbox" at bounding box center [246, 292] width 15 height 15
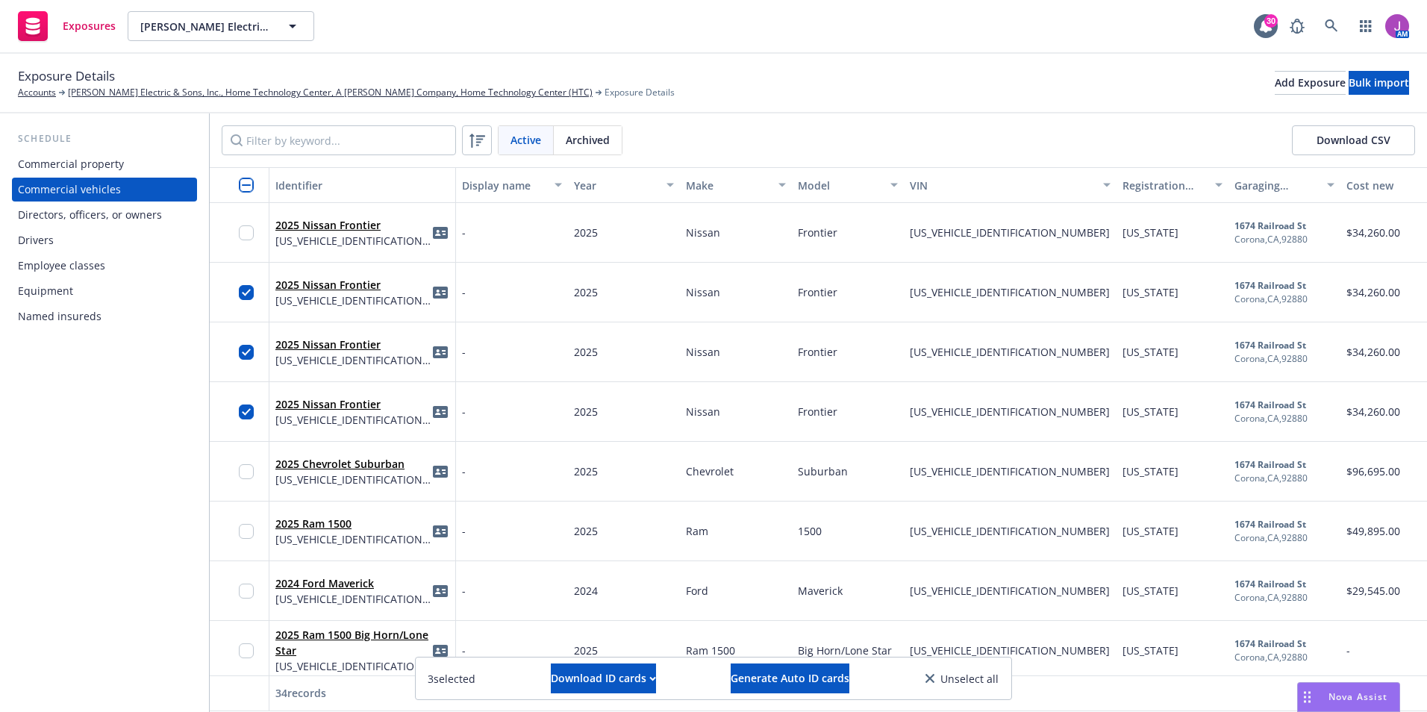
click at [371, 312] on div "2025 Nissan Frontier 1N6ED1CL4SN653813" at bounding box center [362, 292] width 174 height 41
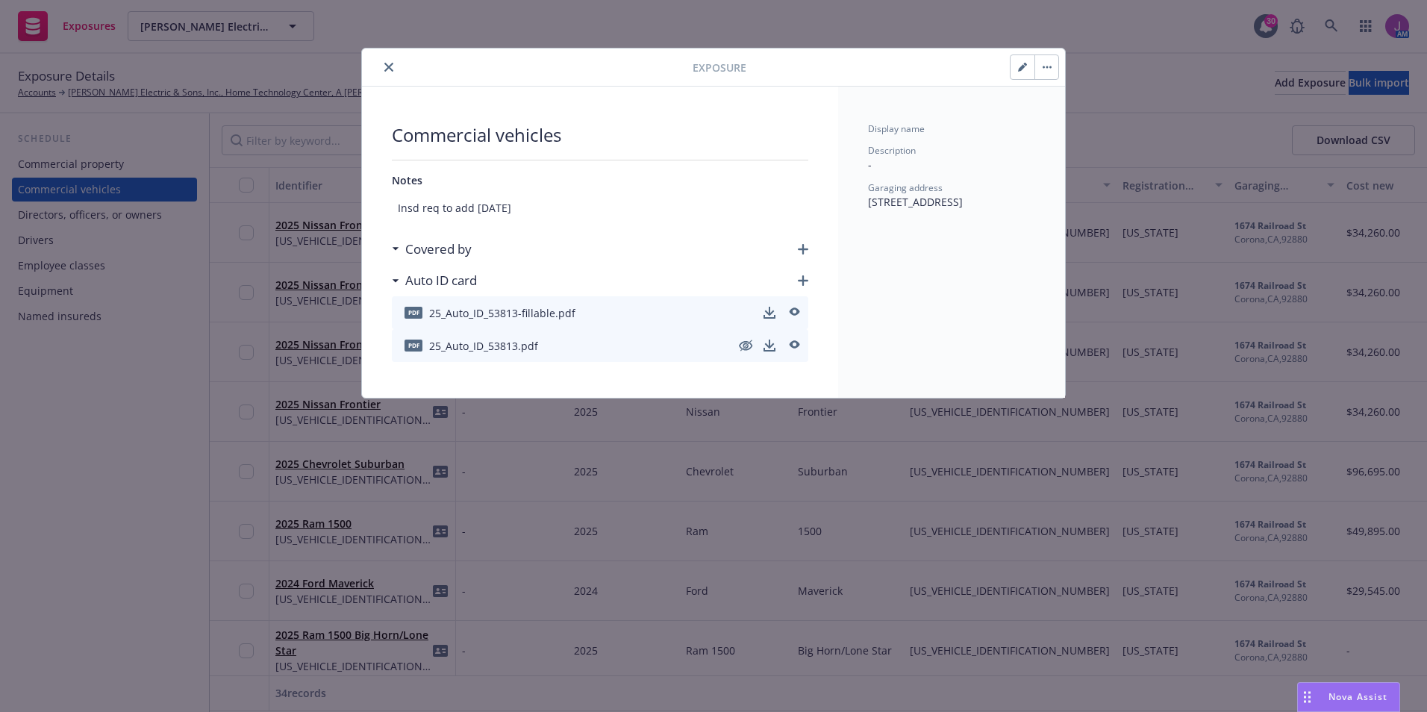
click at [385, 61] on button "close" at bounding box center [389, 67] width 18 height 18
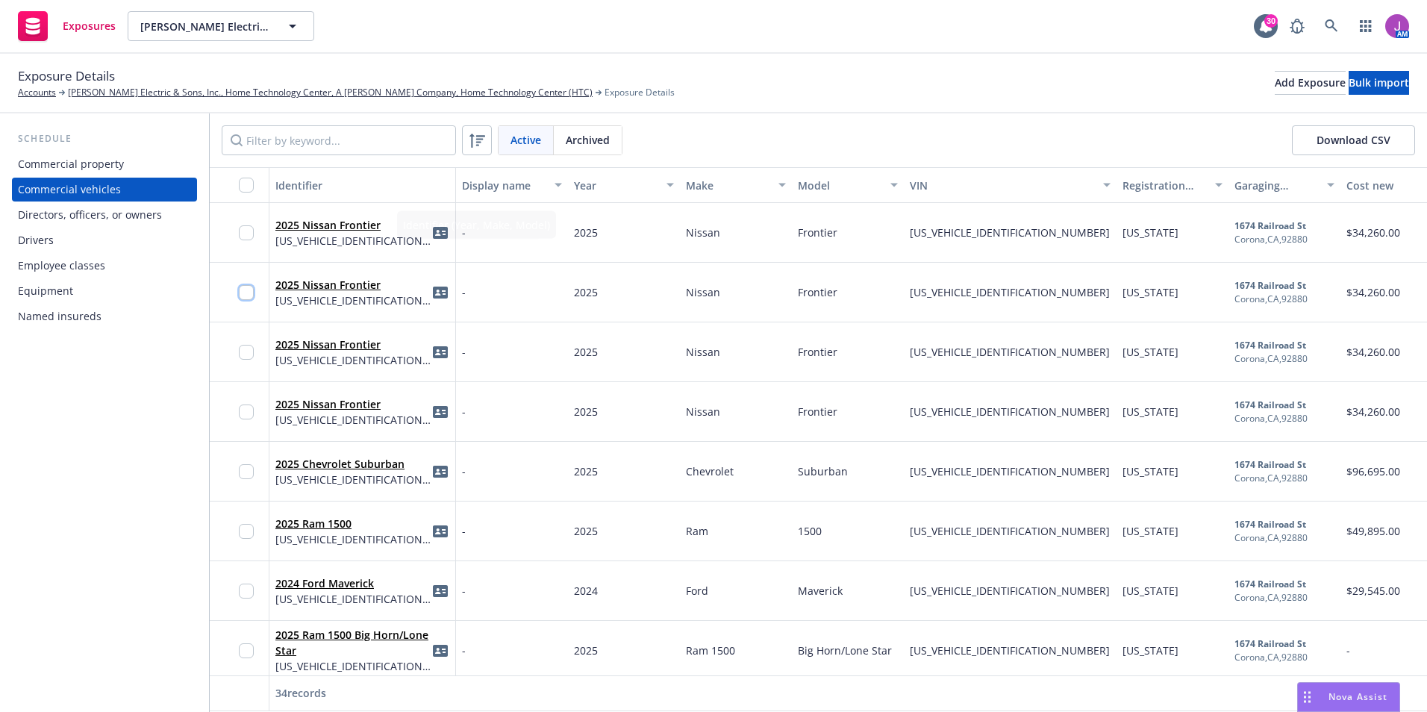
click at [247, 295] on input "checkbox" at bounding box center [246, 292] width 15 height 15
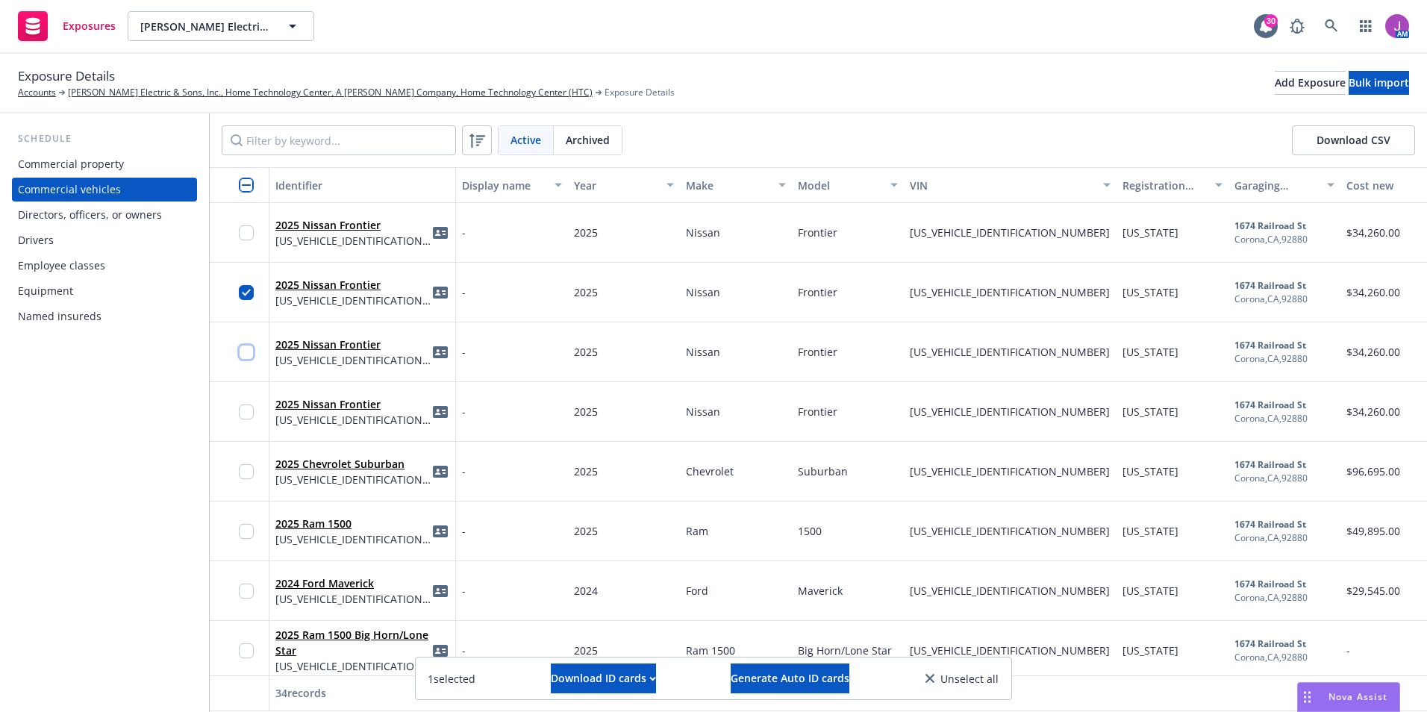
click at [247, 352] on input "checkbox" at bounding box center [246, 352] width 15 height 15
click at [245, 419] on input "checkbox" at bounding box center [246, 412] width 15 height 15
drag, startPoint x: 911, startPoint y: 232, endPoint x: 1029, endPoint y: 234, distance: 118.0
click at [1029, 234] on div "1N6ED1CL0SN653324" at bounding box center [1010, 233] width 213 height 60
copy span "1N6ED1CL0SN653324"
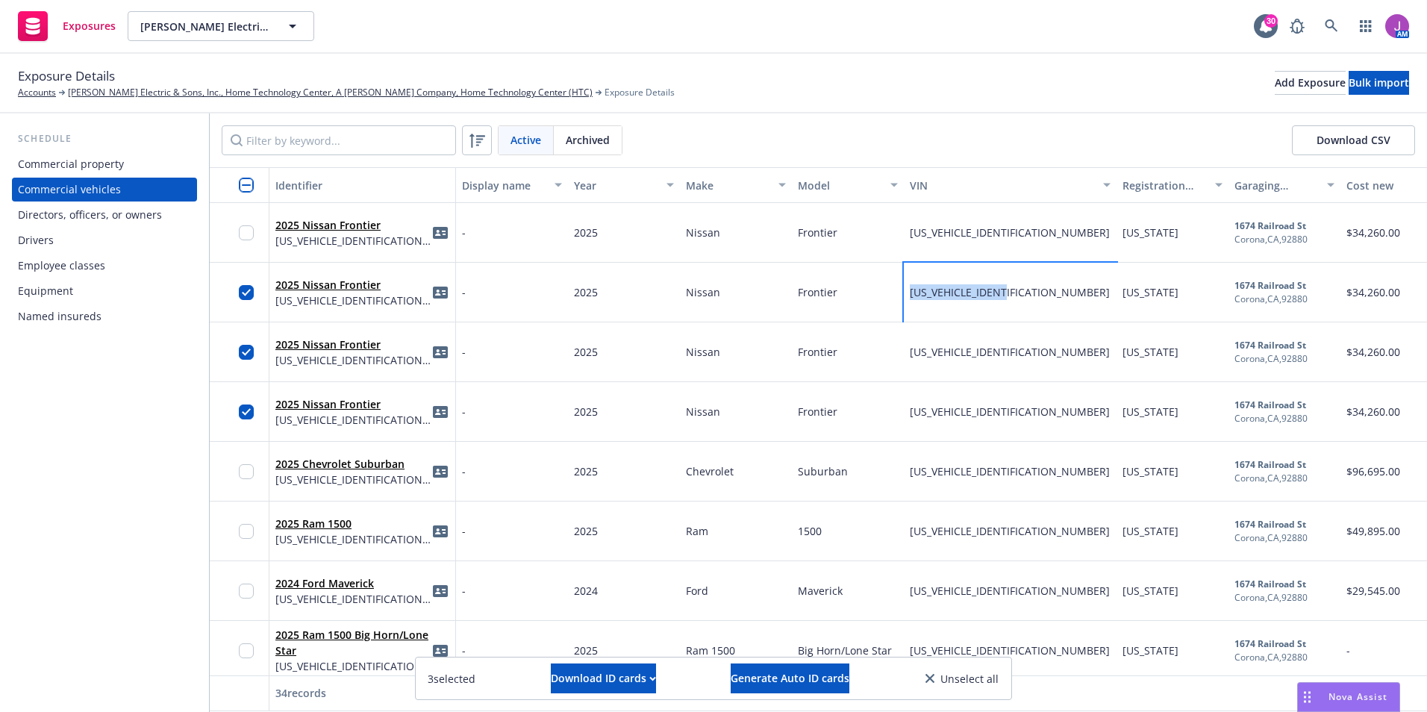
drag, startPoint x: 911, startPoint y: 289, endPoint x: 1037, endPoint y: 295, distance: 126.3
click at [1037, 295] on div "1N6ED1CL4SN653813" at bounding box center [1010, 293] width 213 height 60
copy span "1N6ED1CL4SN653813"
drag, startPoint x: 905, startPoint y: 233, endPoint x: 1035, endPoint y: 237, distance: 130.0
click at [1035, 237] on div "1N6ED1CL0SN653324" at bounding box center [1010, 233] width 213 height 60
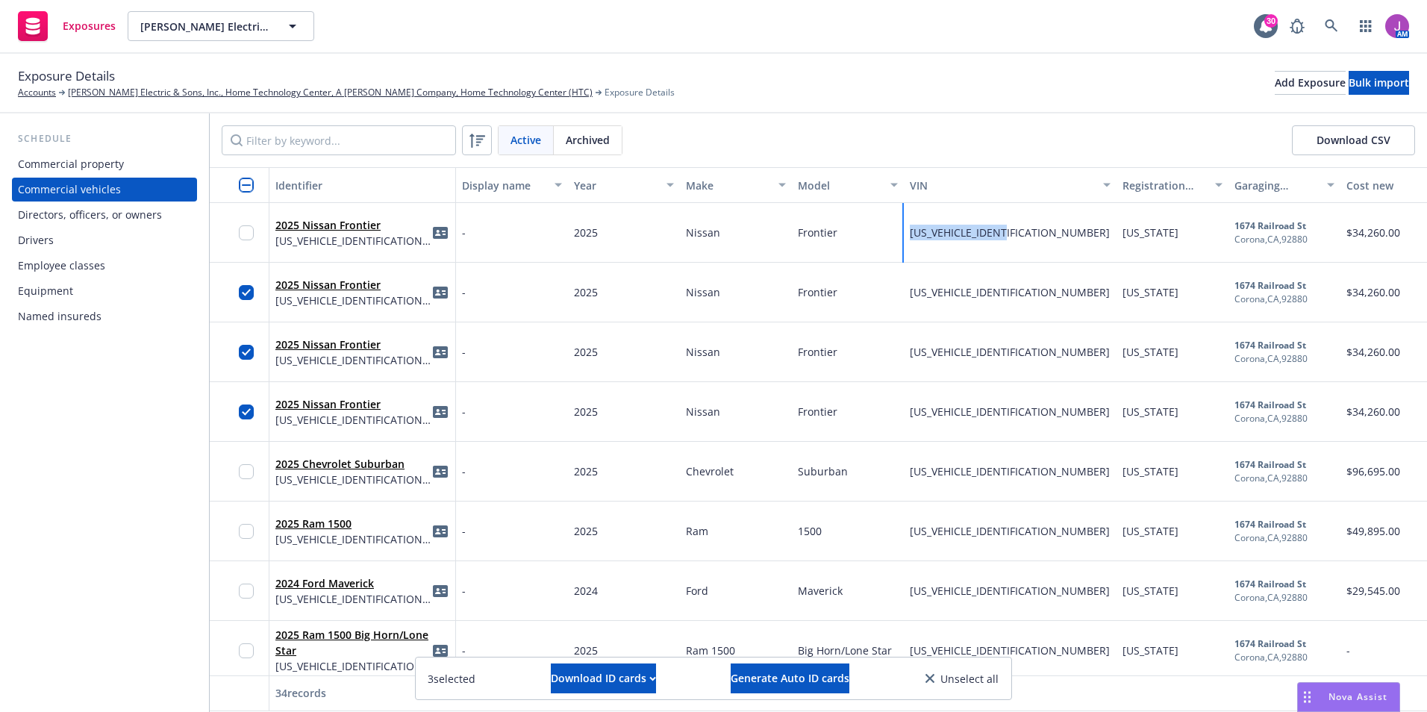
copy span "1N6ED1CL0SN653324"
click at [582, 139] on span "Archived" at bounding box center [588, 140] width 44 height 16
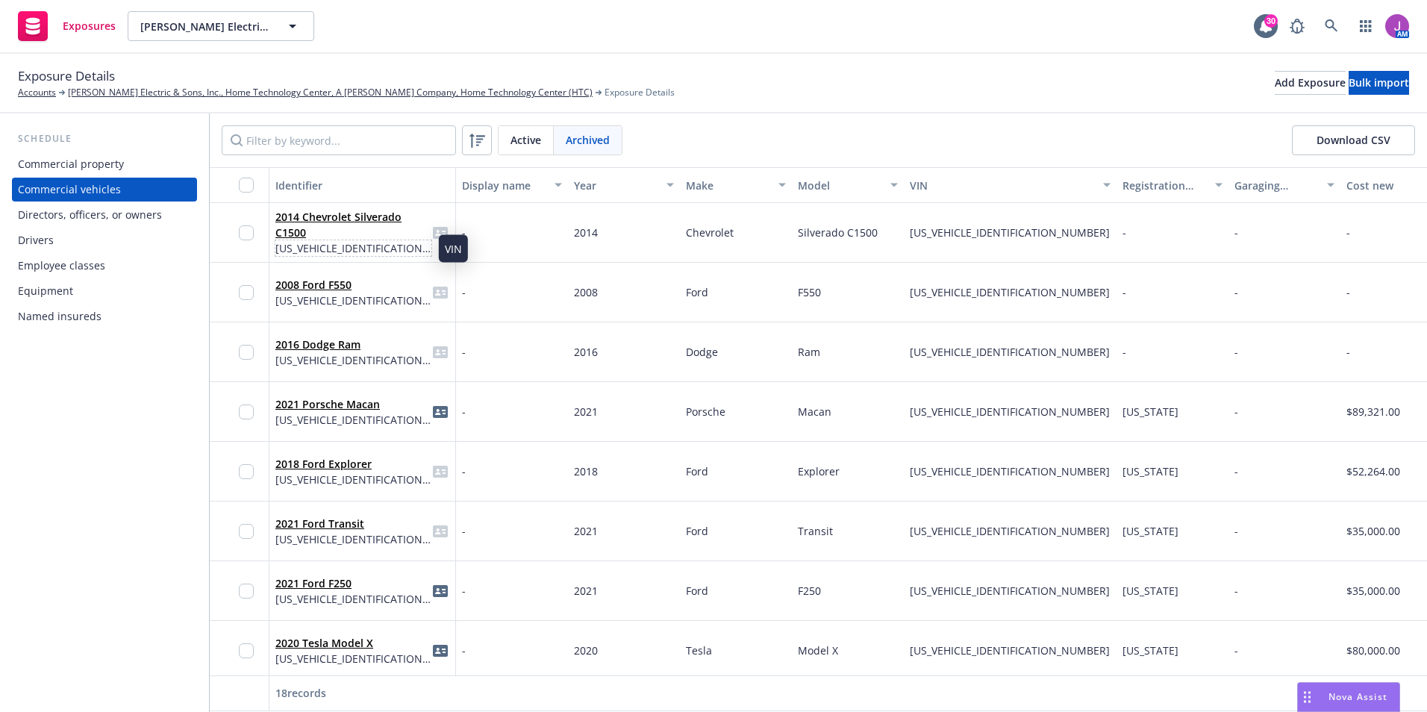
click at [414, 250] on span "1GCNCPEH3EZ243180" at bounding box center [353, 248] width 156 height 16
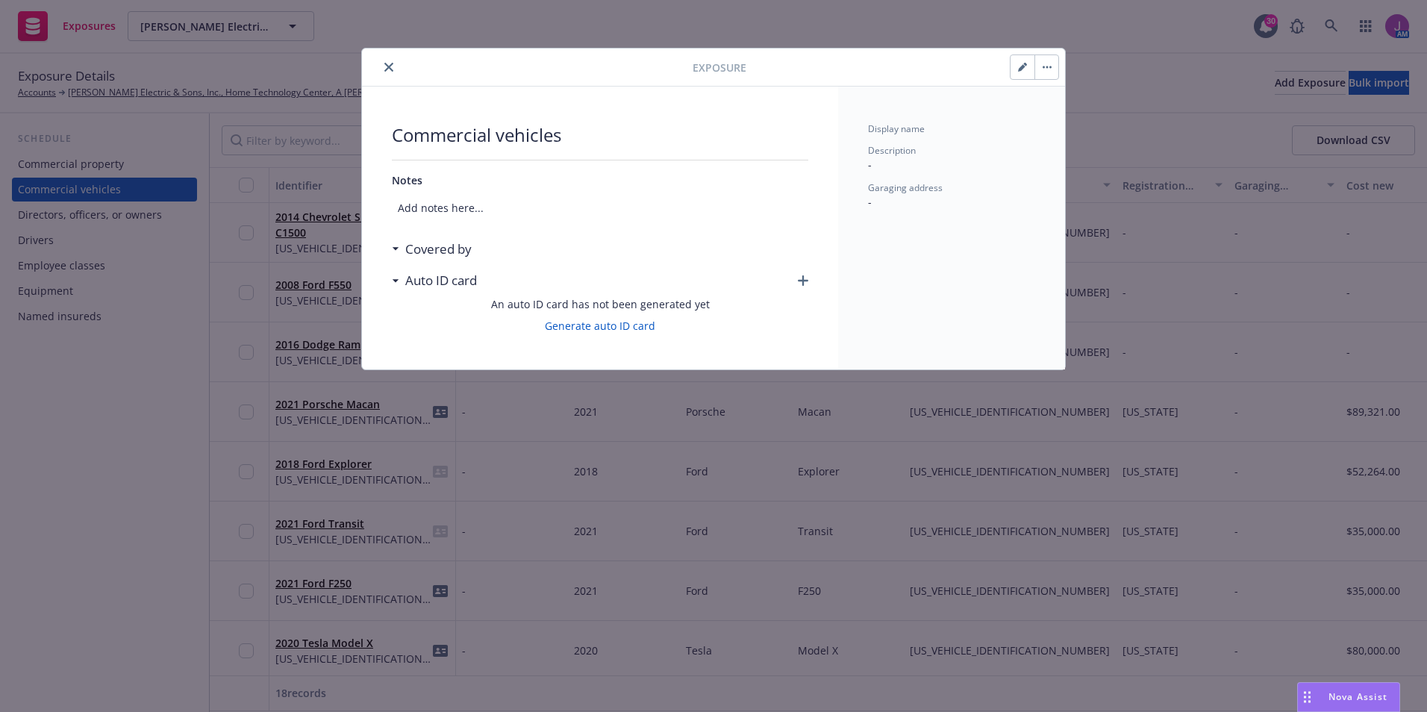
click at [390, 67] on icon "close" at bounding box center [388, 67] width 9 height 9
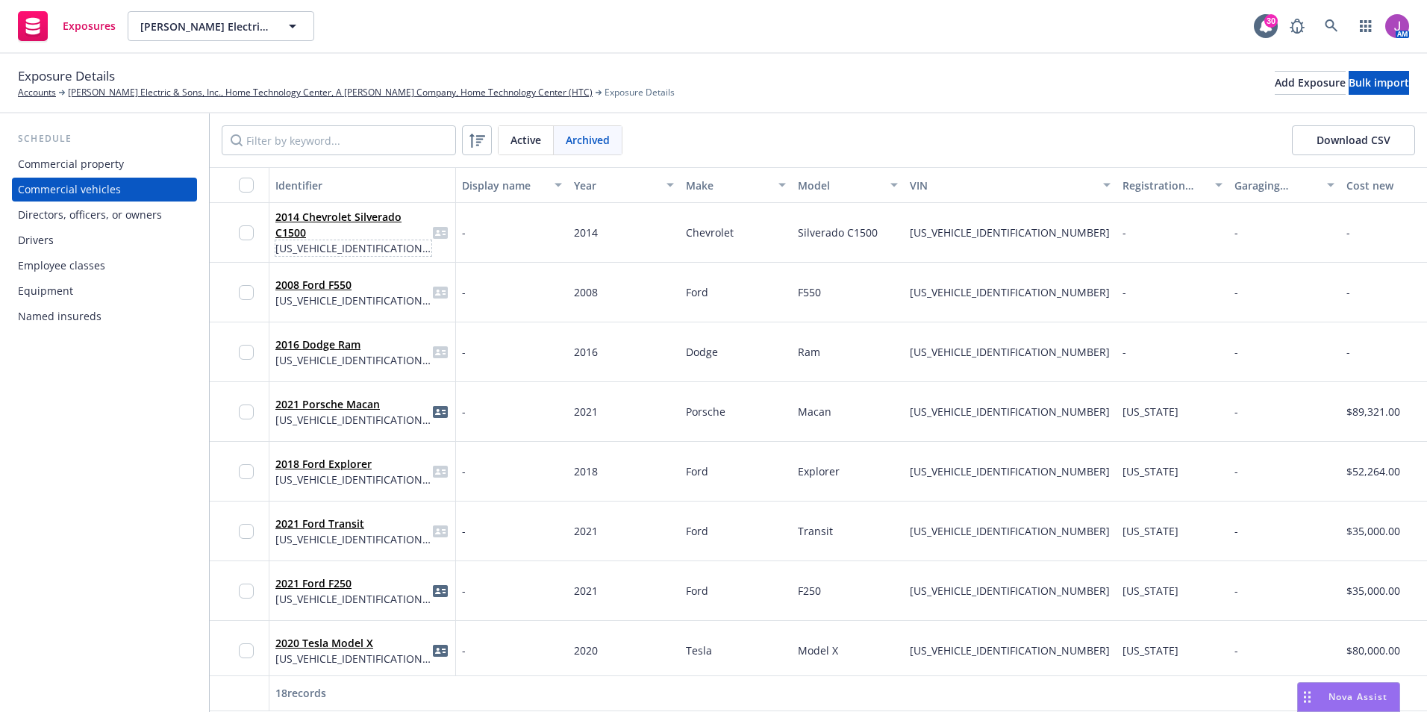
click at [409, 246] on span "1GCNCPEH3EZ243180" at bounding box center [353, 248] width 156 height 16
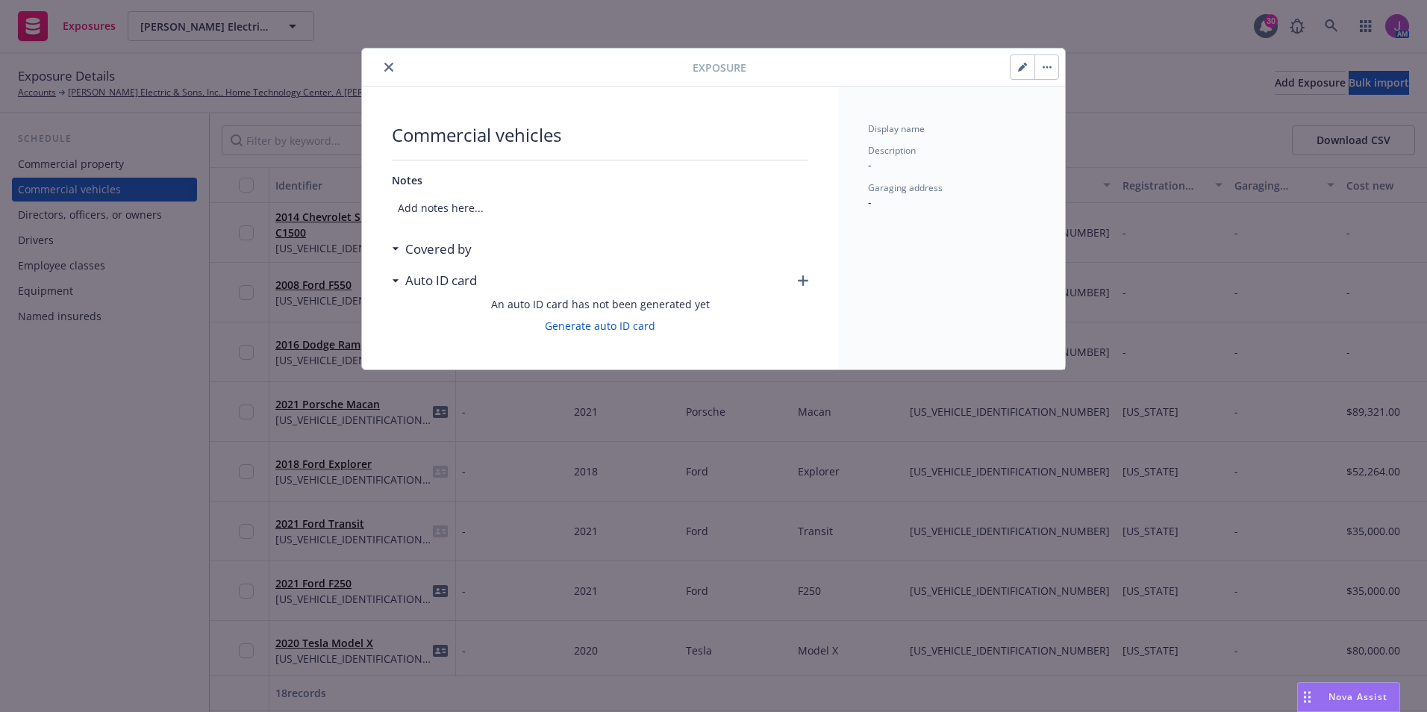
click at [1025, 69] on icon "button" at bounding box center [1022, 67] width 9 height 9
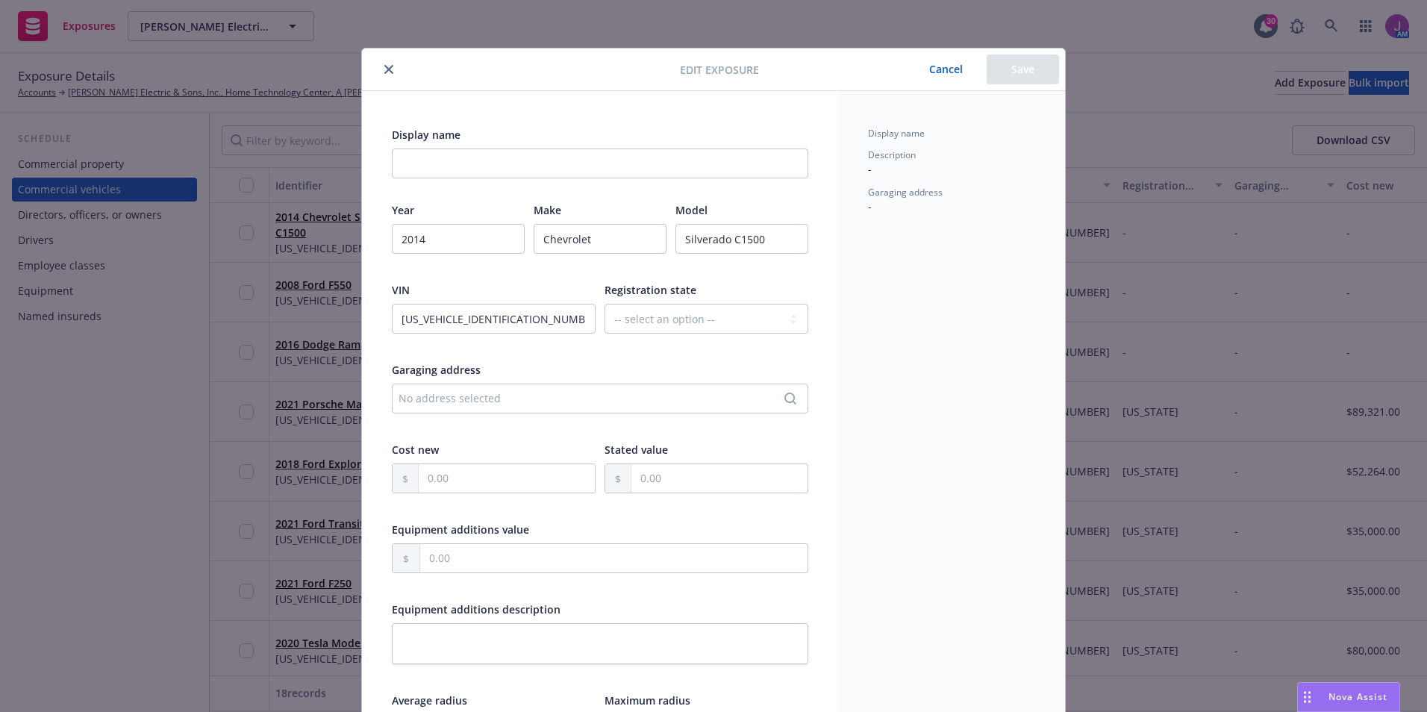
click at [384, 67] on icon "close" at bounding box center [388, 69] width 9 height 9
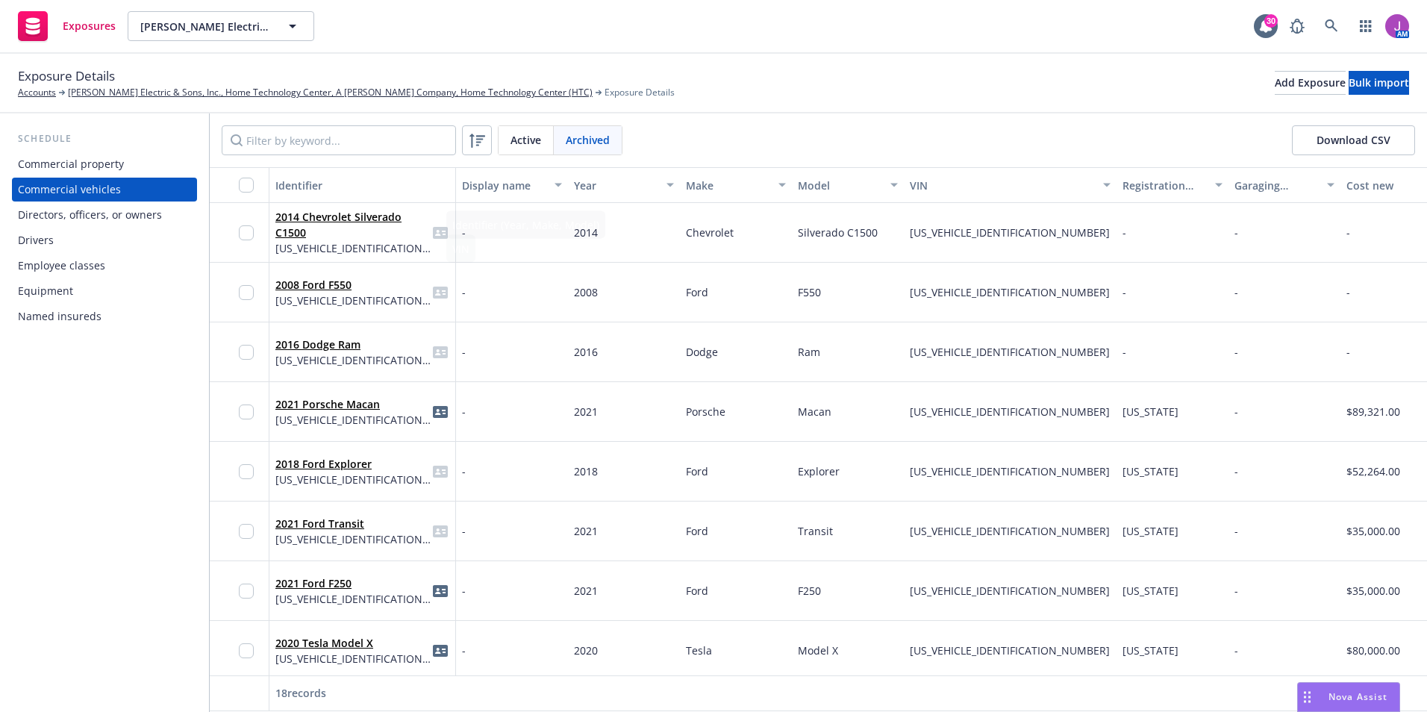
click at [387, 299] on div "2008 Ford F550 1FDAF56R78EA85788" at bounding box center [362, 292] width 174 height 41
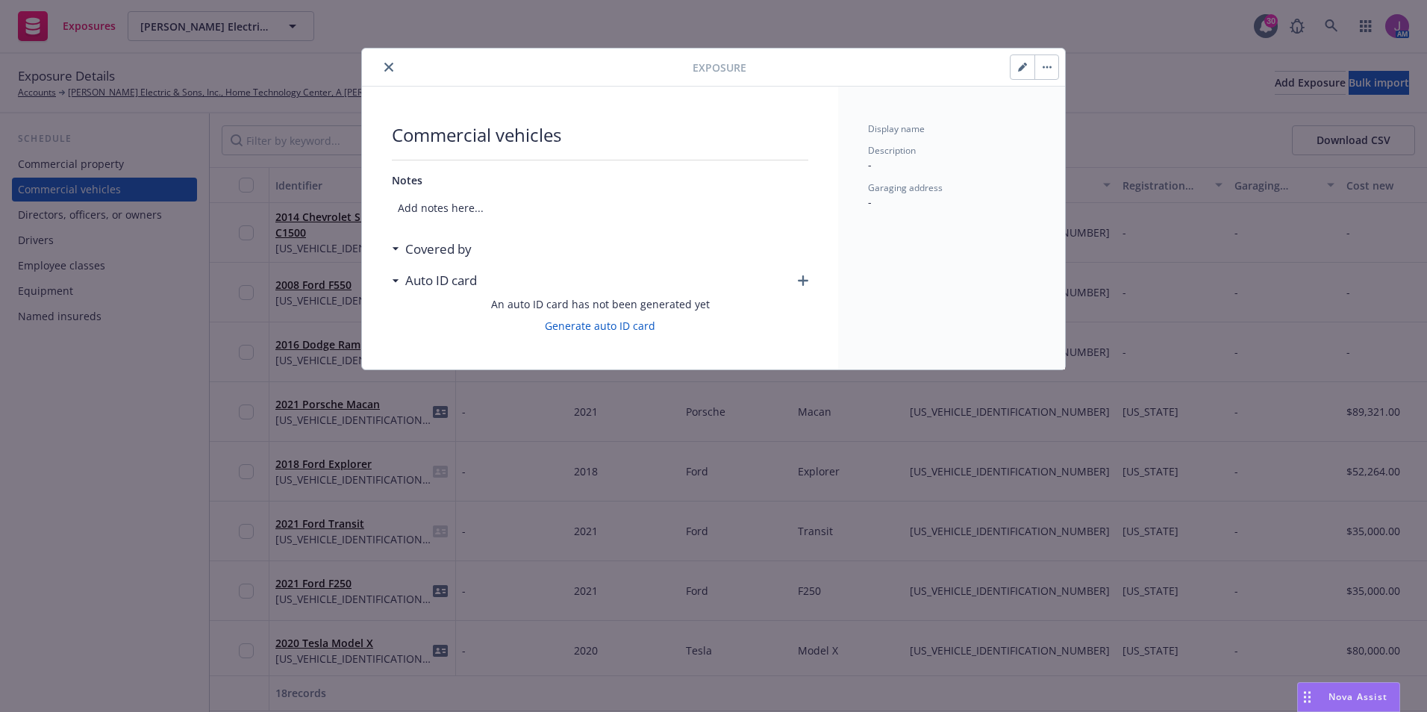
click at [1012, 73] on button "button" at bounding box center [1023, 67] width 24 height 24
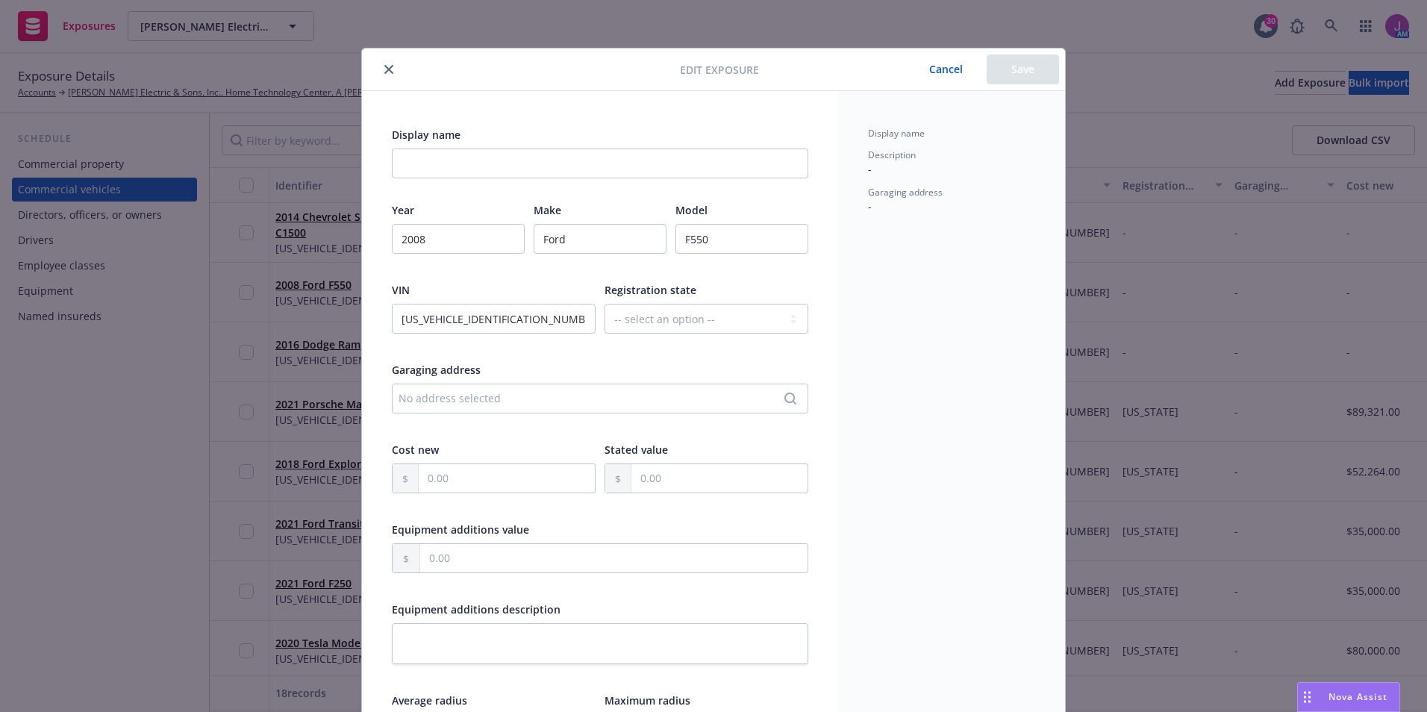
click at [384, 70] on icon "close" at bounding box center [388, 69] width 9 height 9
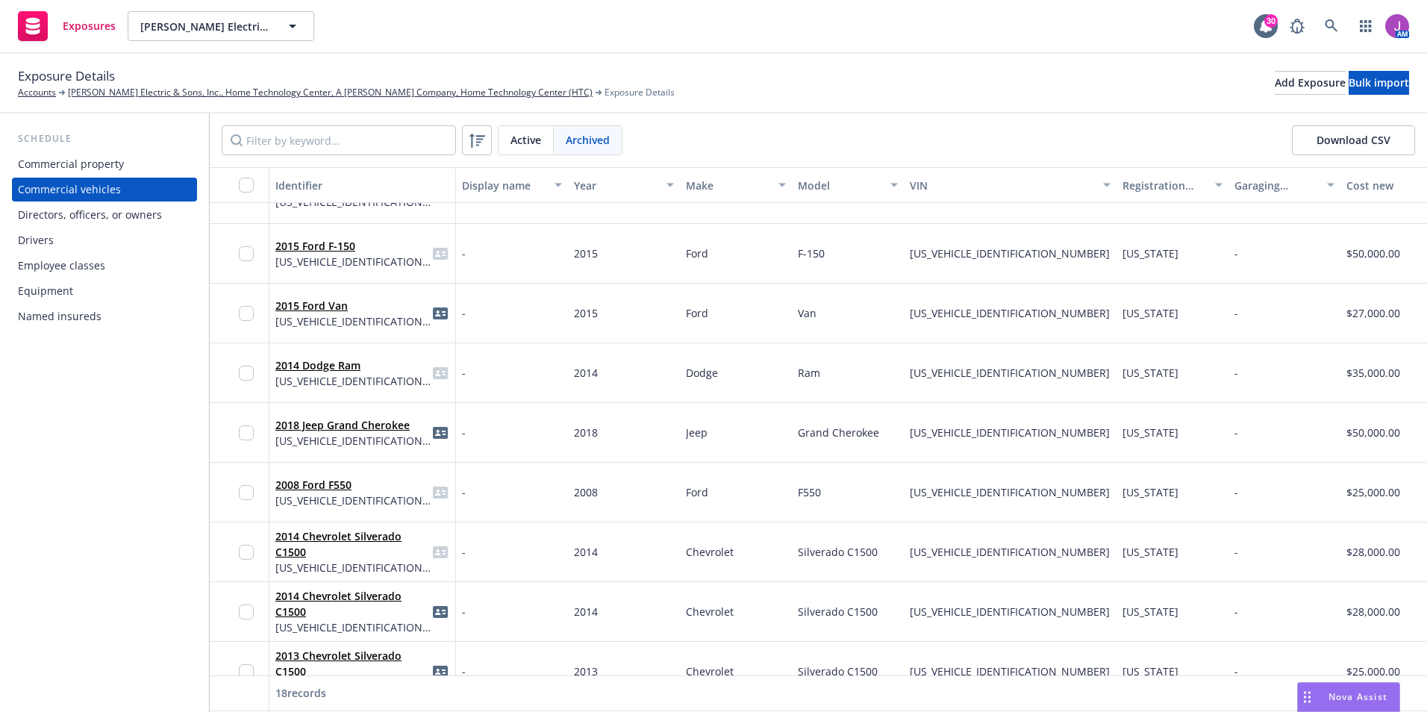
scroll to position [614, 0]
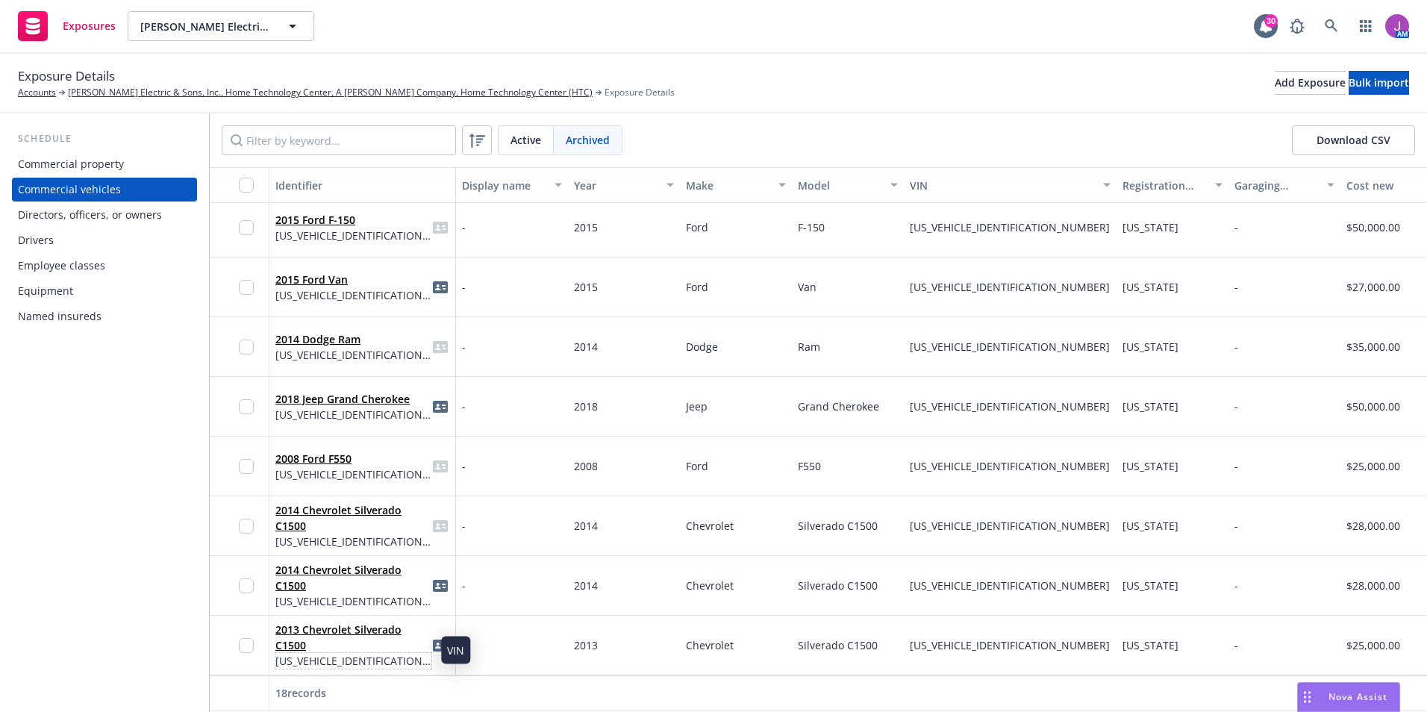
click at [383, 653] on span "1GCNCPEA5DZ137475" at bounding box center [353, 661] width 156 height 16
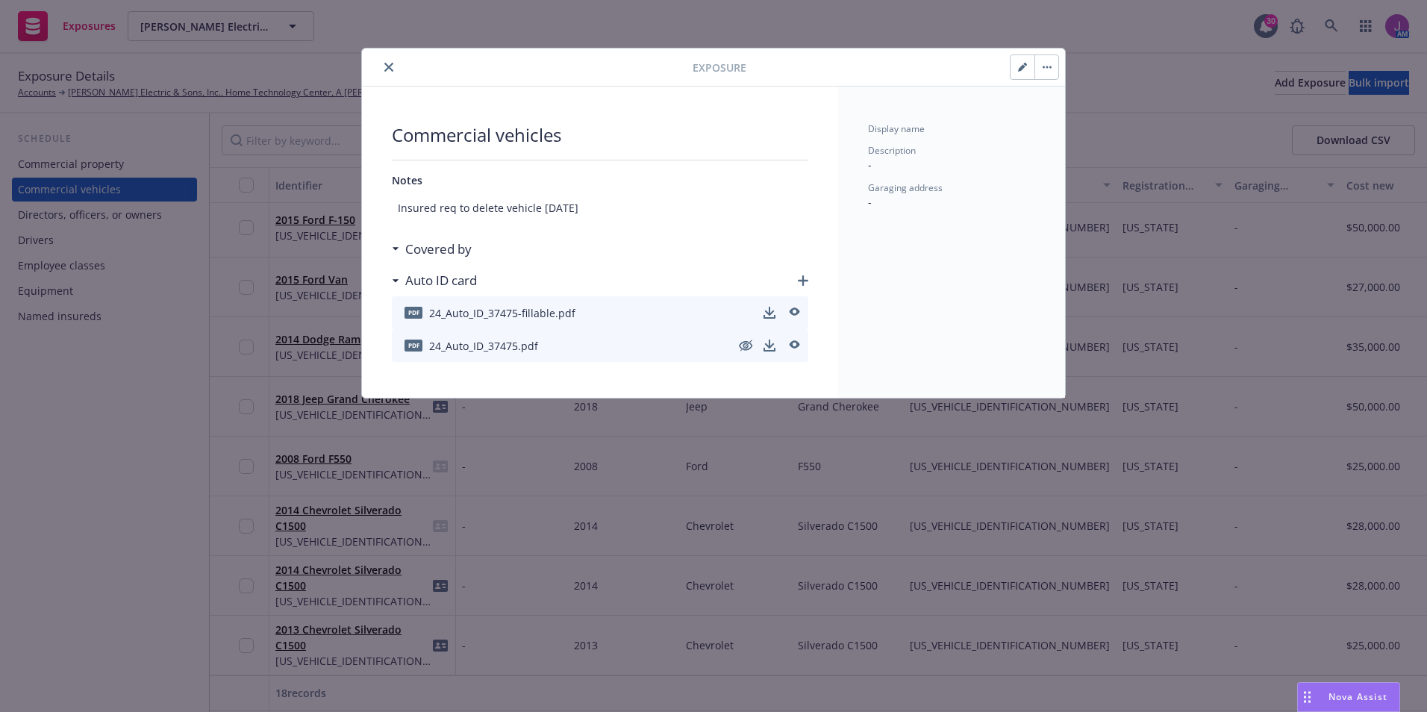
click at [397, 75] on div at bounding box center [530, 67] width 325 height 18
drag, startPoint x: 397, startPoint y: 75, endPoint x: 393, endPoint y: 69, distance: 7.7
click at [393, 69] on button "close" at bounding box center [389, 67] width 18 height 18
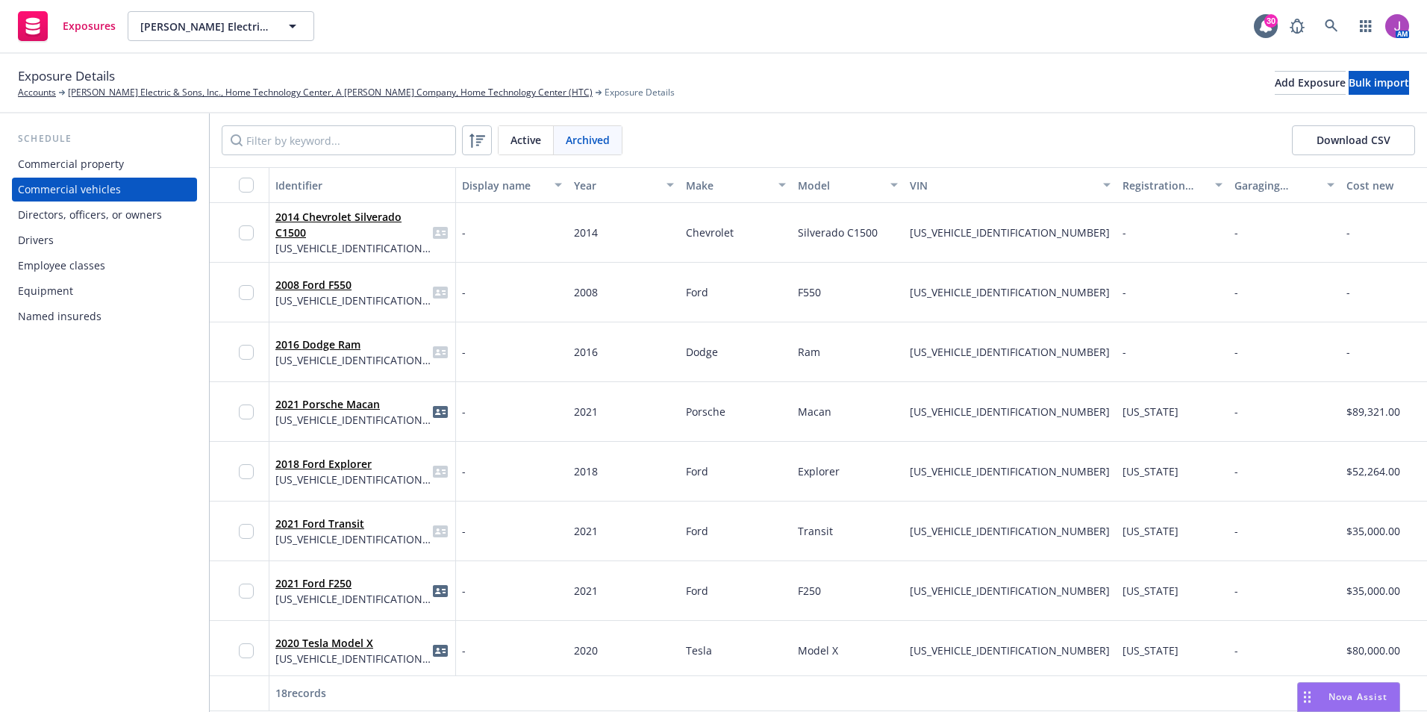
click at [374, 314] on div "2008 Ford F550 1FDAF56R78EA85788" at bounding box center [363, 293] width 187 height 60
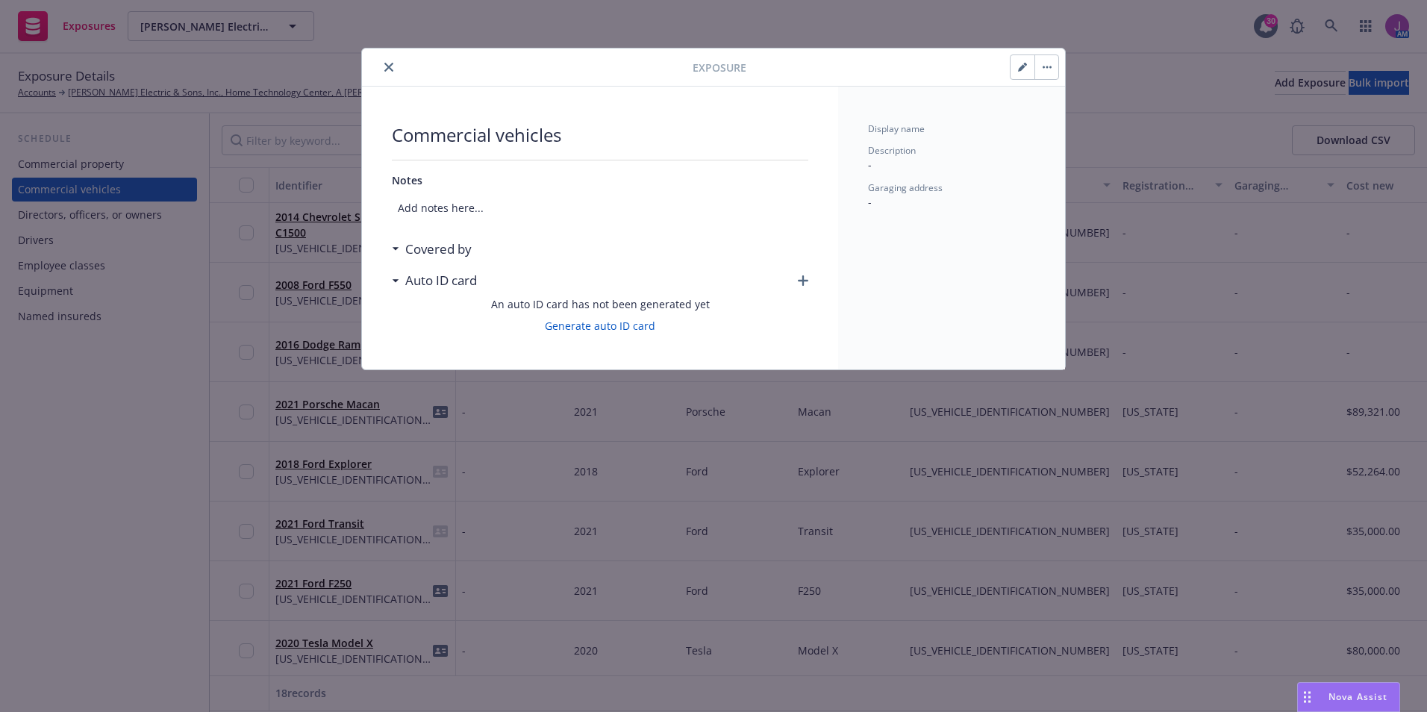
click at [402, 75] on div at bounding box center [530, 67] width 325 height 18
click at [384, 64] on button "close" at bounding box center [389, 67] width 18 height 18
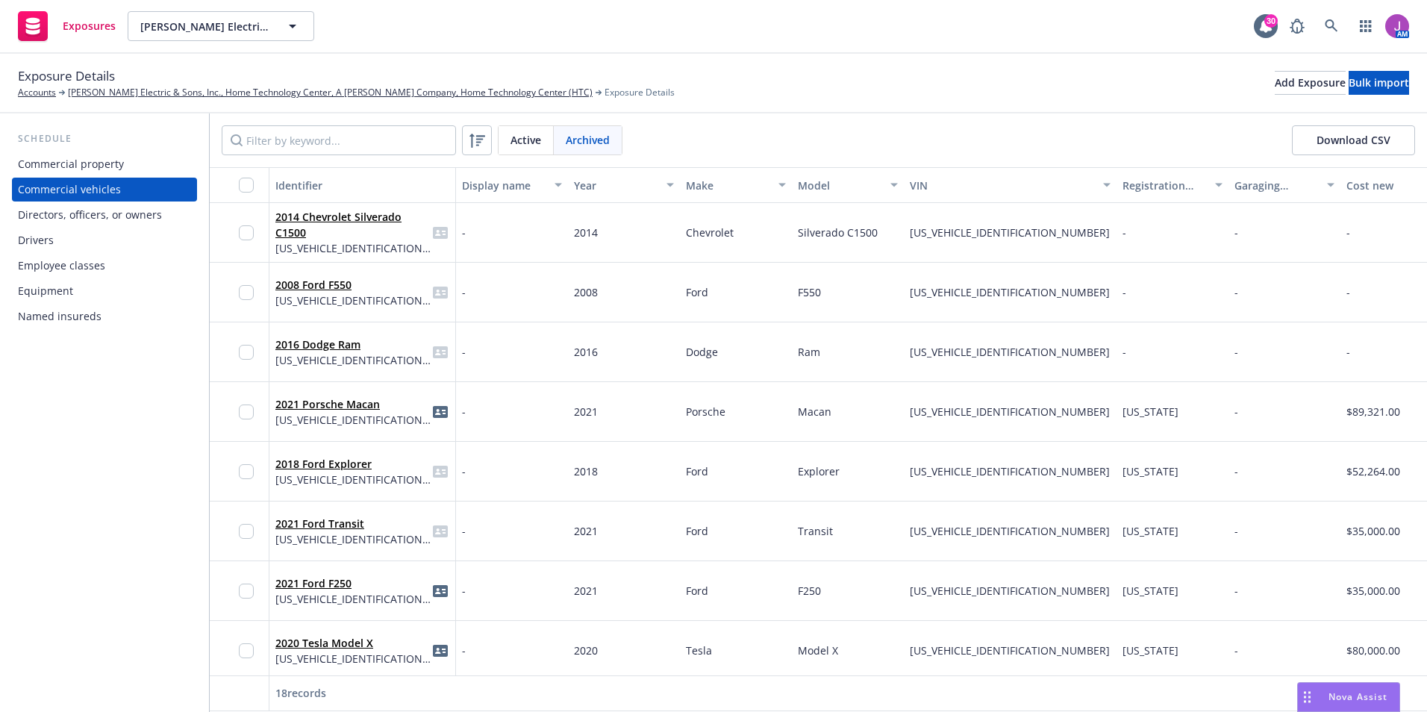
click at [526, 137] on span "Active" at bounding box center [526, 140] width 31 height 16
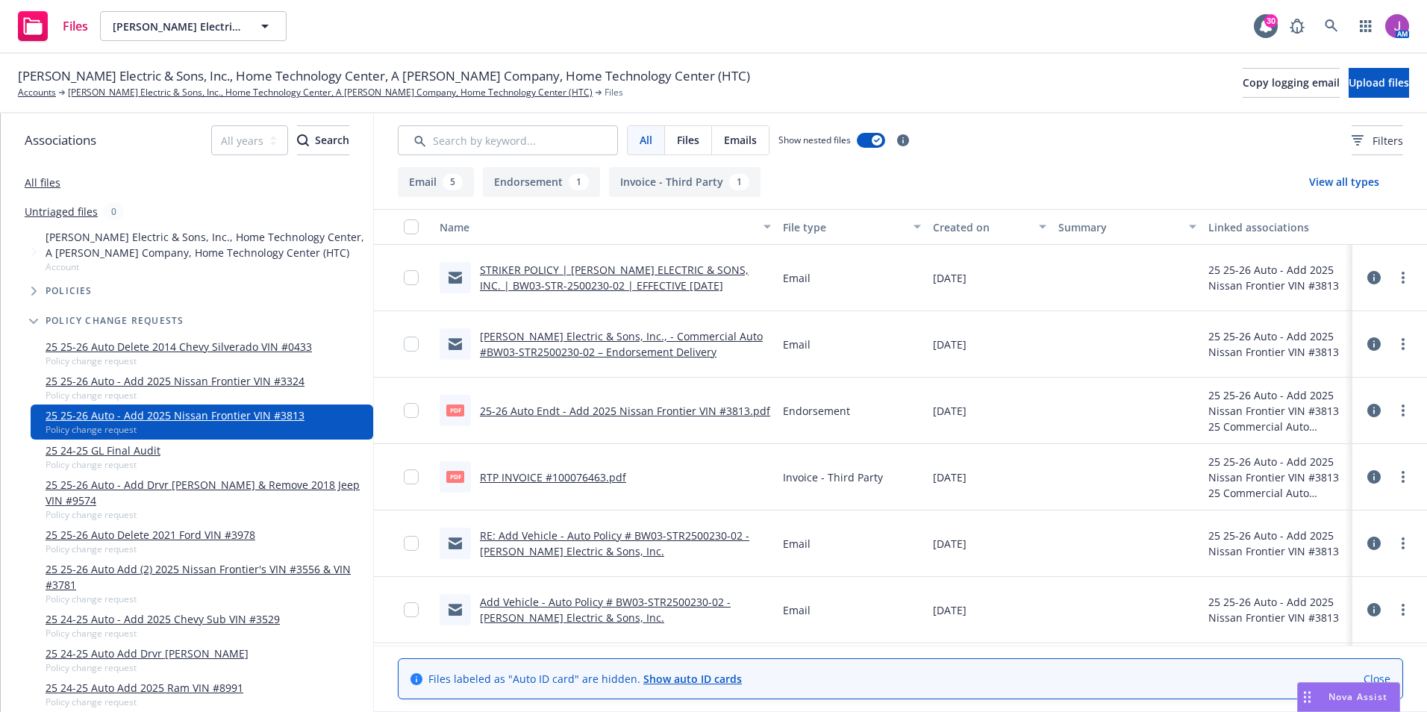
click at [590, 408] on link "25-26 Auto Endt - Add 2025 Nissan Frontier VIN #3813.pdf" at bounding box center [625, 411] width 290 height 14
